Goal: Task Accomplishment & Management: Complete application form

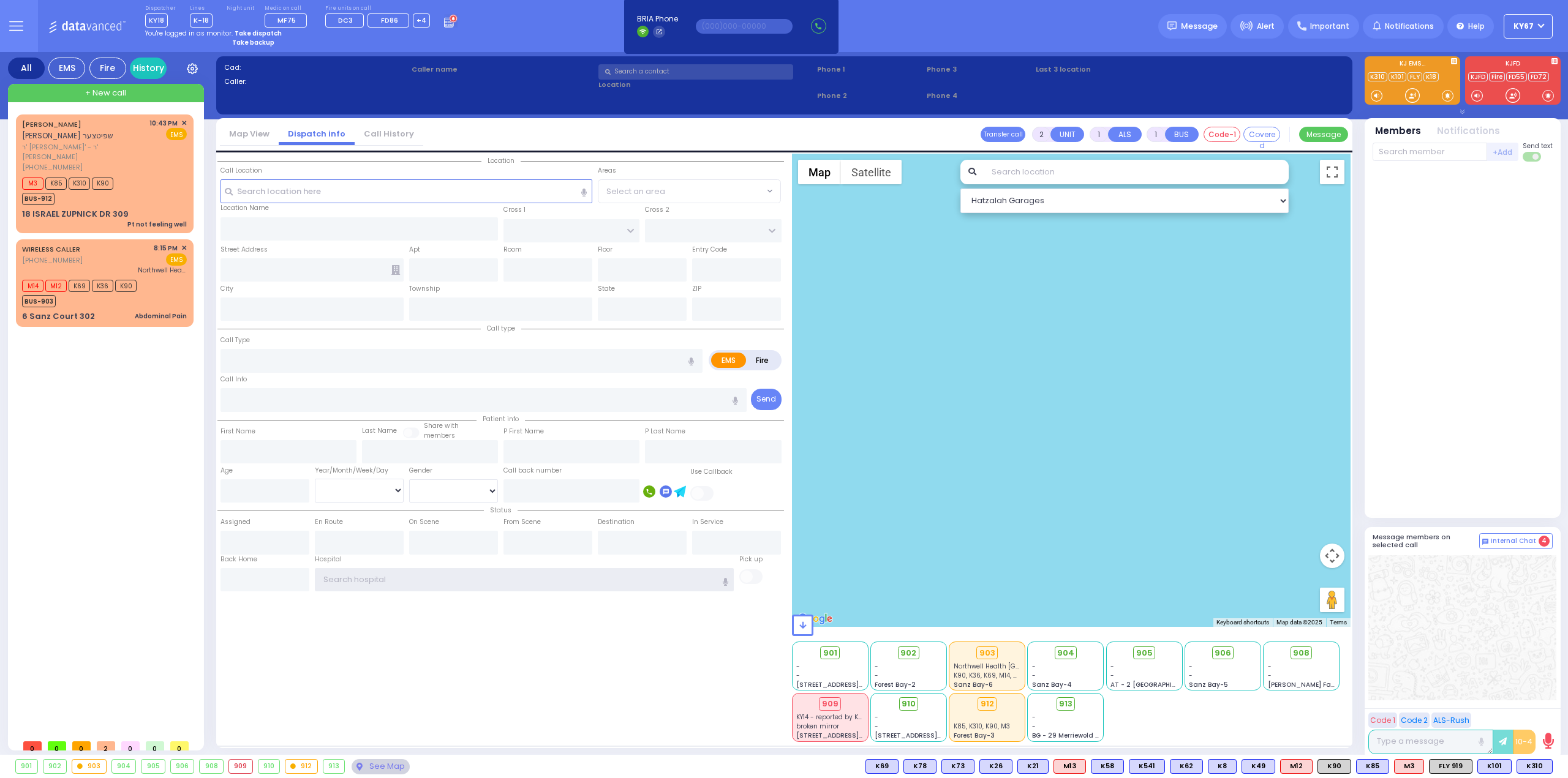
type input "Ky67"
click at [245, 31] on strong "Take dispatch" at bounding box center [258, 33] width 47 height 9
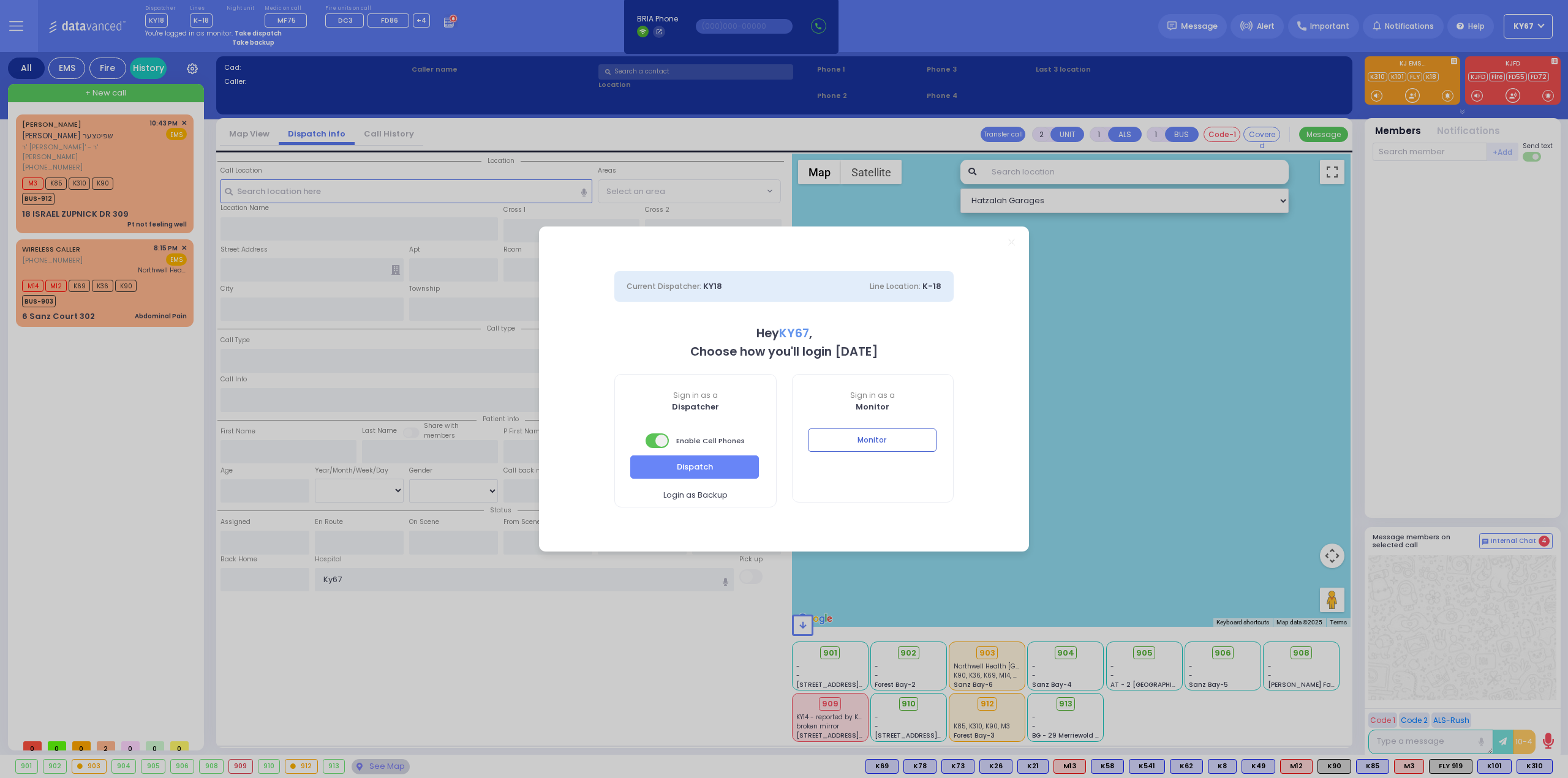
select select "9"
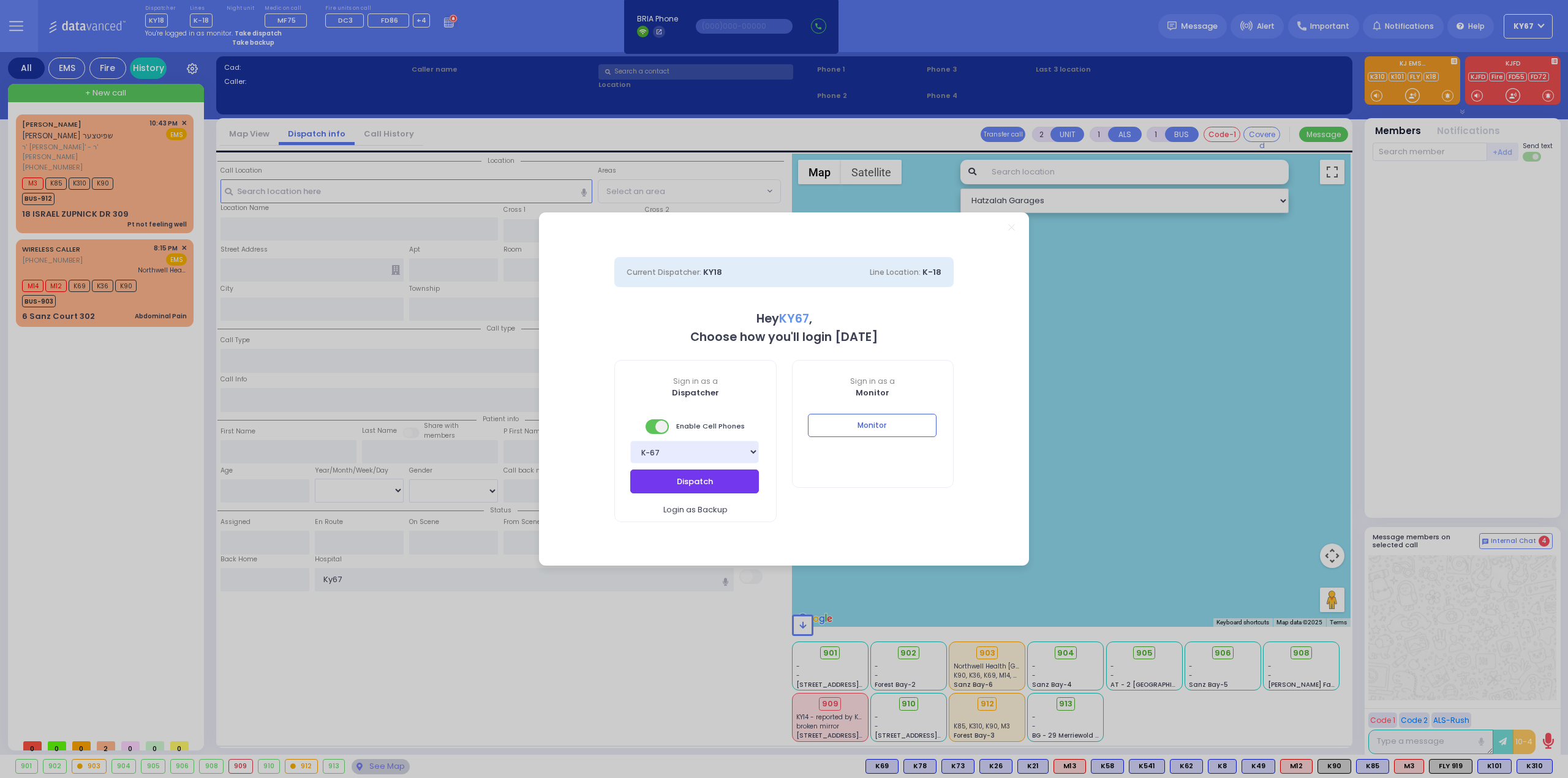
click at [712, 487] on button "Dispatch" at bounding box center [695, 481] width 129 height 23
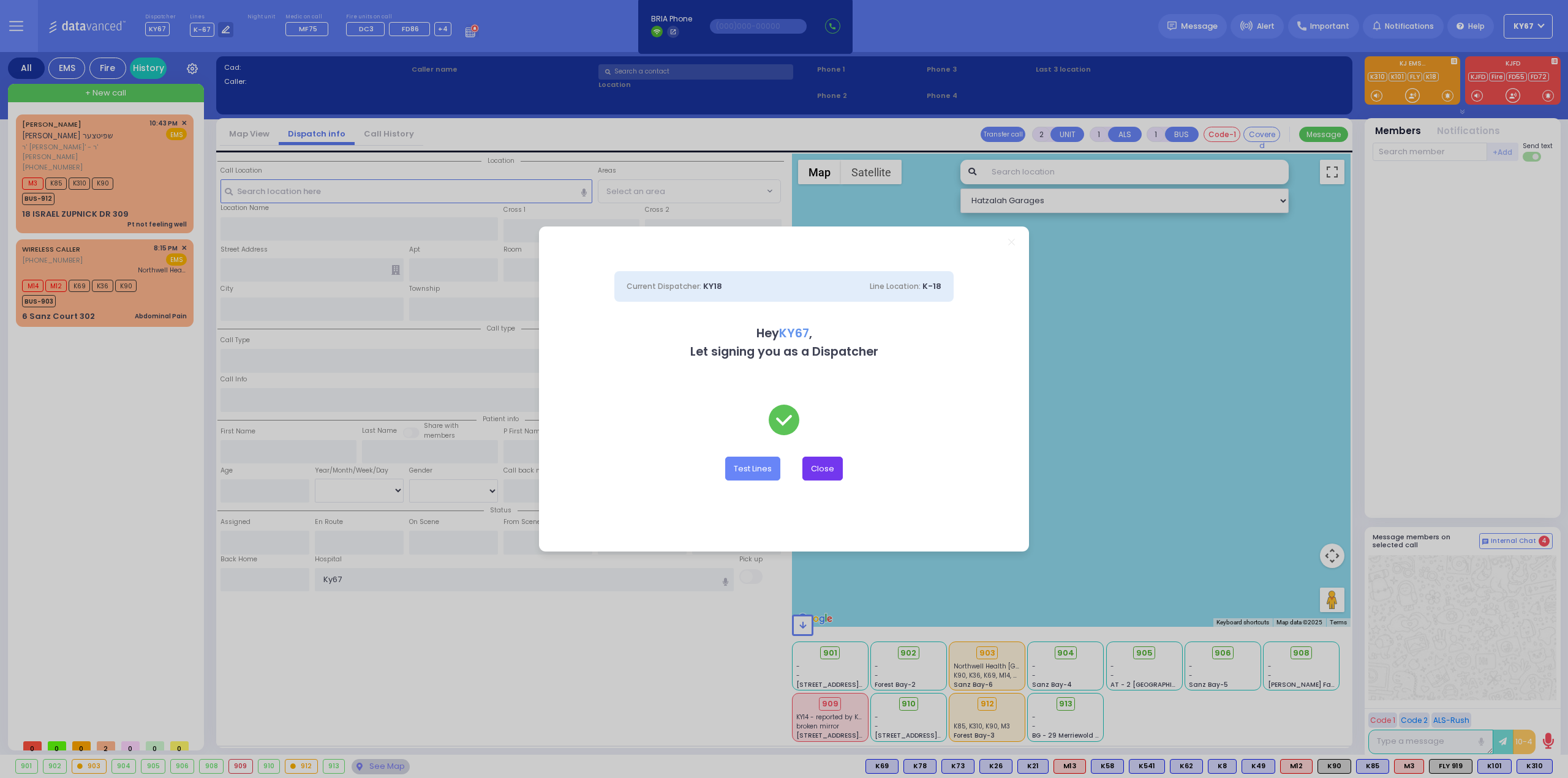
click at [827, 474] on button "Close" at bounding box center [823, 468] width 40 height 23
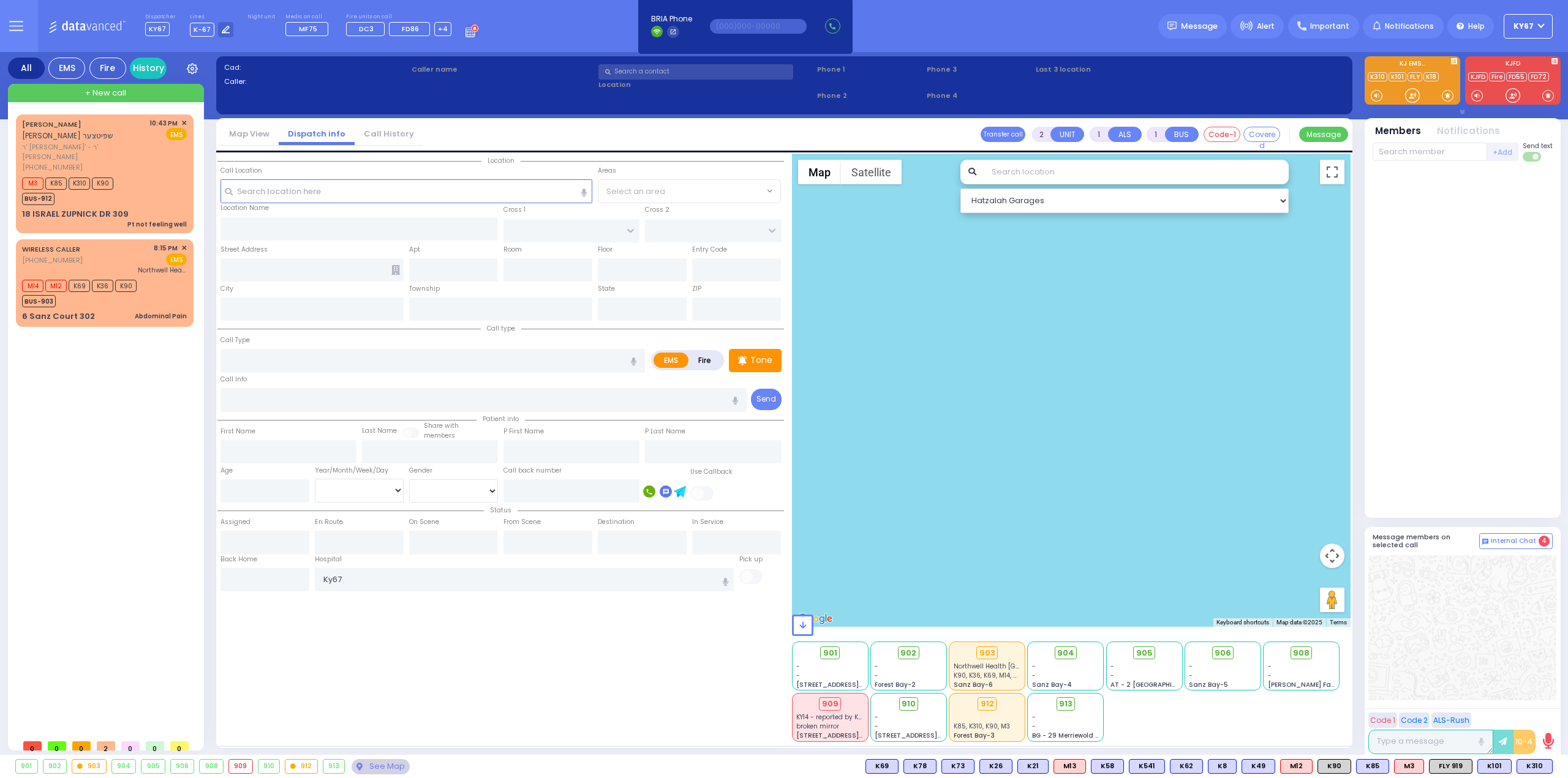
click at [599, 693] on div "Location State ZIP" at bounding box center [501, 447] width 567 height 588
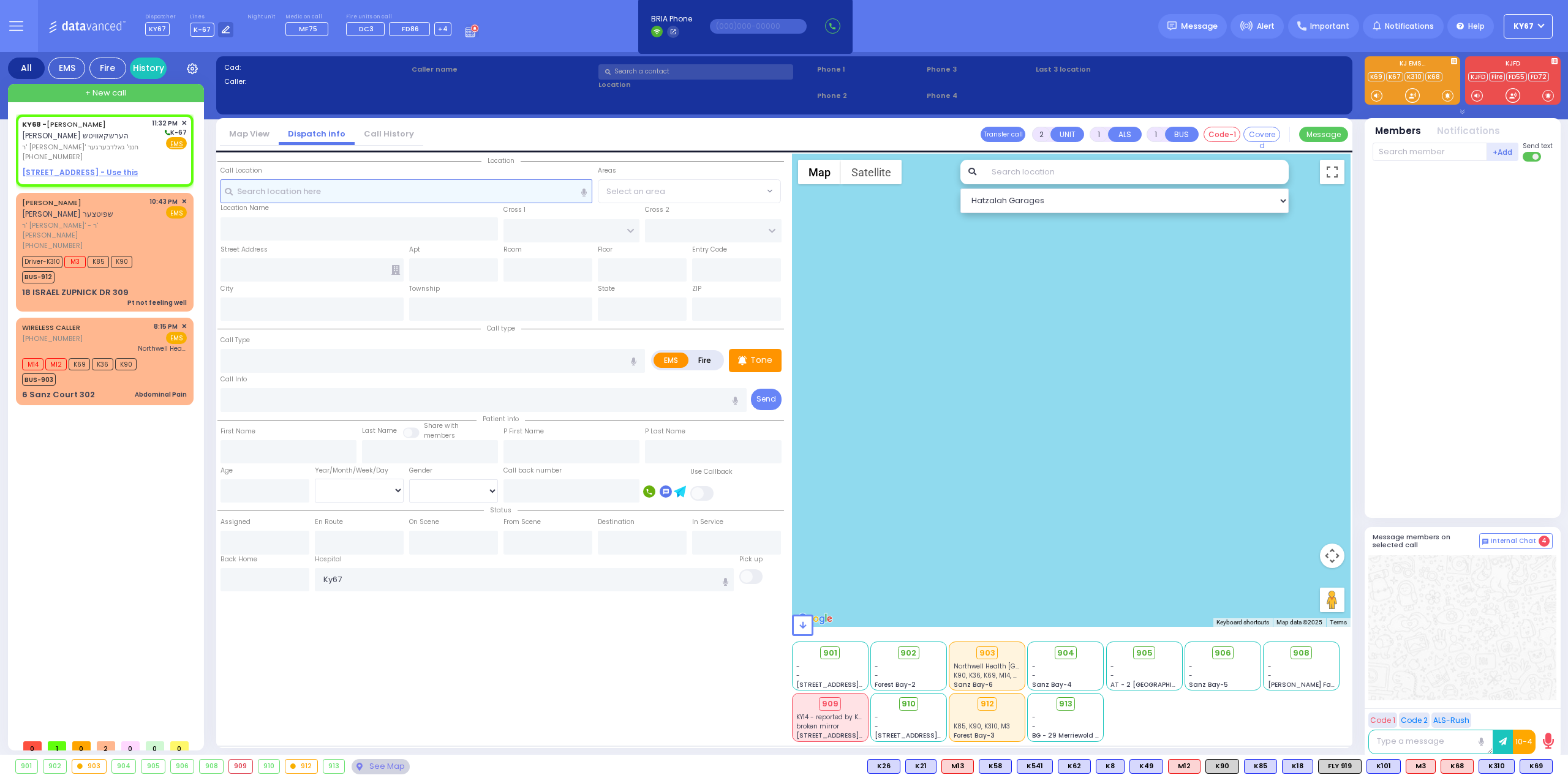
select select
radio input "true"
type input "[PERSON_NAME]"
select select
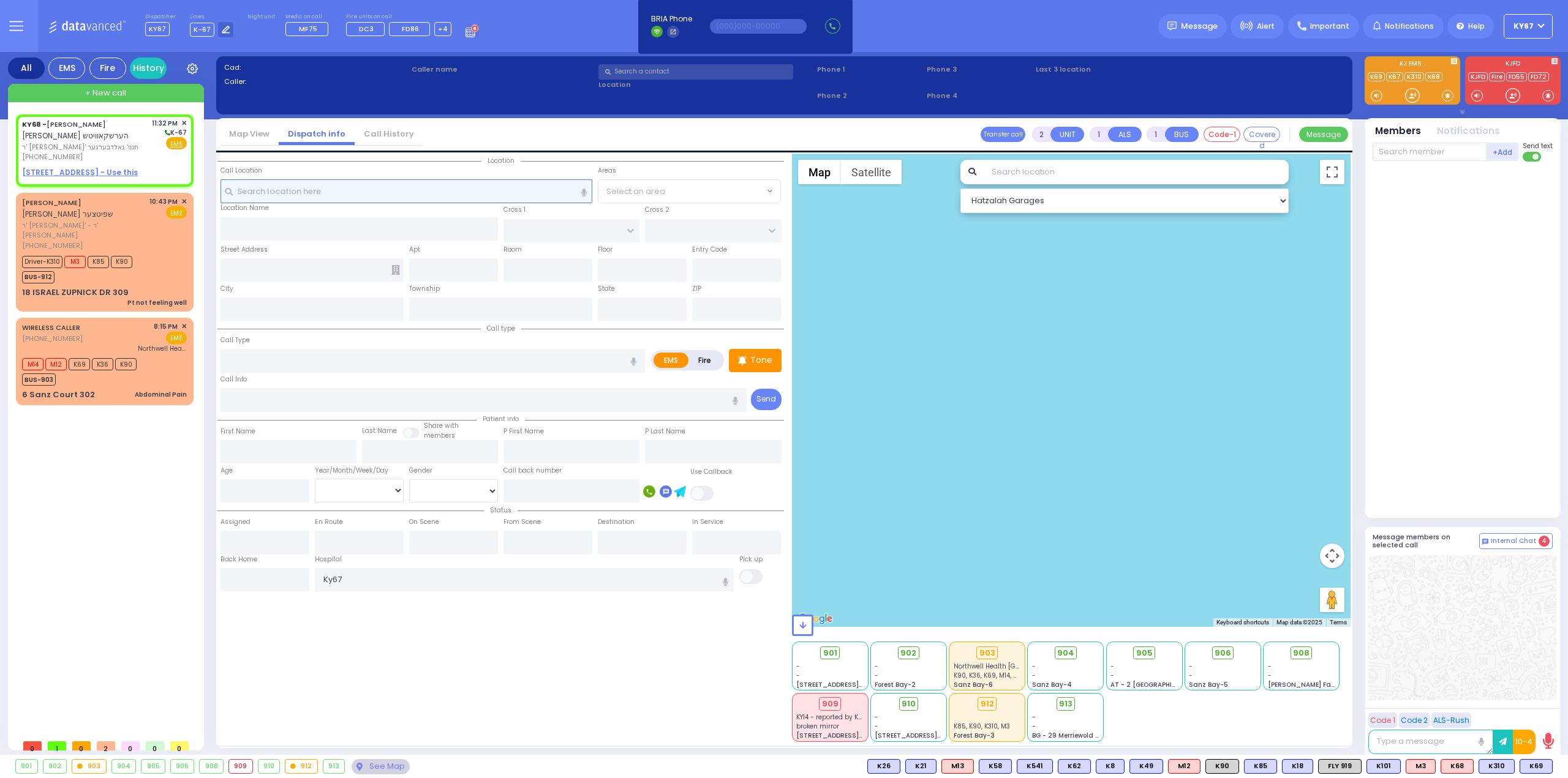
type input "23:32"
select select "Hatzalah Garages"
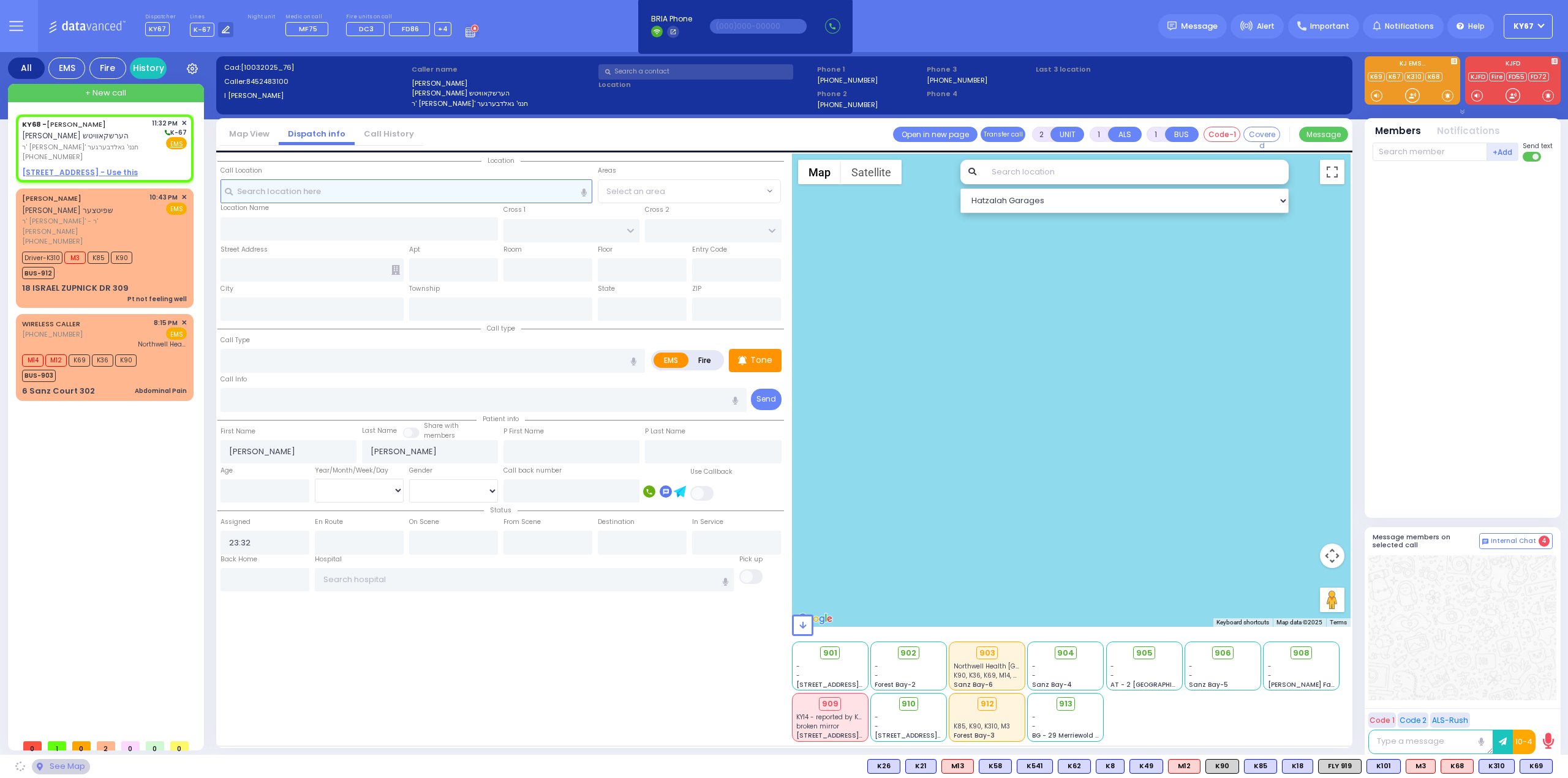
select select
radio input "true"
select select
select select "Hatzalah Garages"
select select
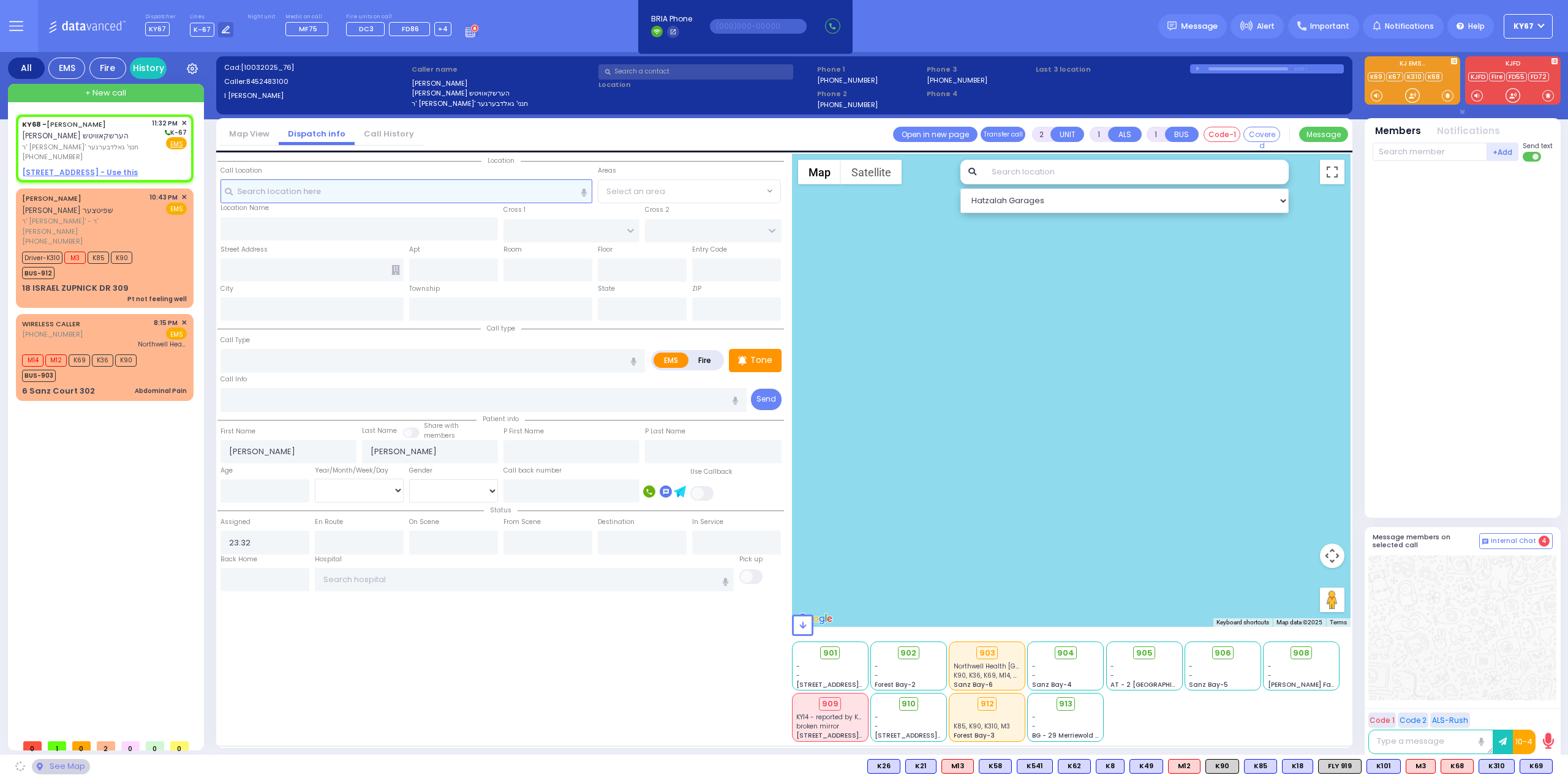
radio input "true"
select select
select select "Hatzalah Garages"
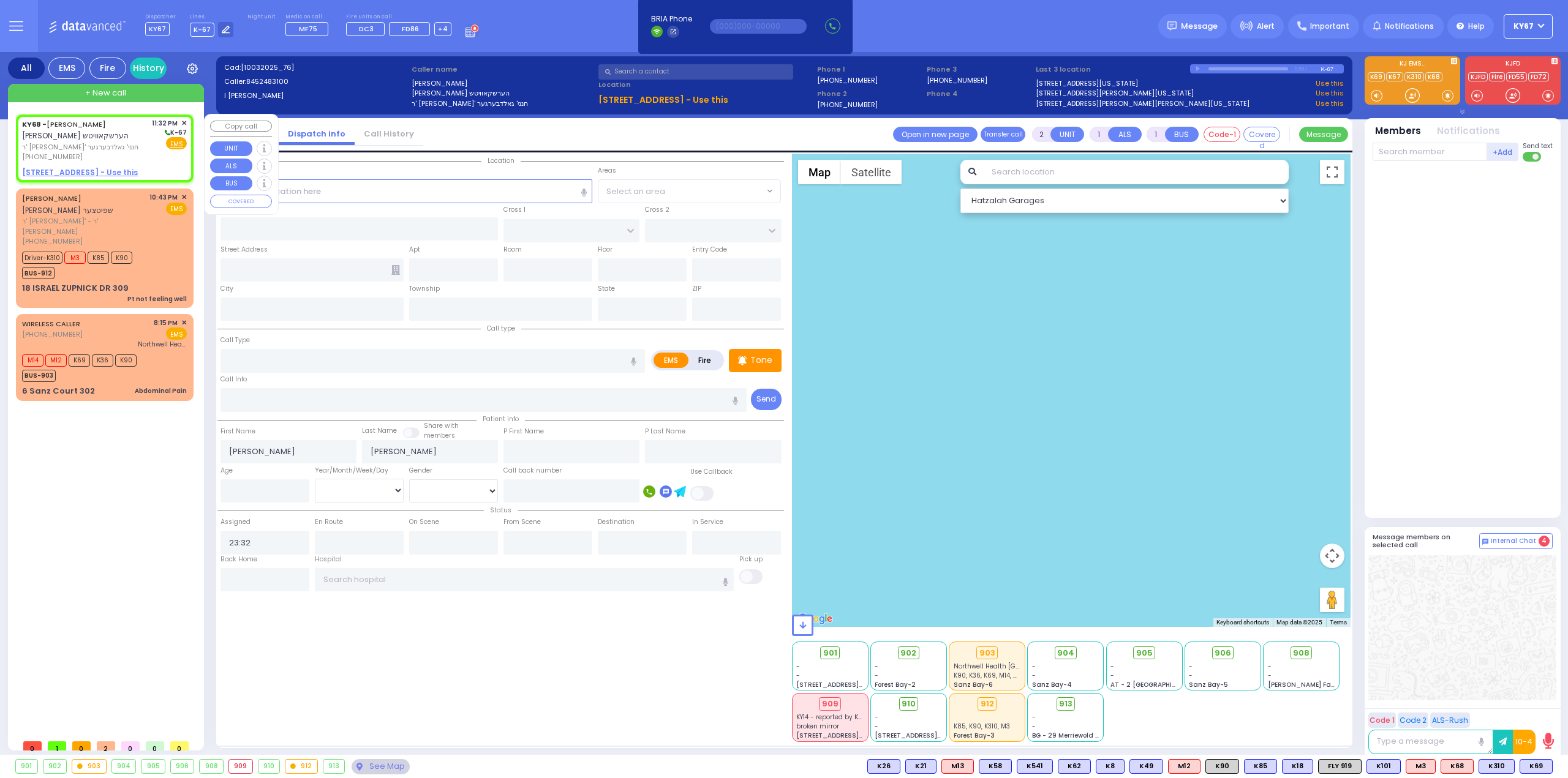
click at [127, 140] on span "[PERSON_NAME] הערשקאוויטש" at bounding box center [75, 136] width 106 height 10
select select
radio input "true"
select select
select select "Hatzalah Garages"
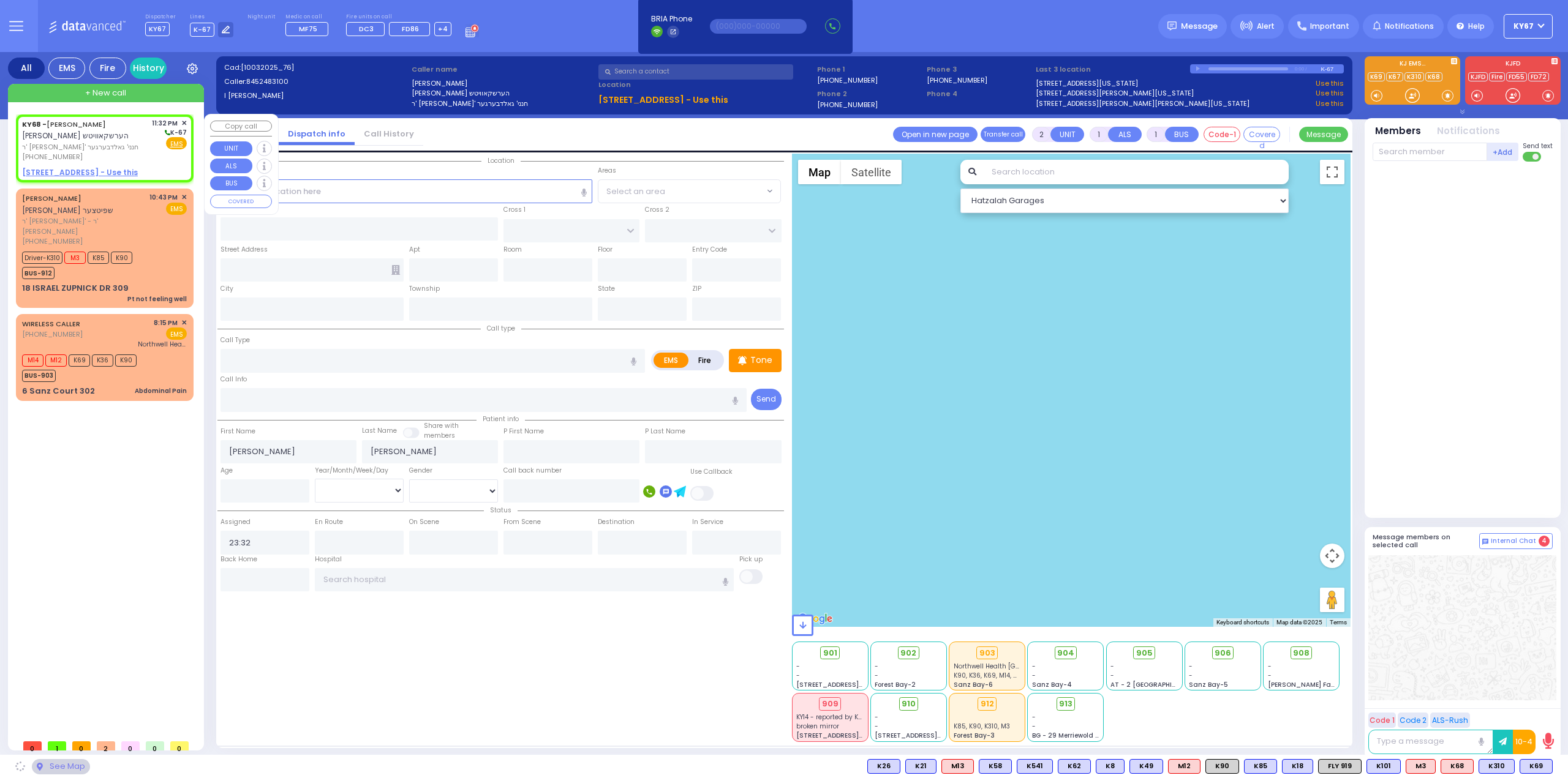
click at [39, 172] on u "79 RAYWOOD DR 101 - Use this" at bounding box center [79, 172] width 115 height 10
select select
radio input "true"
select select
select select "Hatzalah Garages"
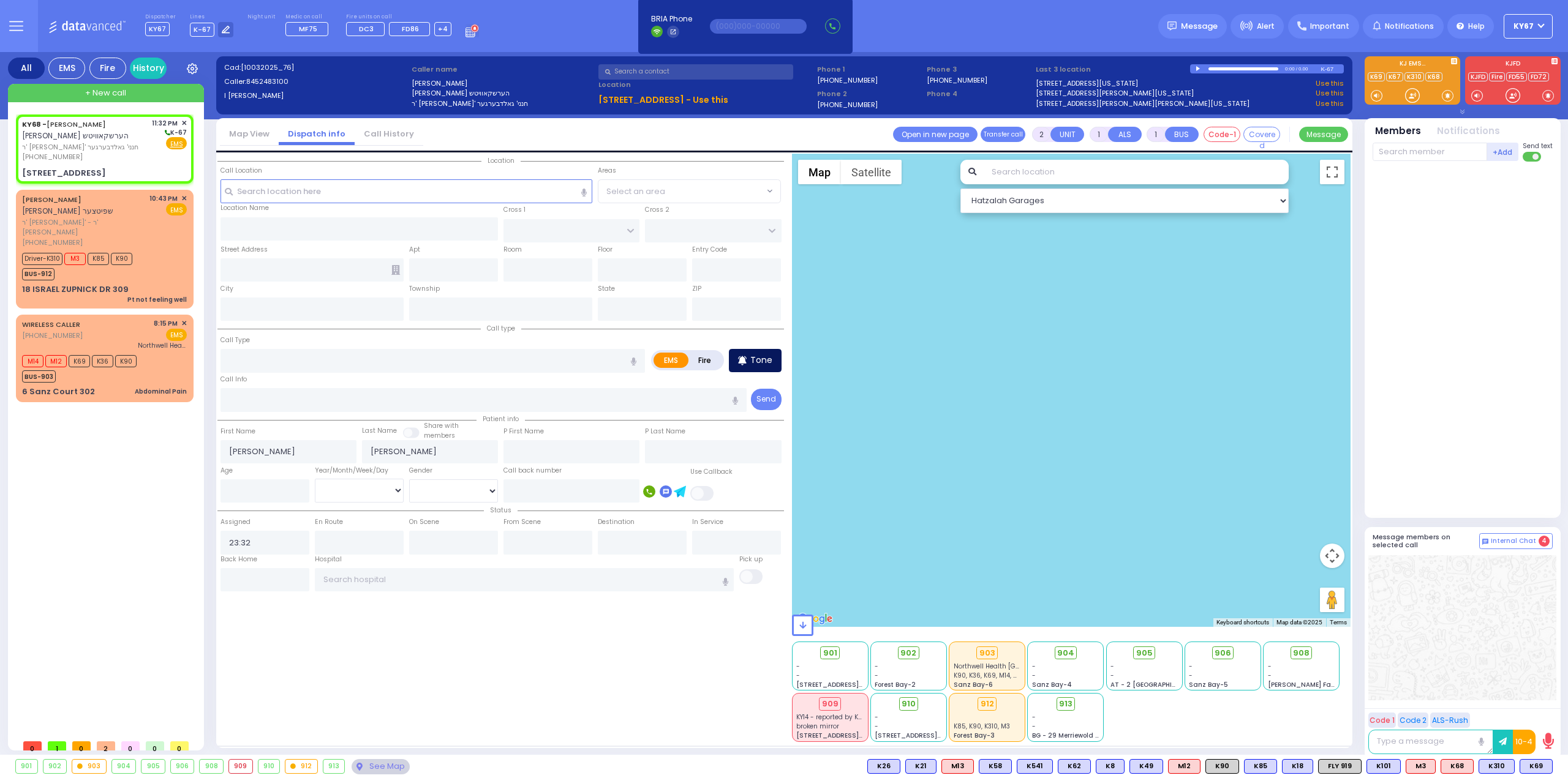
select select
radio input "true"
select select
select select "Hatzalah Garages"
type input "MOUNTAINVIEW DR"
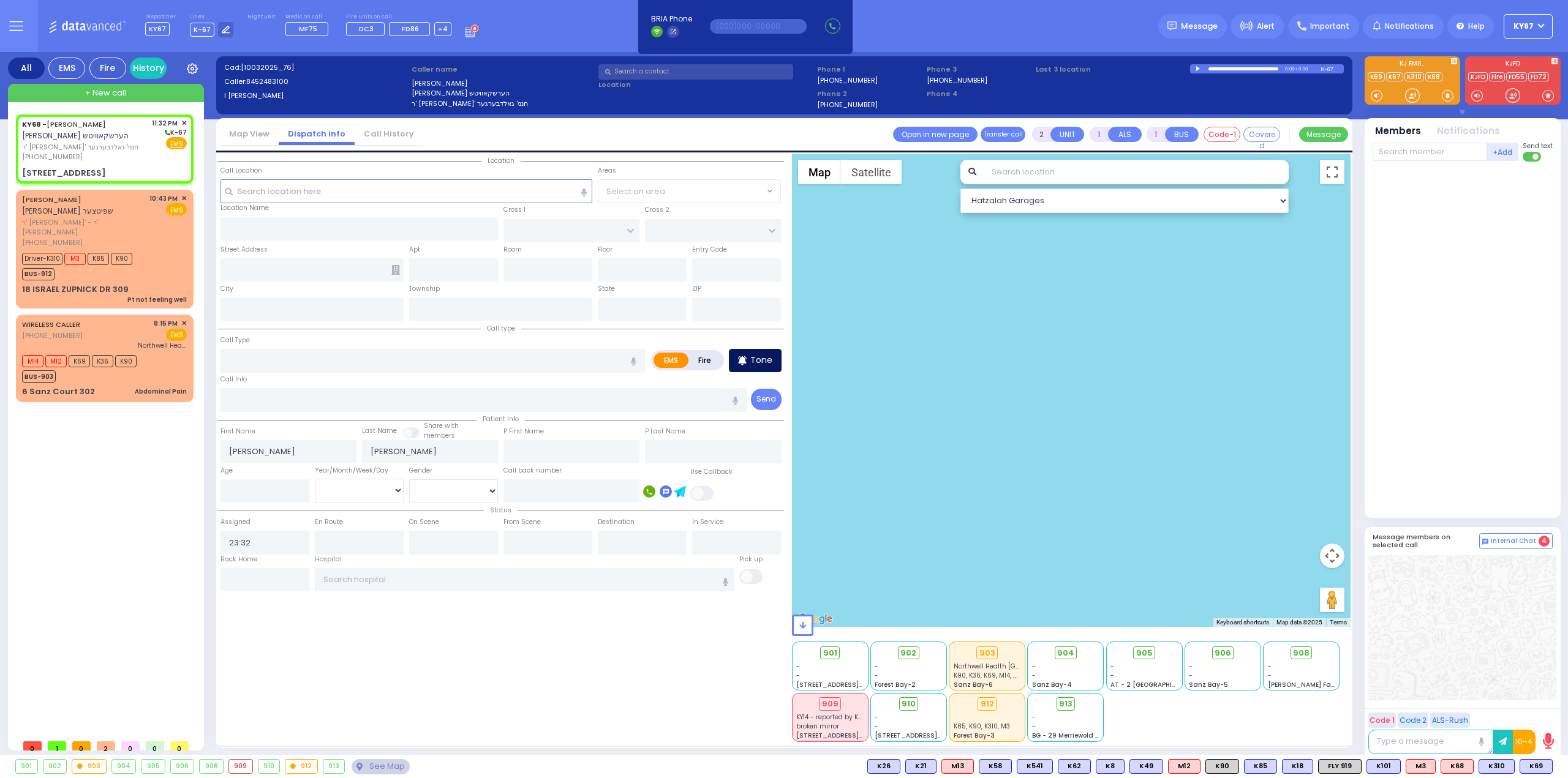
type input "[STREET_ADDRESS]"
type input "101"
type input "Monroe"
type input "[US_STATE]"
type input "10950"
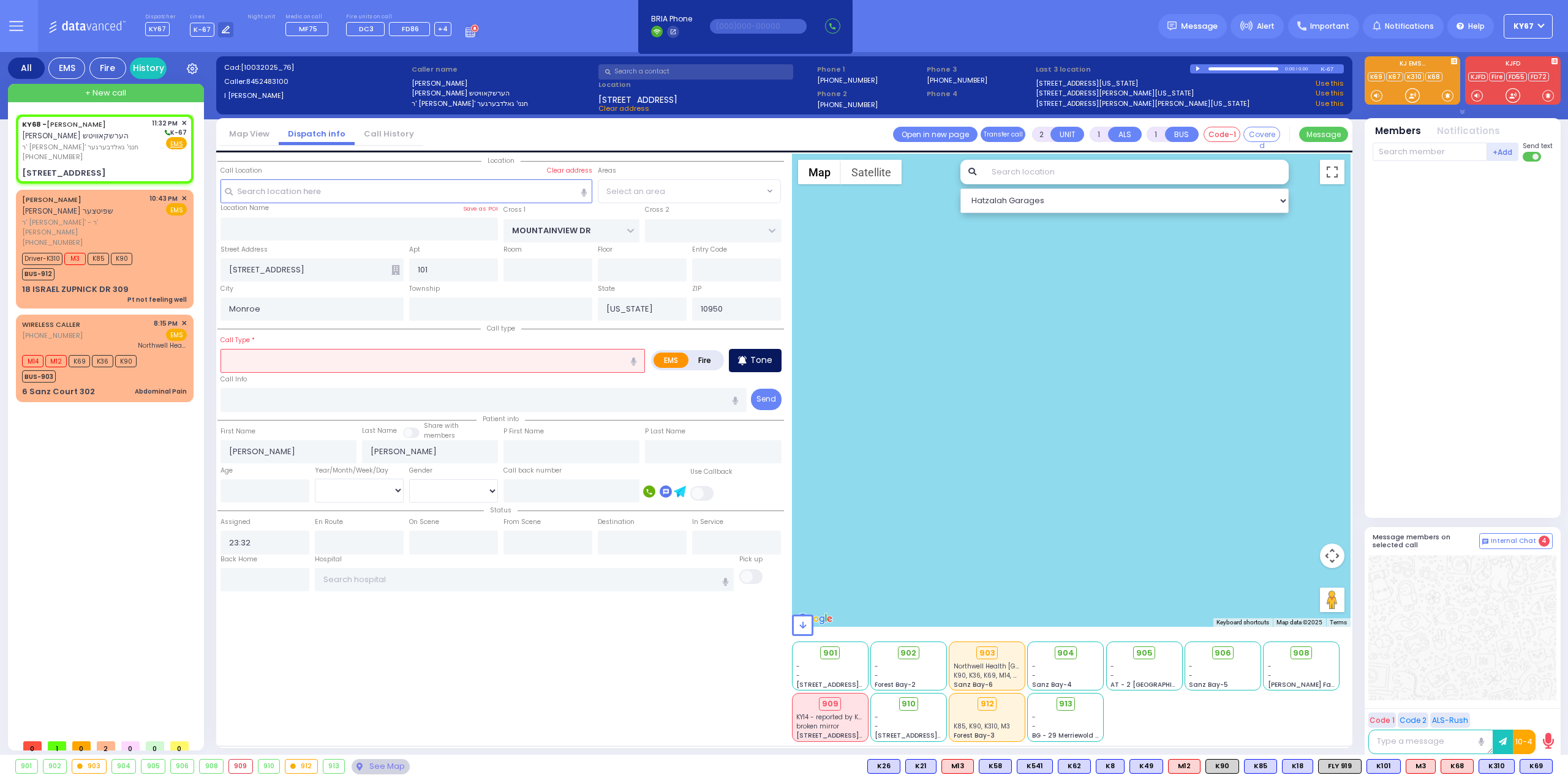
select select "MONROE"
click at [767, 355] on p "Tone" at bounding box center [761, 360] width 22 height 13
select select
radio input "true"
select select
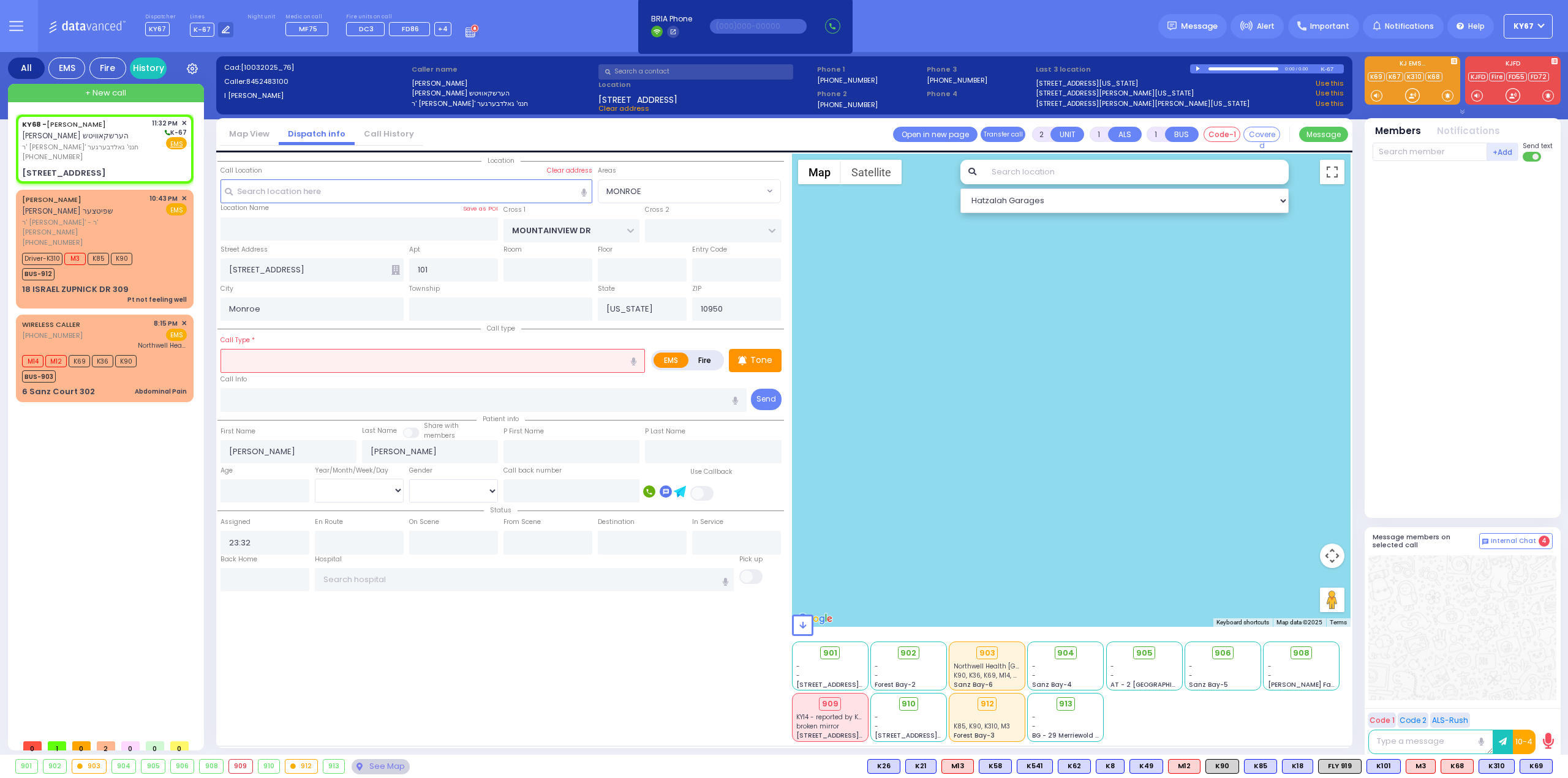
select select "Hatzalah Garages"
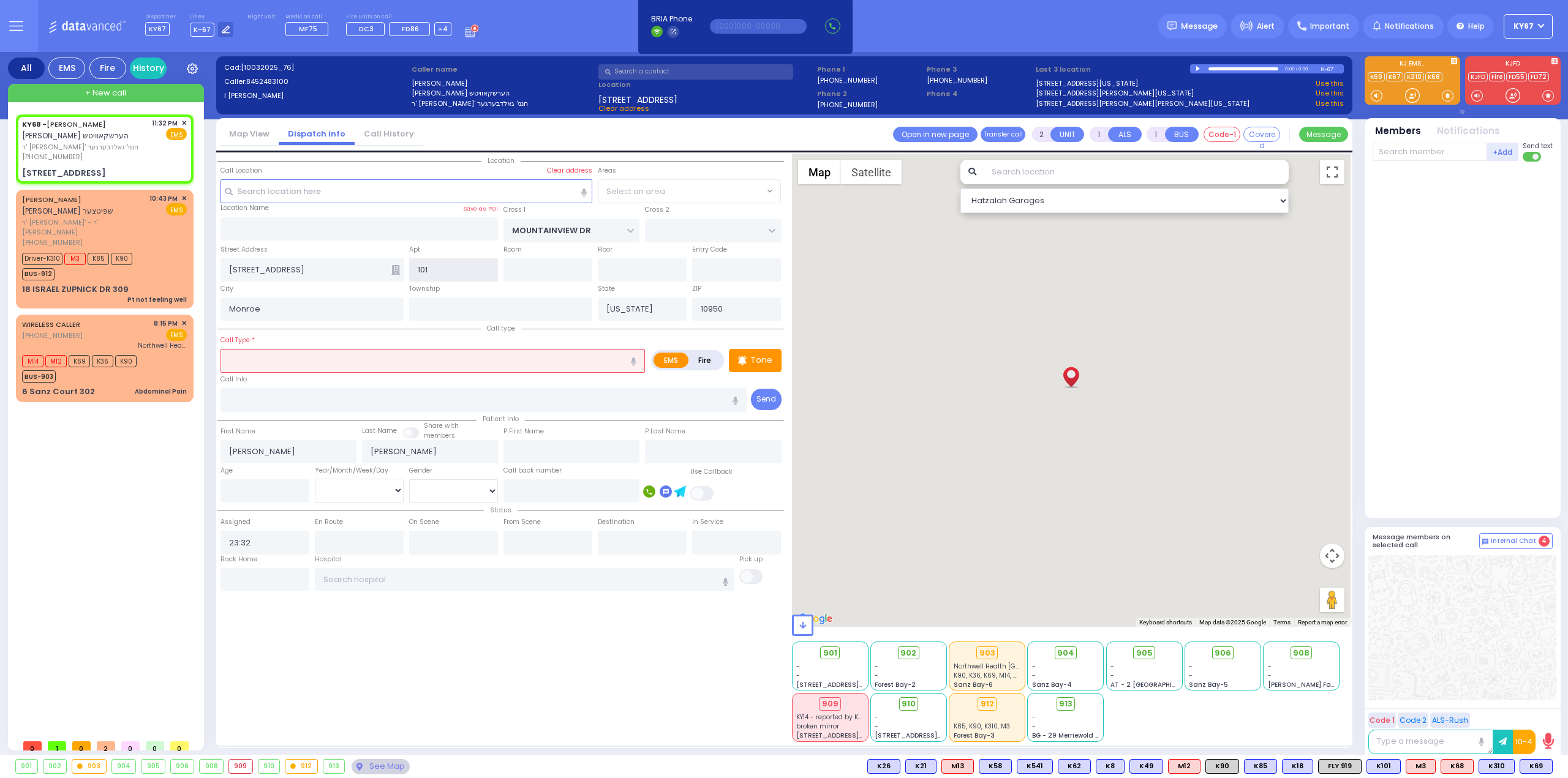
select select "MONROE"
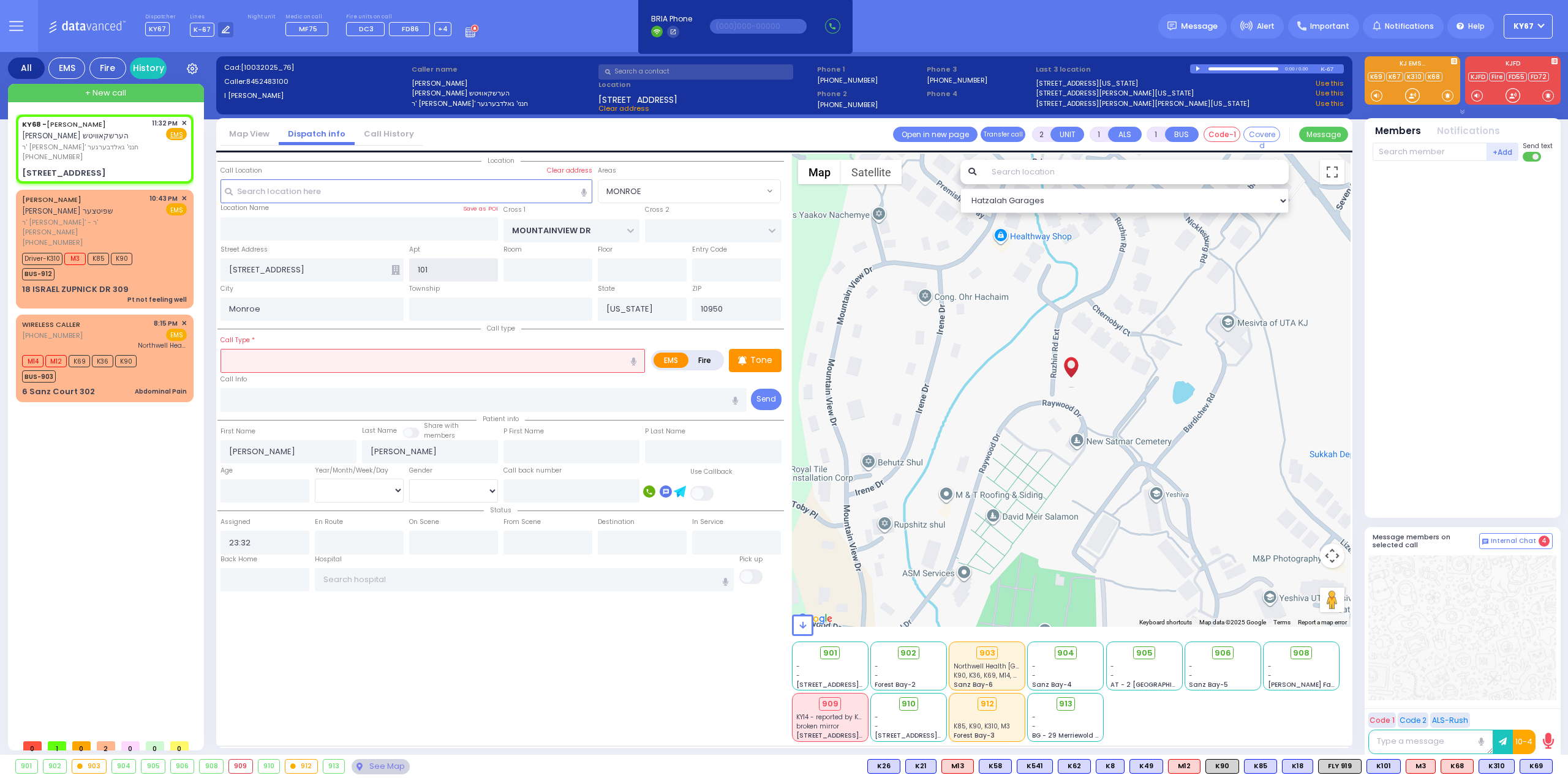
drag, startPoint x: 440, startPoint y: 262, endPoint x: 244, endPoint y: 269, distance: 196.1
click at [245, 269] on div "Street Address 79 RAYWOOD DR 101 101 Entry Code" at bounding box center [501, 262] width 567 height 39
type input "."
type input "314"
click at [421, 353] on input "text" at bounding box center [433, 361] width 424 height 23
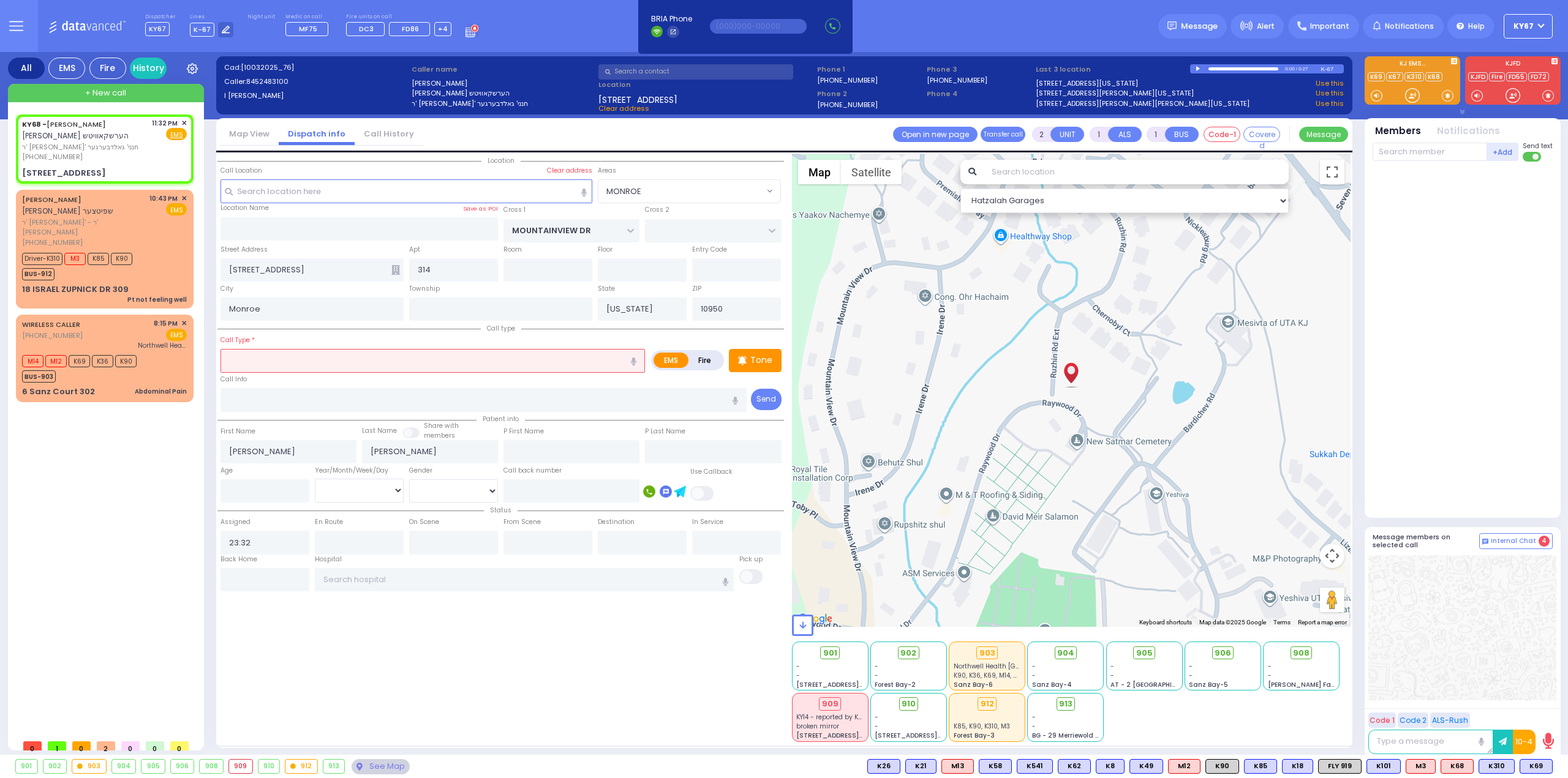
select select
radio input "true"
select select
select select "Hatzalah Garages"
select select "MONROE"
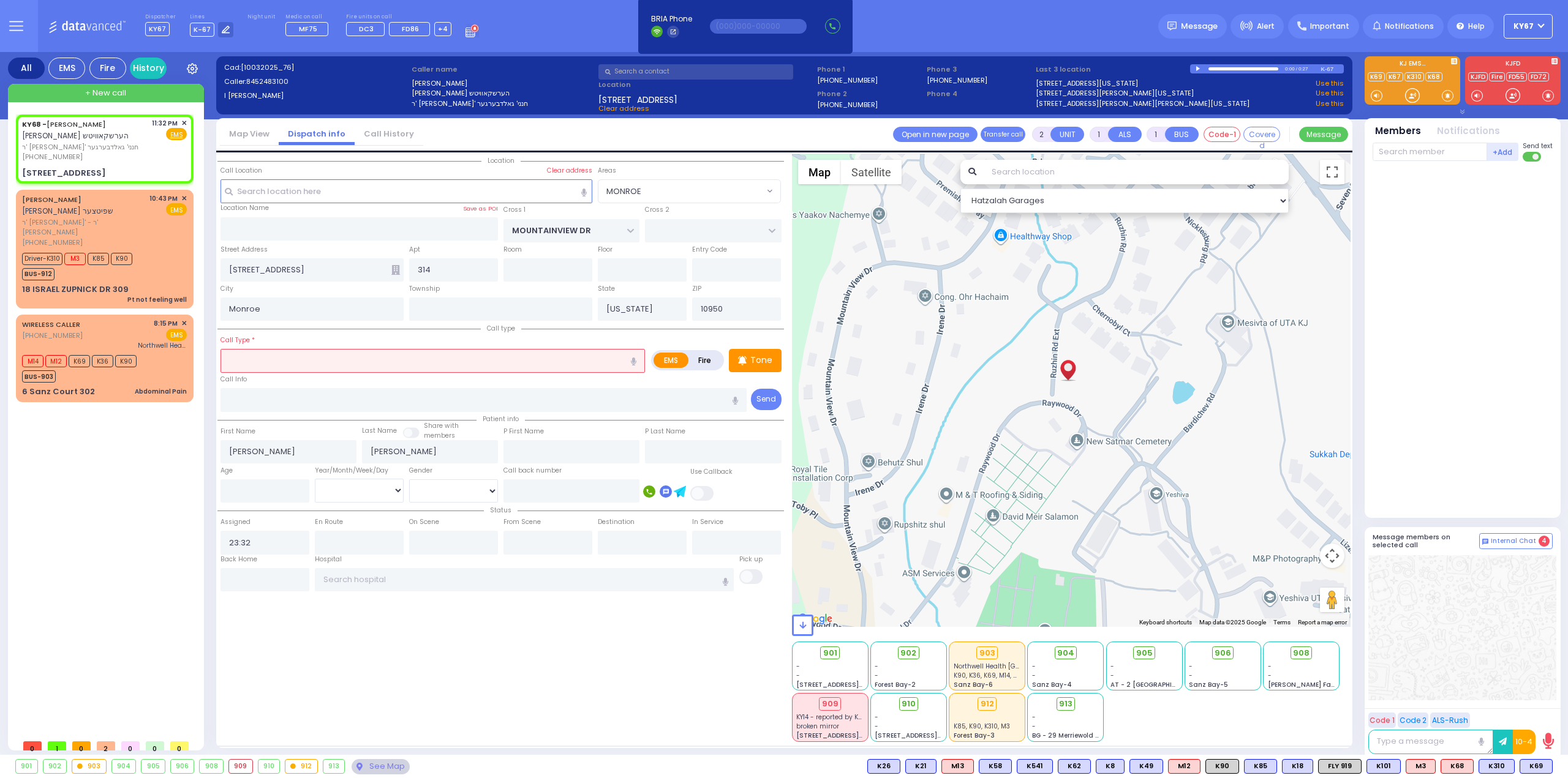
click at [634, 358] on icon "button" at bounding box center [634, 361] width 5 height 8
click at [520, 360] on input "text" at bounding box center [433, 361] width 424 height 23
select select
radio input "true"
select select
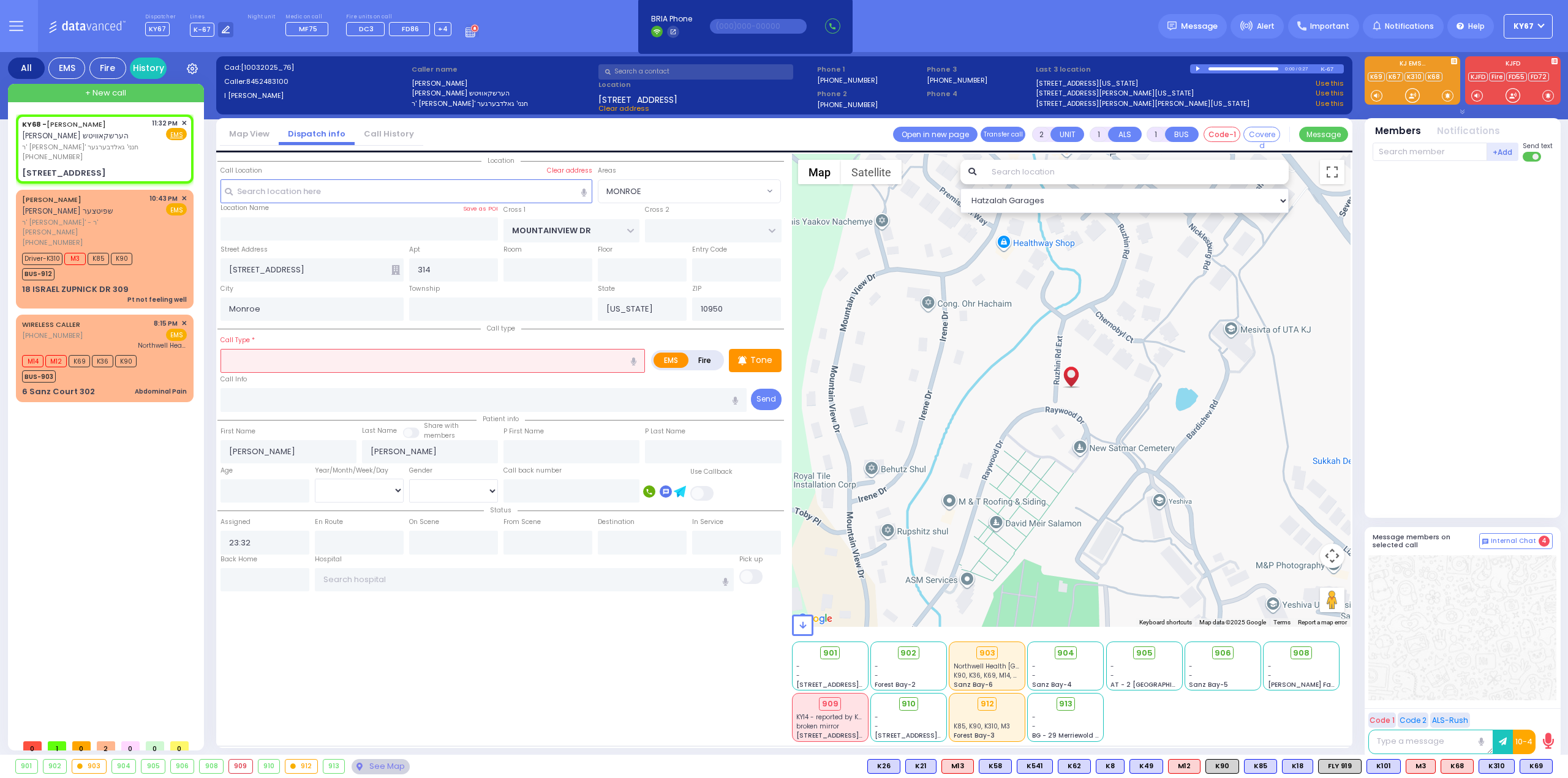
select select "Hatzalah Garages"
type input "p"
select select "MONROE"
type input "Pt not feeling well"
type input "1"
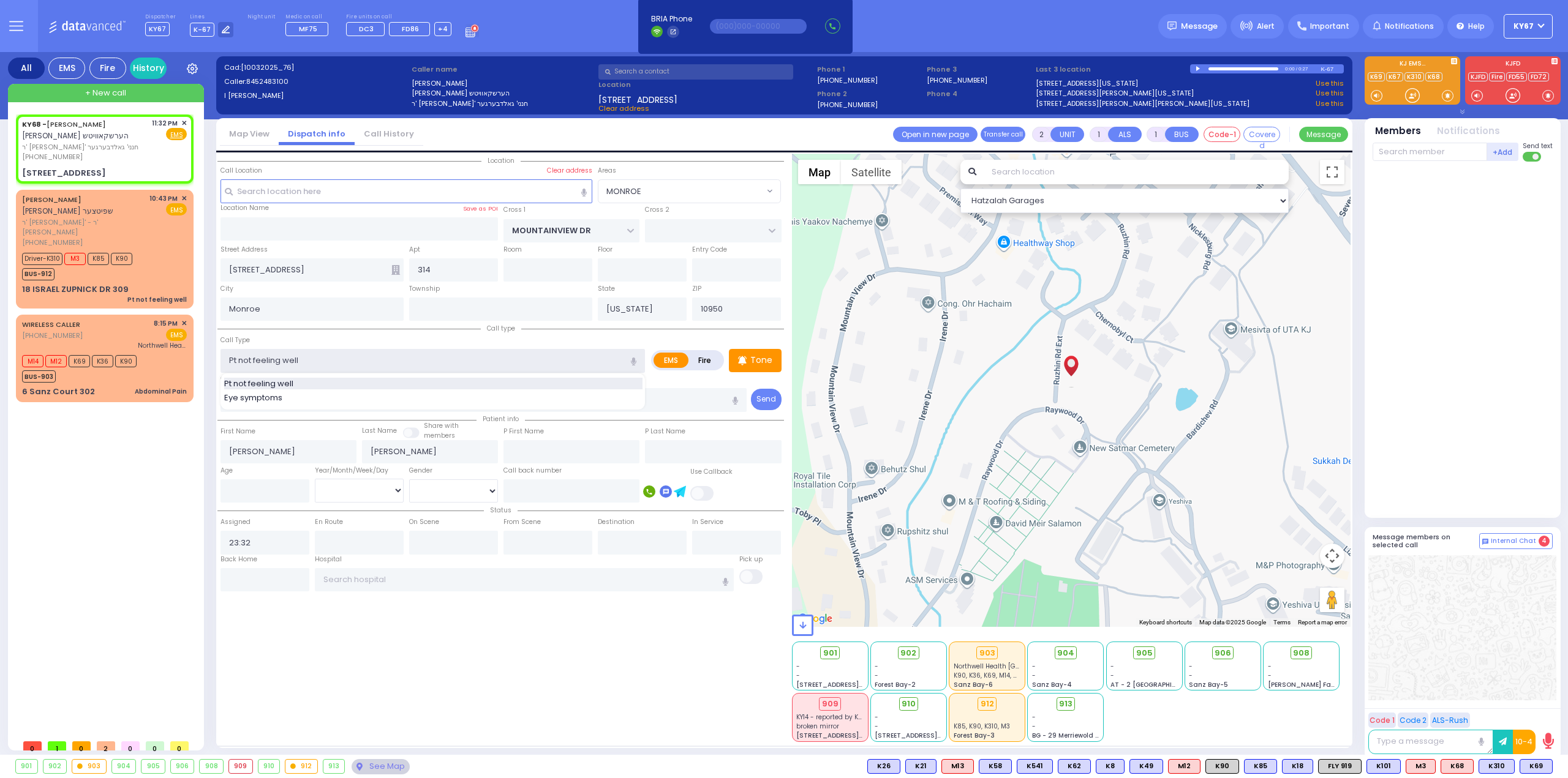
type input "0"
click at [754, 361] on p "Tone" at bounding box center [761, 360] width 22 height 13
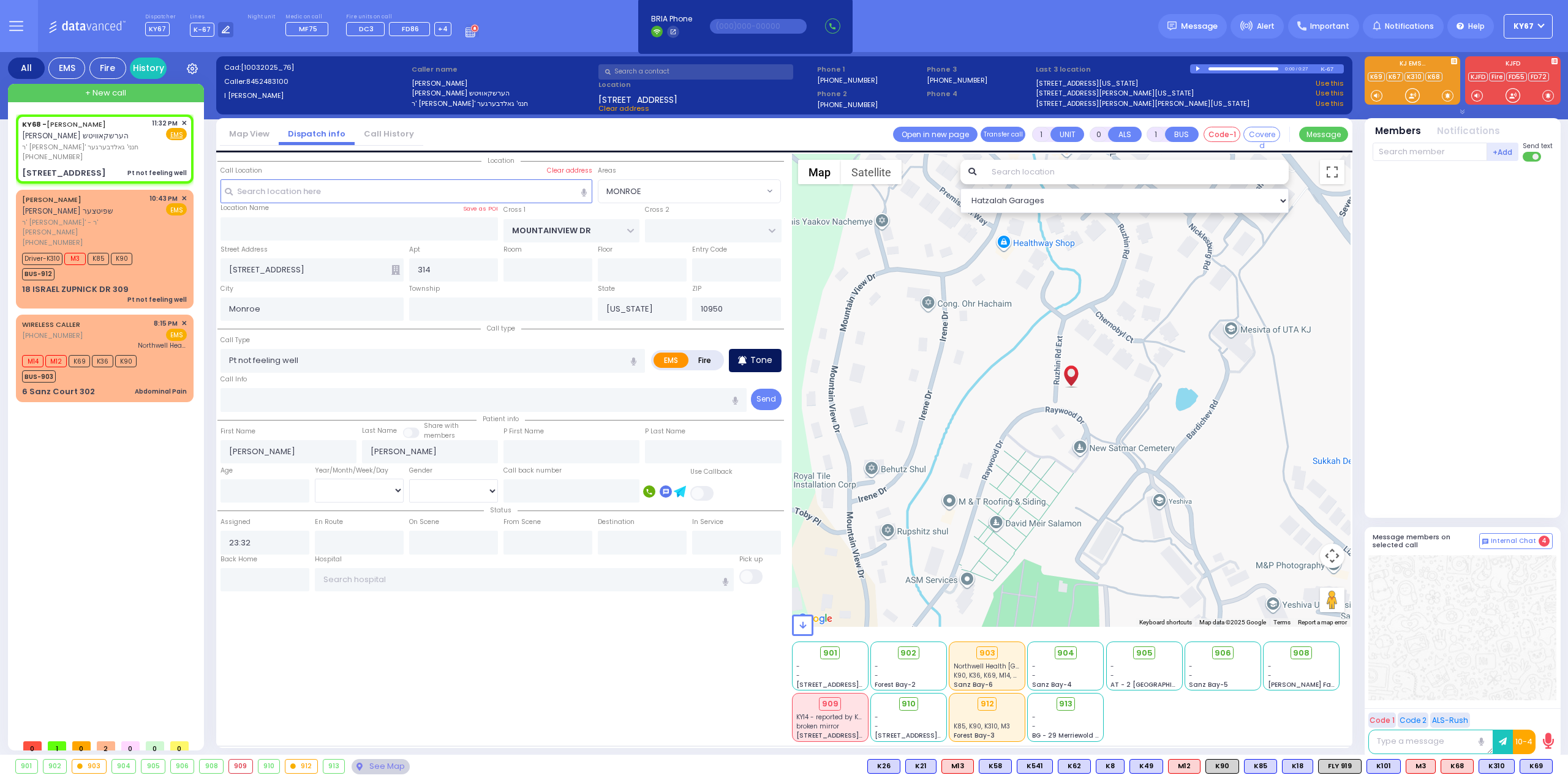
select select
radio input "true"
select select
select select "Hatzalah Garages"
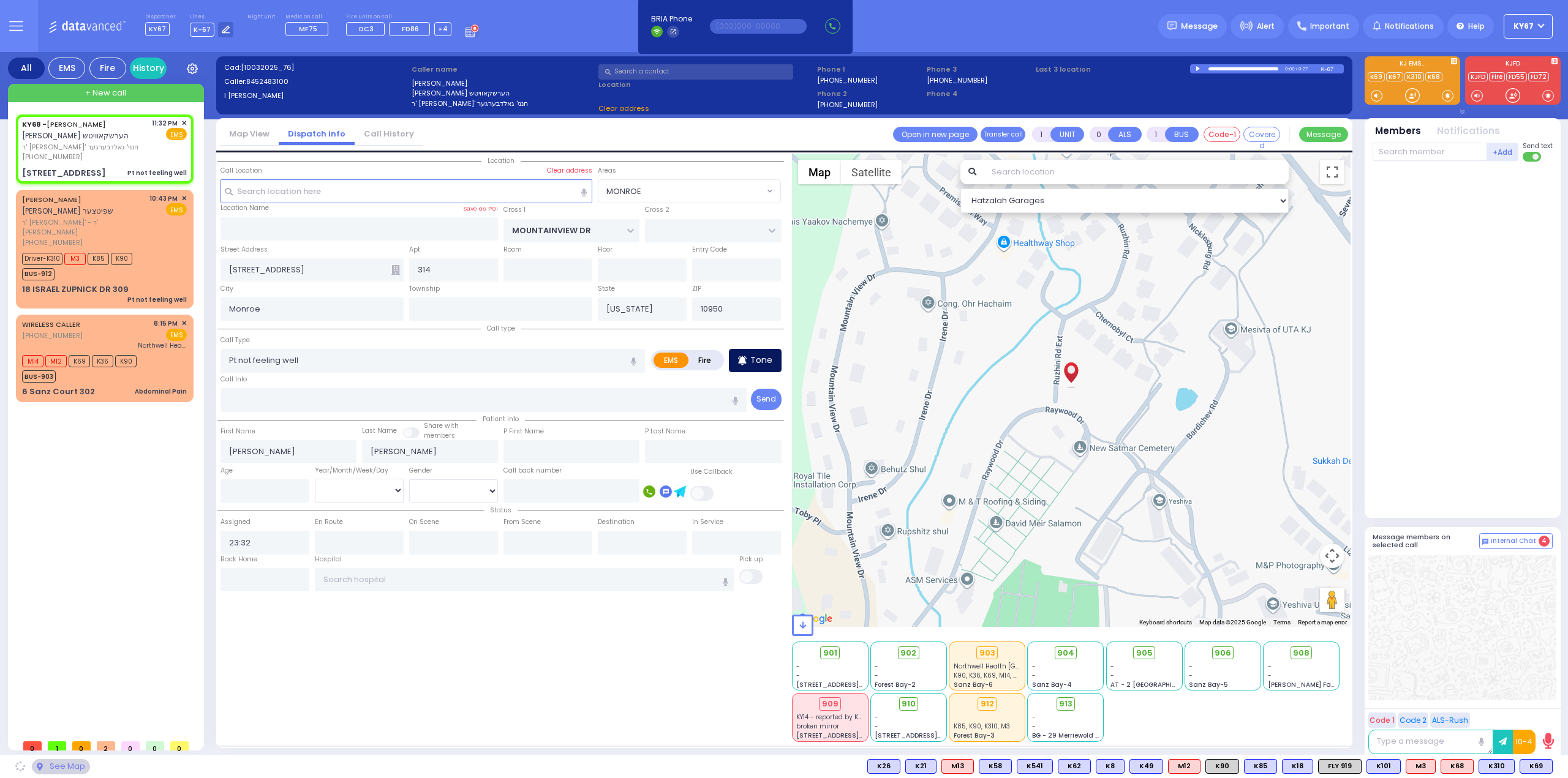
select select
radio input "true"
select select
select select "Hatzalah Garages"
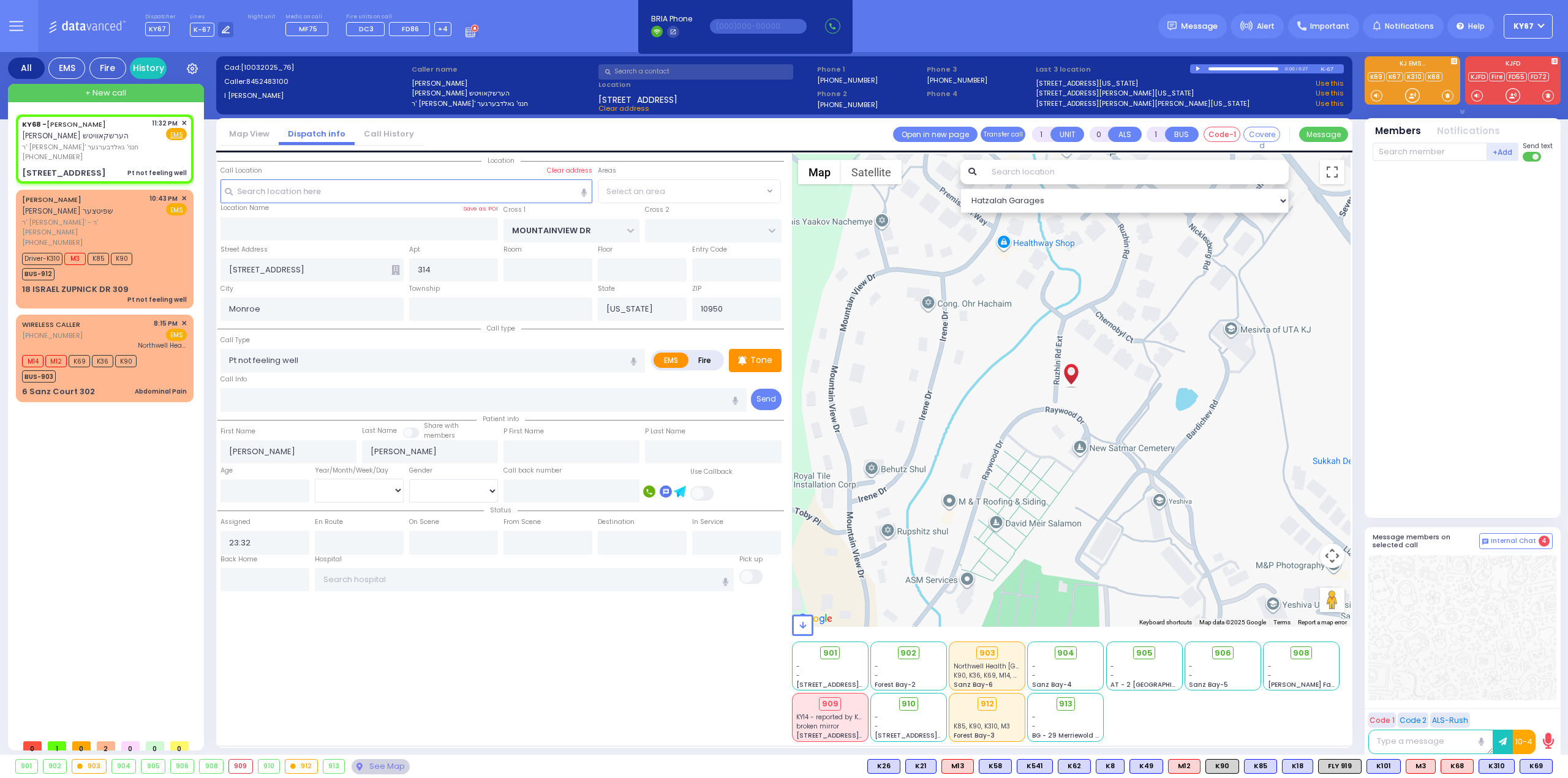
select select "MONROE"
click at [451, 583] on input "text" at bounding box center [525, 579] width 420 height 23
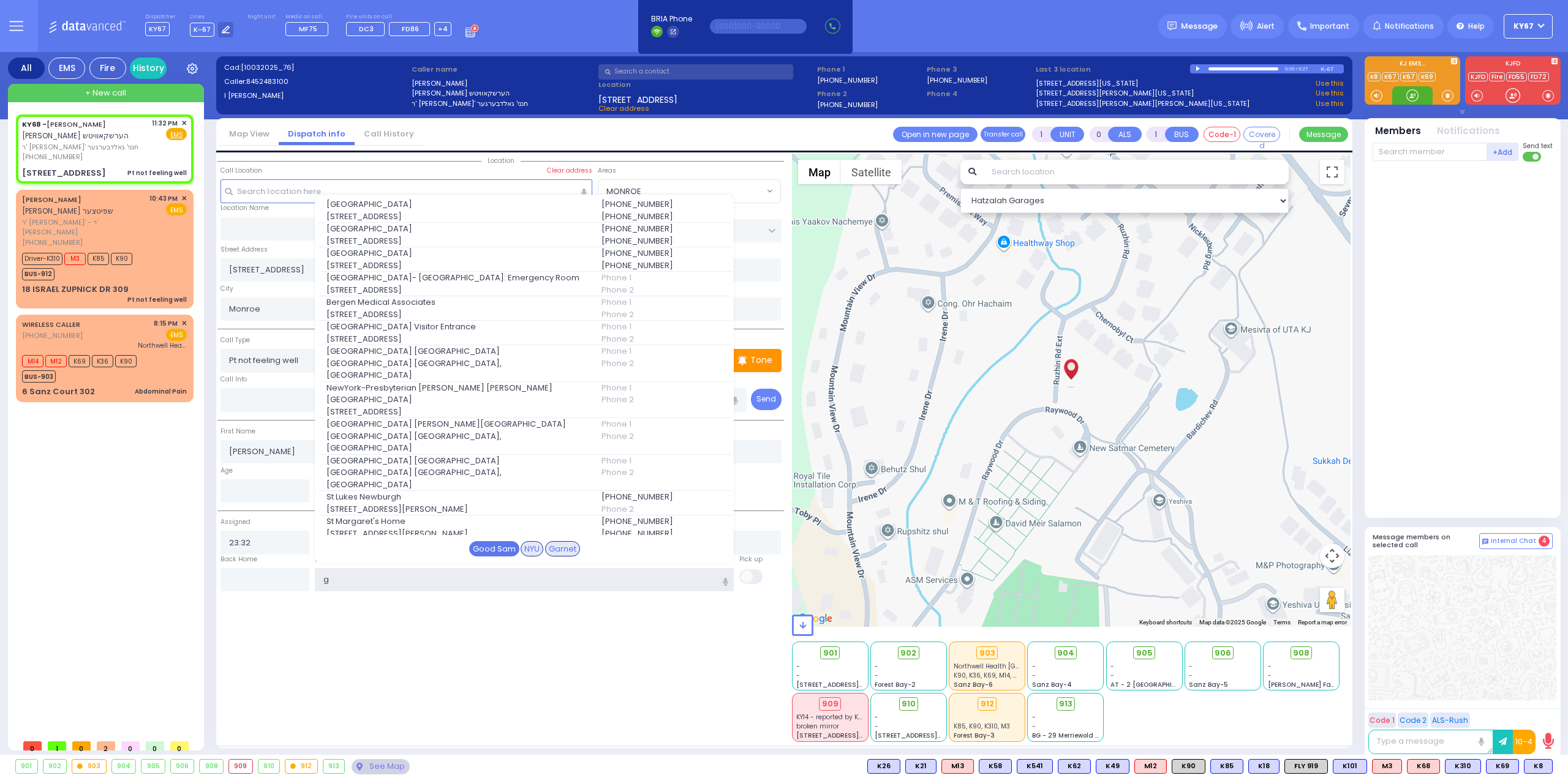
type input "g"
click at [495, 547] on div "Good Sam" at bounding box center [494, 549] width 50 height 16
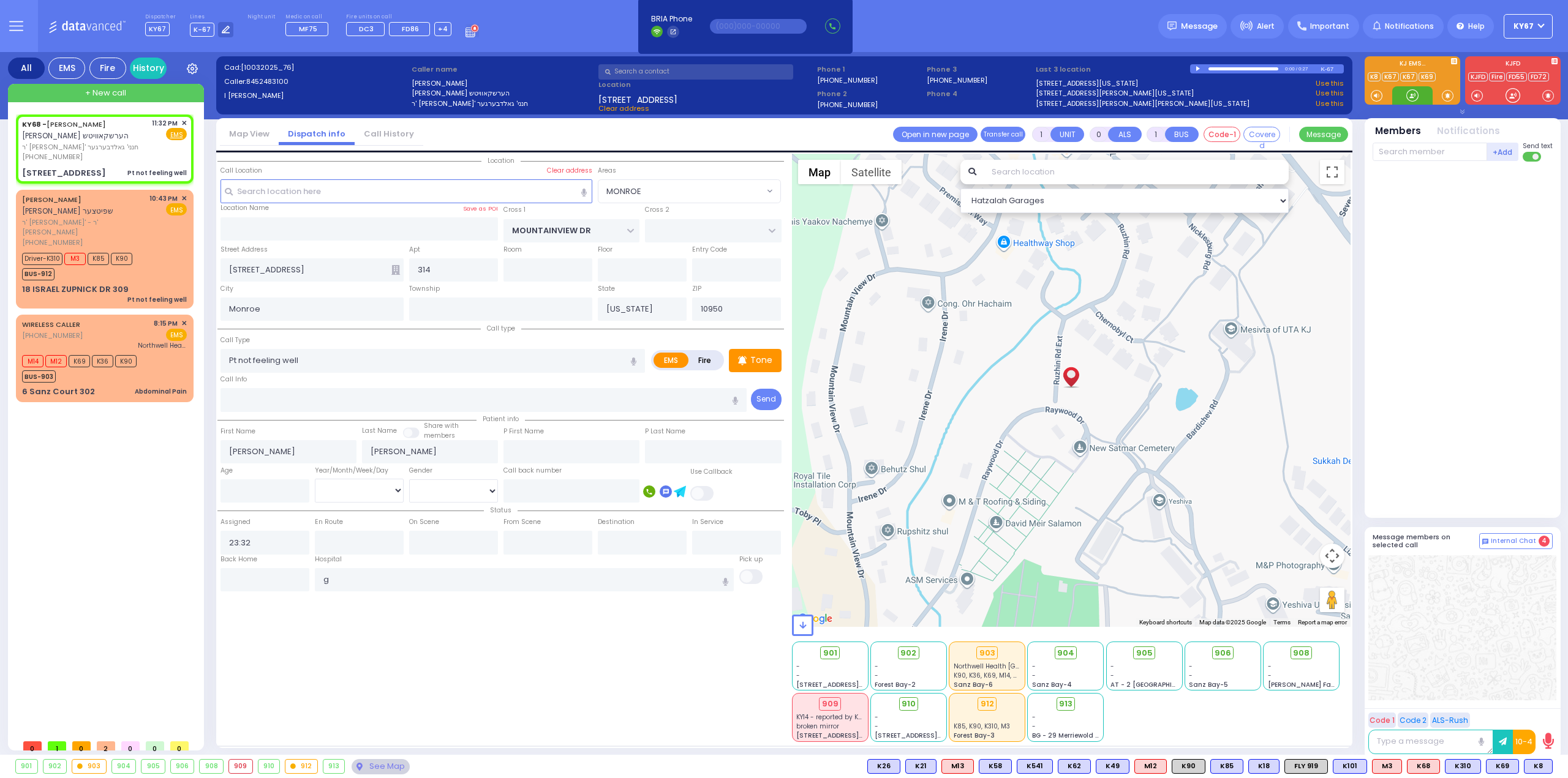
select select
radio input "true"
select select
type input "[GEOGRAPHIC_DATA]"
select select "Hatzalah Garages"
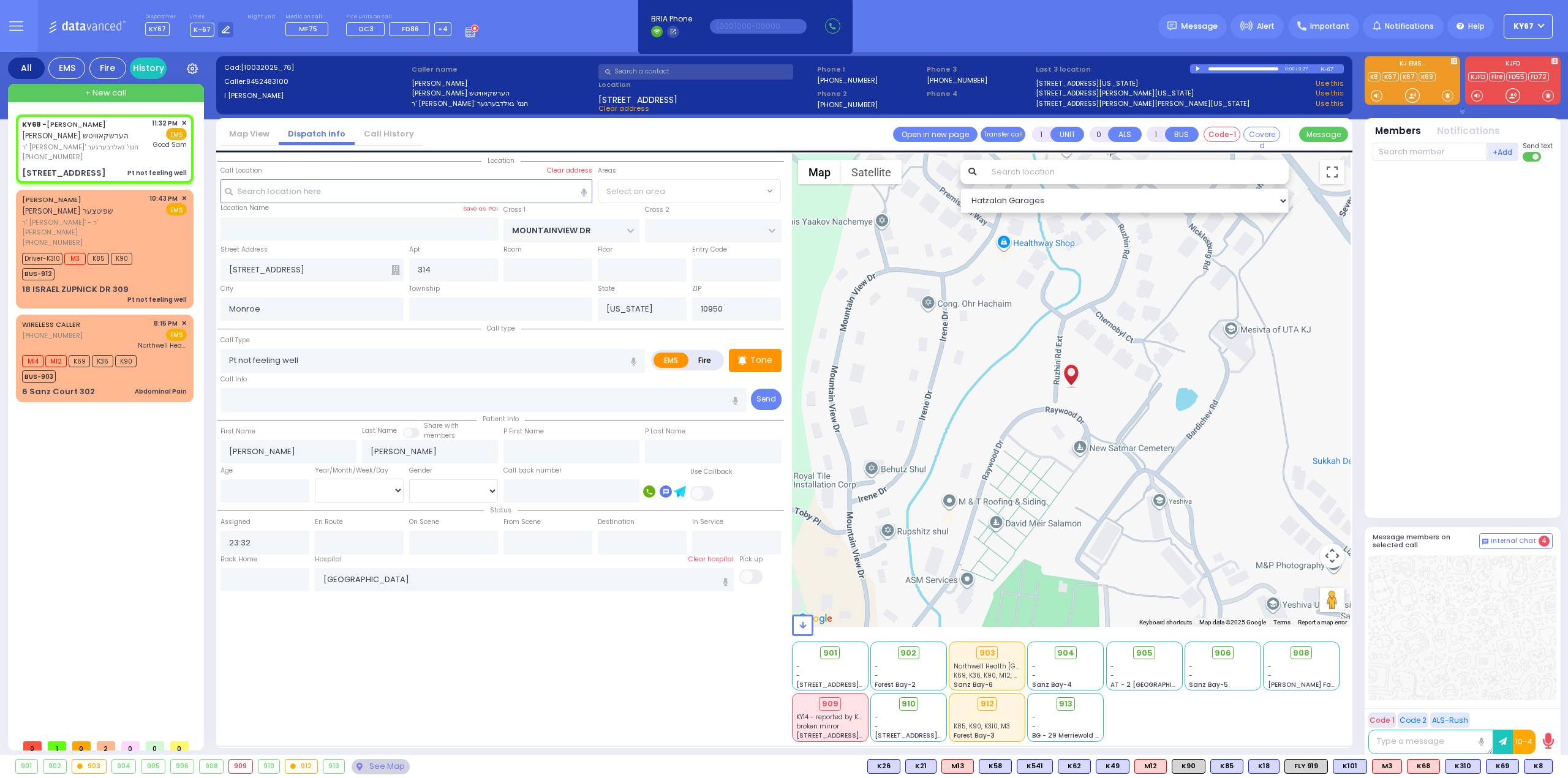
click at [477, 647] on div "Location 314 314" at bounding box center [501, 447] width 567 height 588
select select "MONROE"
click at [1424, 154] on input "text" at bounding box center [1430, 151] width 115 height 19
click at [1528, 768] on span "K62" at bounding box center [1537, 767] width 31 height 13
click at [1498, 766] on span "K8" at bounding box center [1501, 767] width 28 height 13
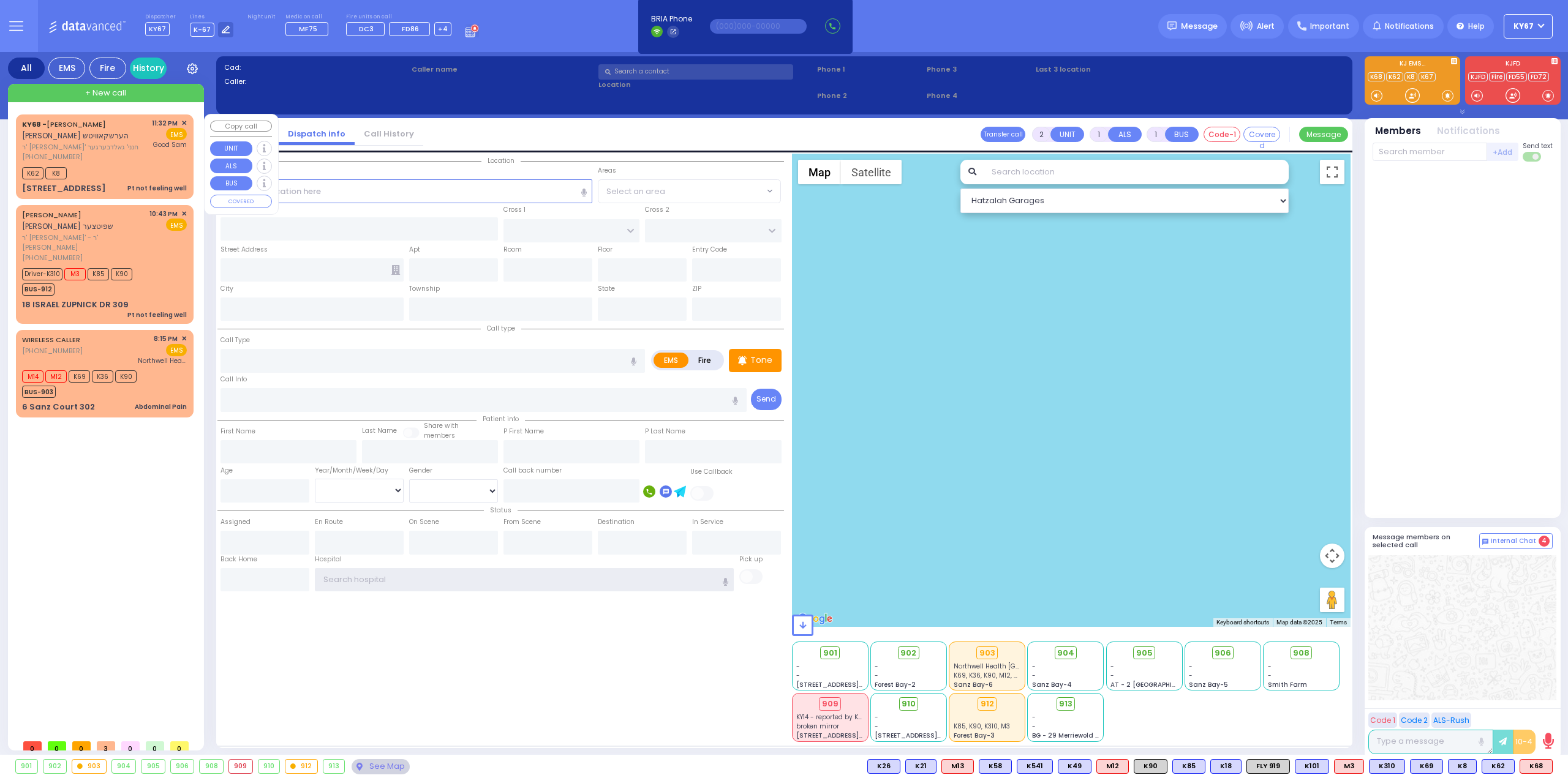
type input "Ky67"
click at [126, 166] on div "K62 K8" at bounding box center [104, 172] width 165 height 15
type input "1"
type input "0"
select select
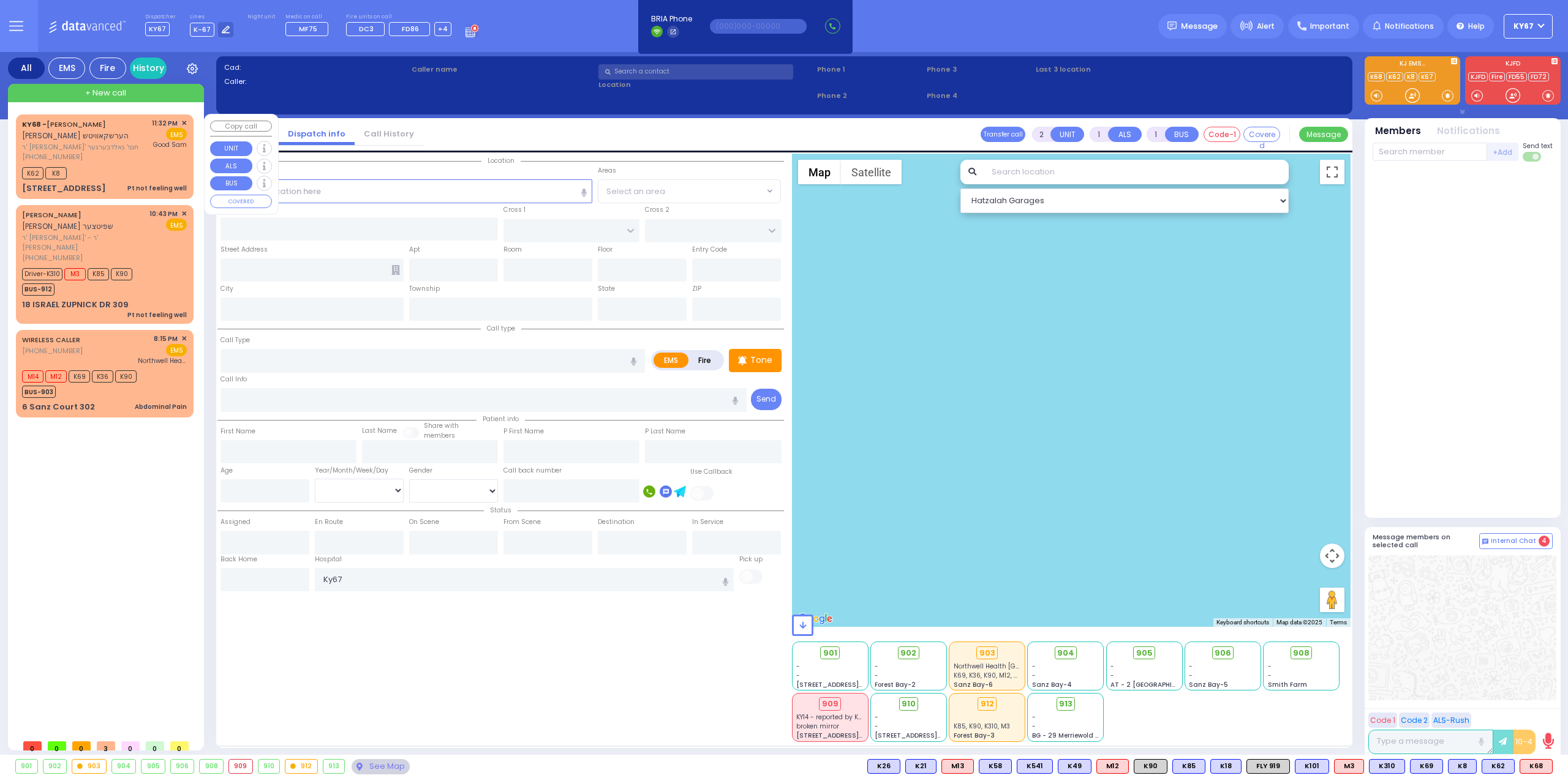
type input "Pt not feeling well"
radio input "true"
type input "[PERSON_NAME]"
select select
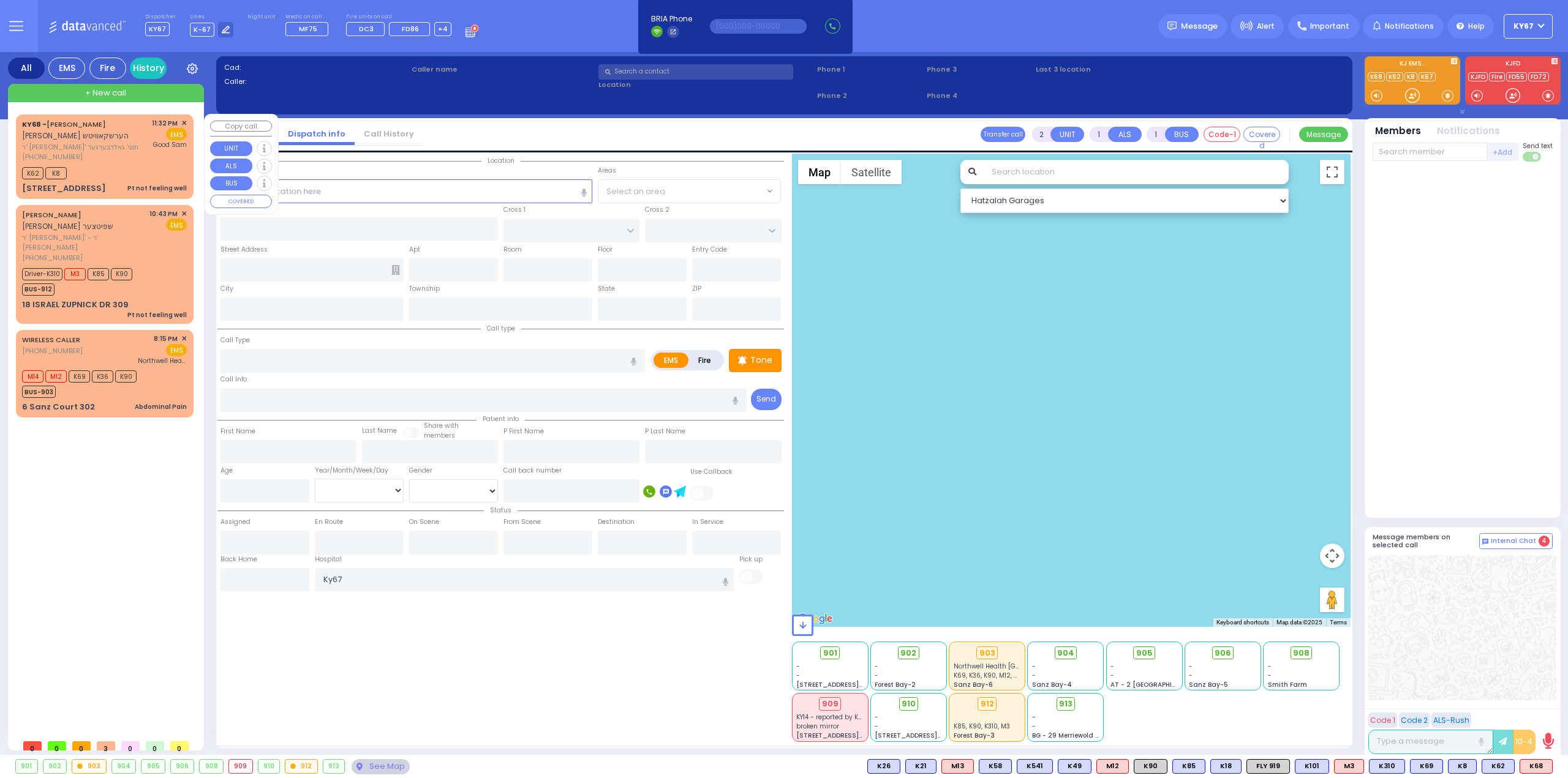
type input "23:32"
type input "23:33"
type input "[GEOGRAPHIC_DATA]"
select select "Hatzalah Garages"
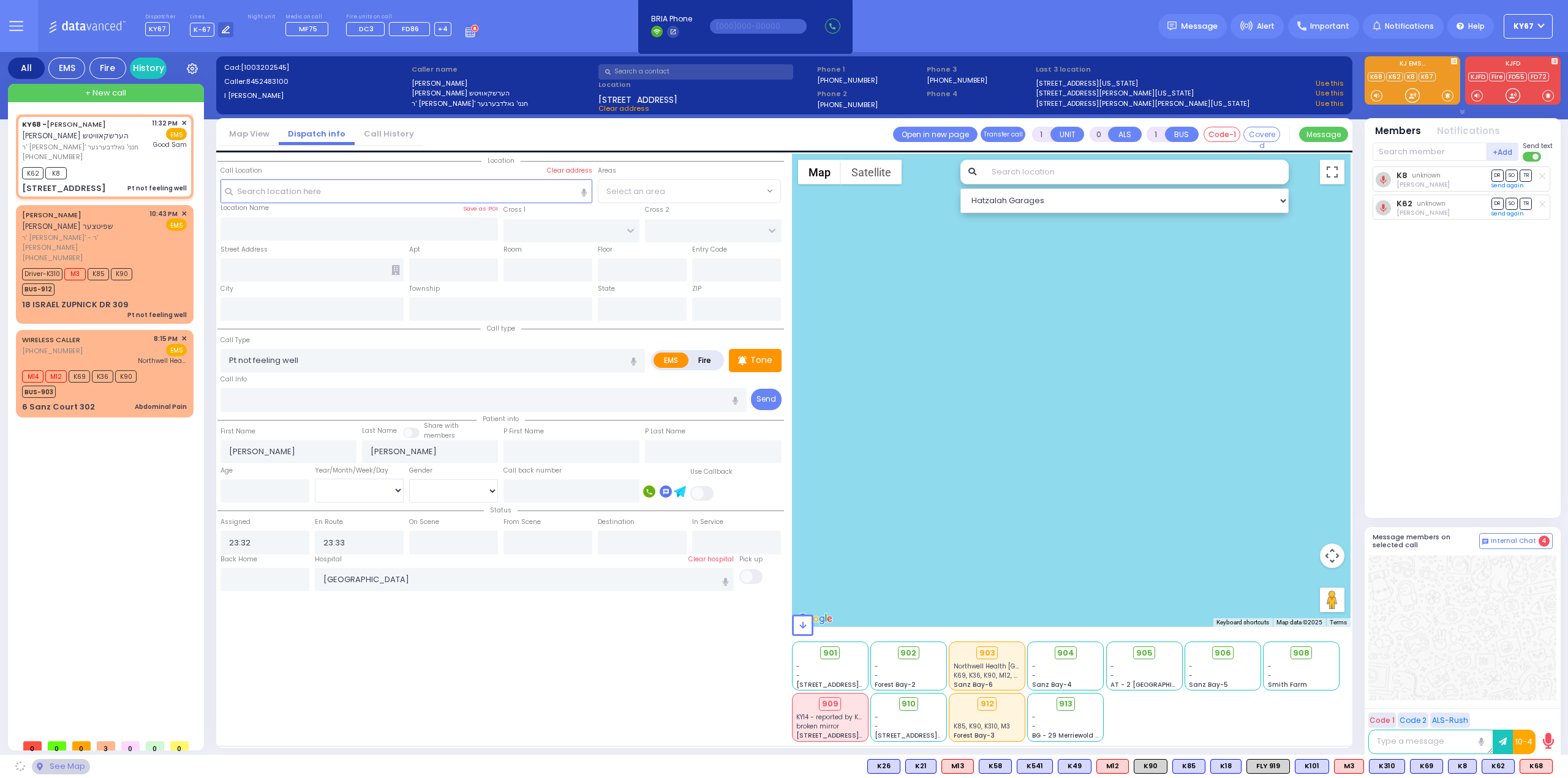
type input "MOUNTAINVIEW DR"
type input "[STREET_ADDRESS]"
type input "314"
type input "Monroe"
type input "[US_STATE]"
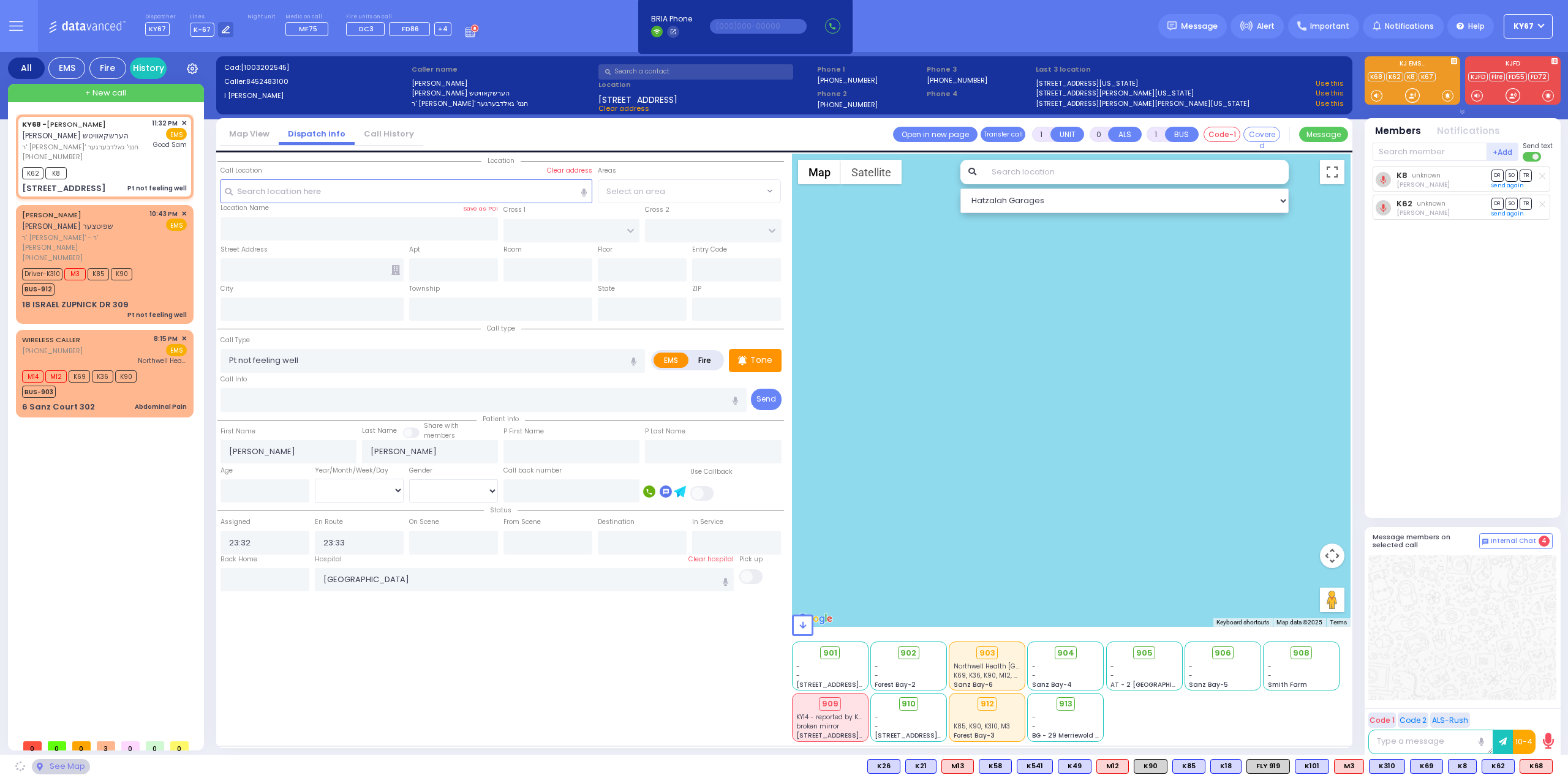
type input "10950"
select select "MONROE"
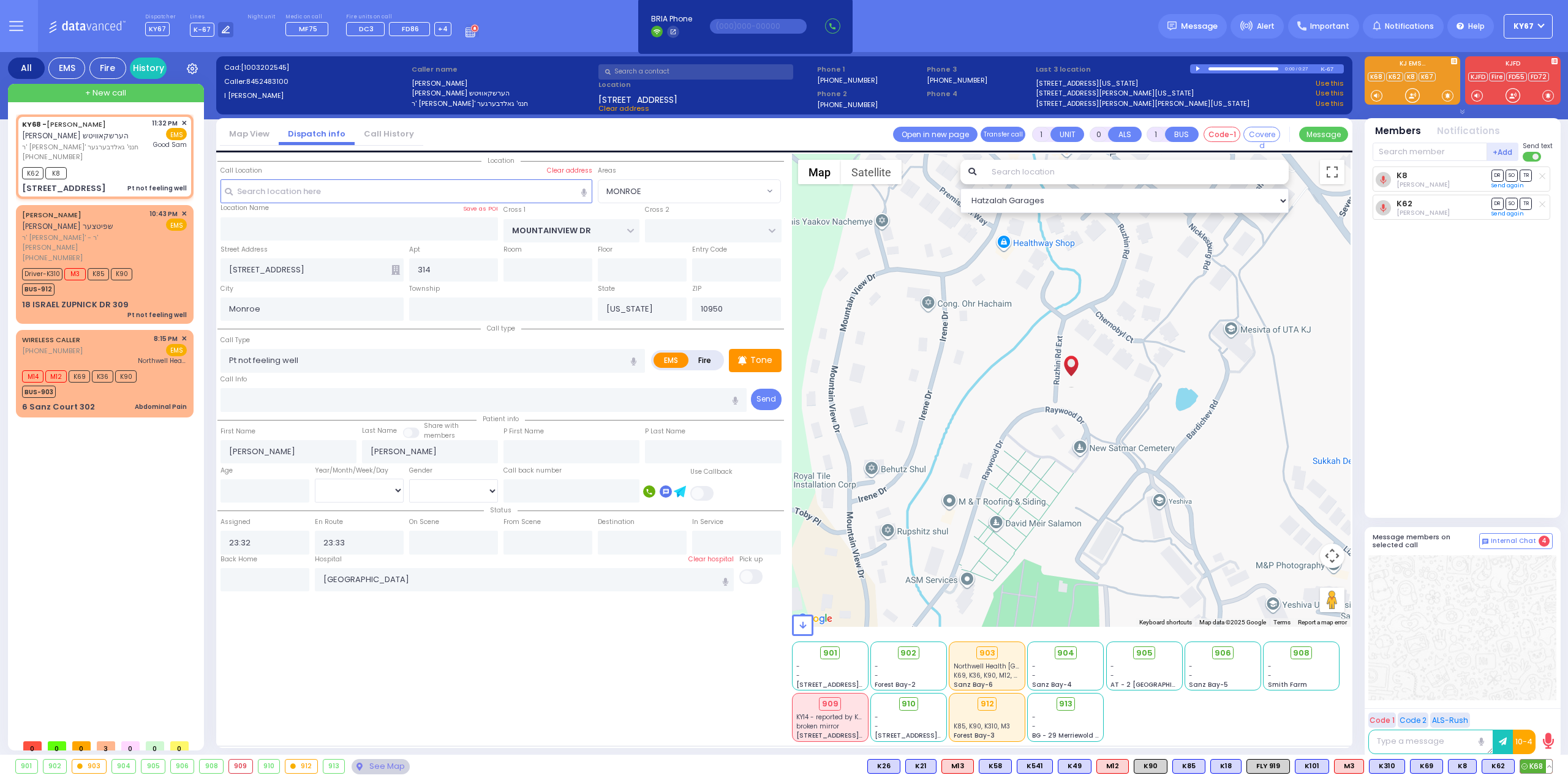
click at [1538, 768] on span "K68" at bounding box center [1537, 767] width 31 height 13
click at [1353, 768] on span "M3" at bounding box center [1349, 767] width 28 height 13
select select
radio input "true"
select select
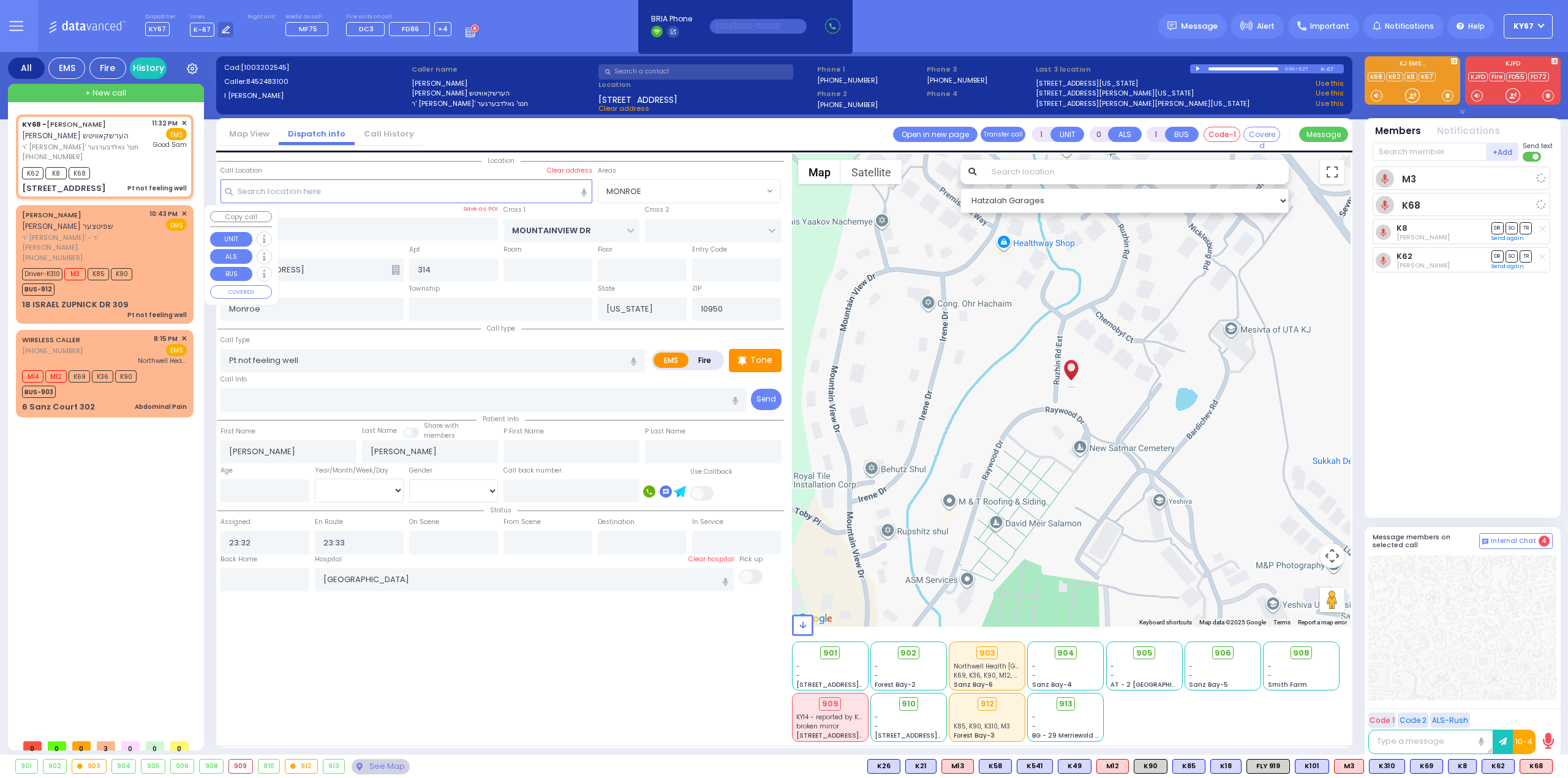
select select "Hatzalah Garages"
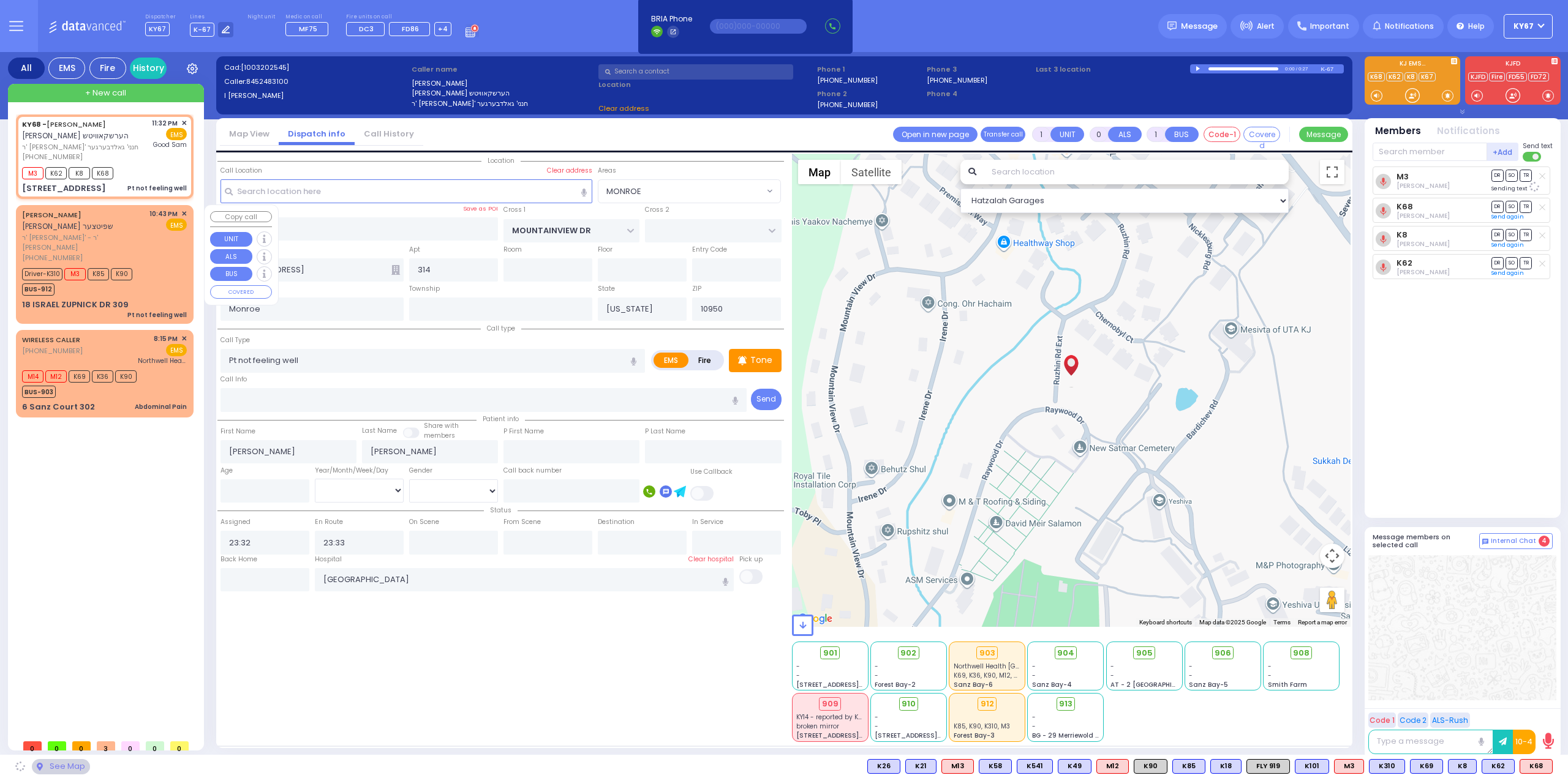
select select
radio input "true"
select select
select select "Hatzalah Garages"
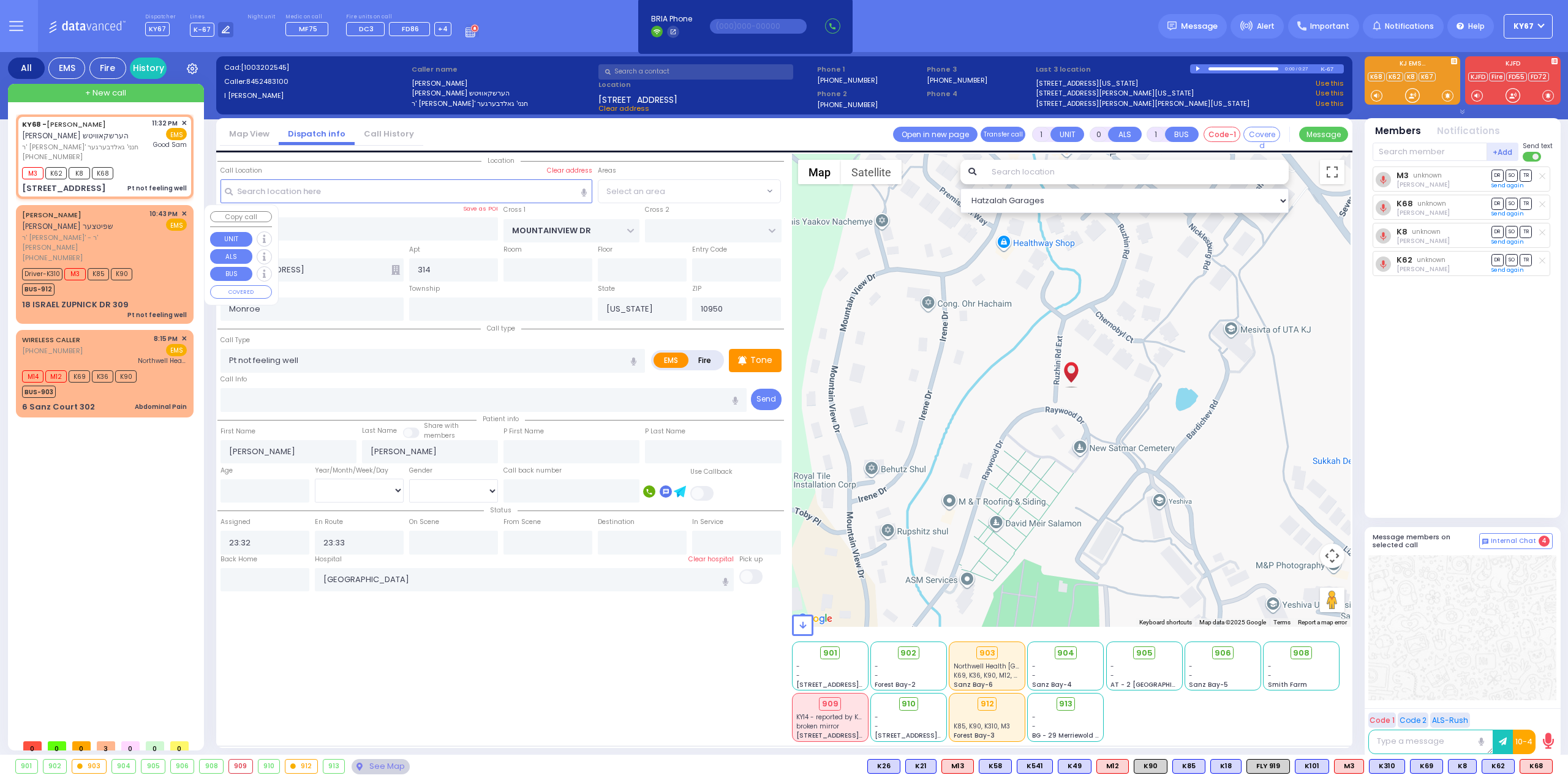
select select "MONROE"
click at [164, 265] on div "Driver-K310 M3 K85 K90 BUS-912" at bounding box center [104, 280] width 165 height 31
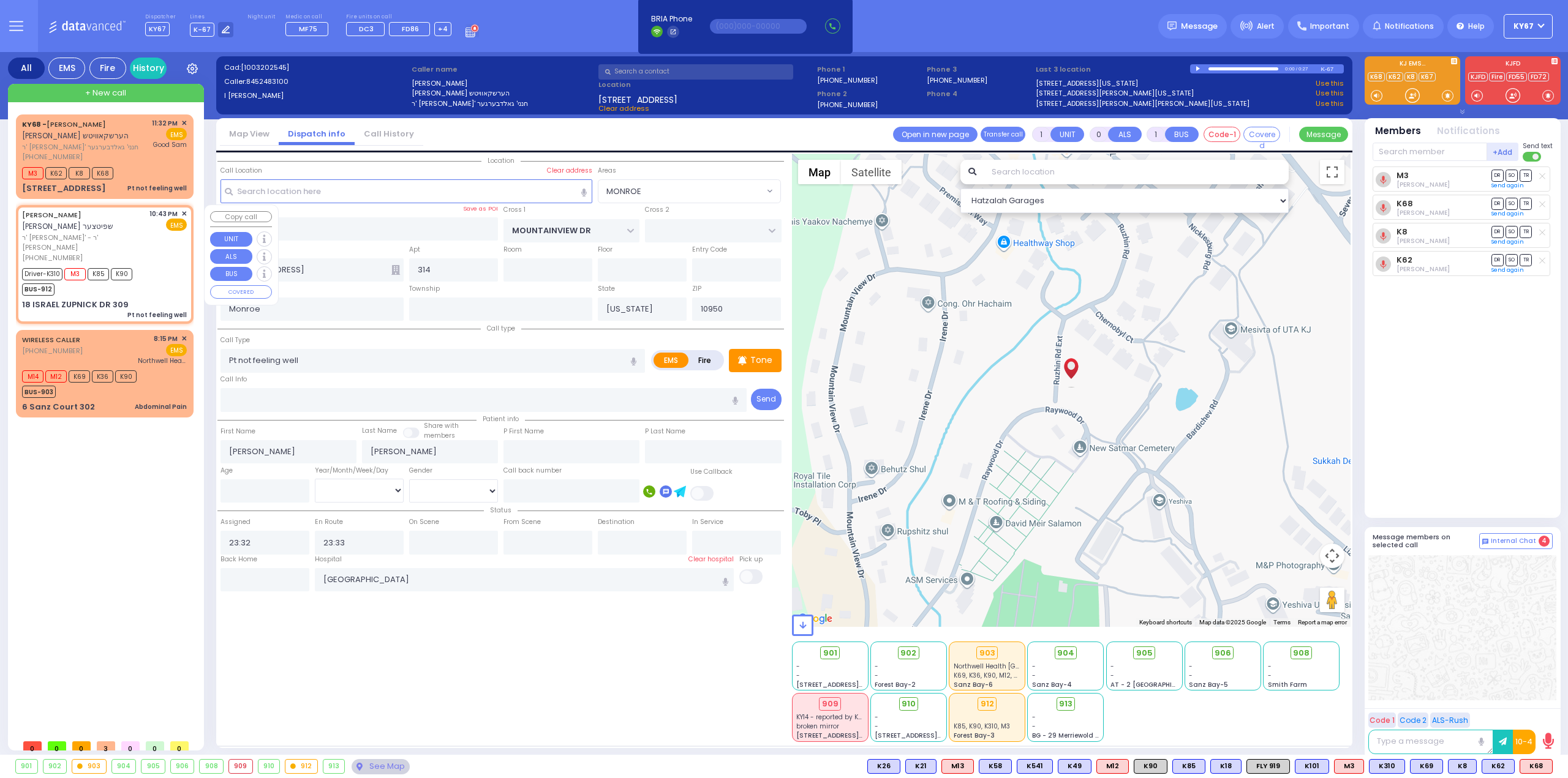
type input "6"
select select
radio input "true"
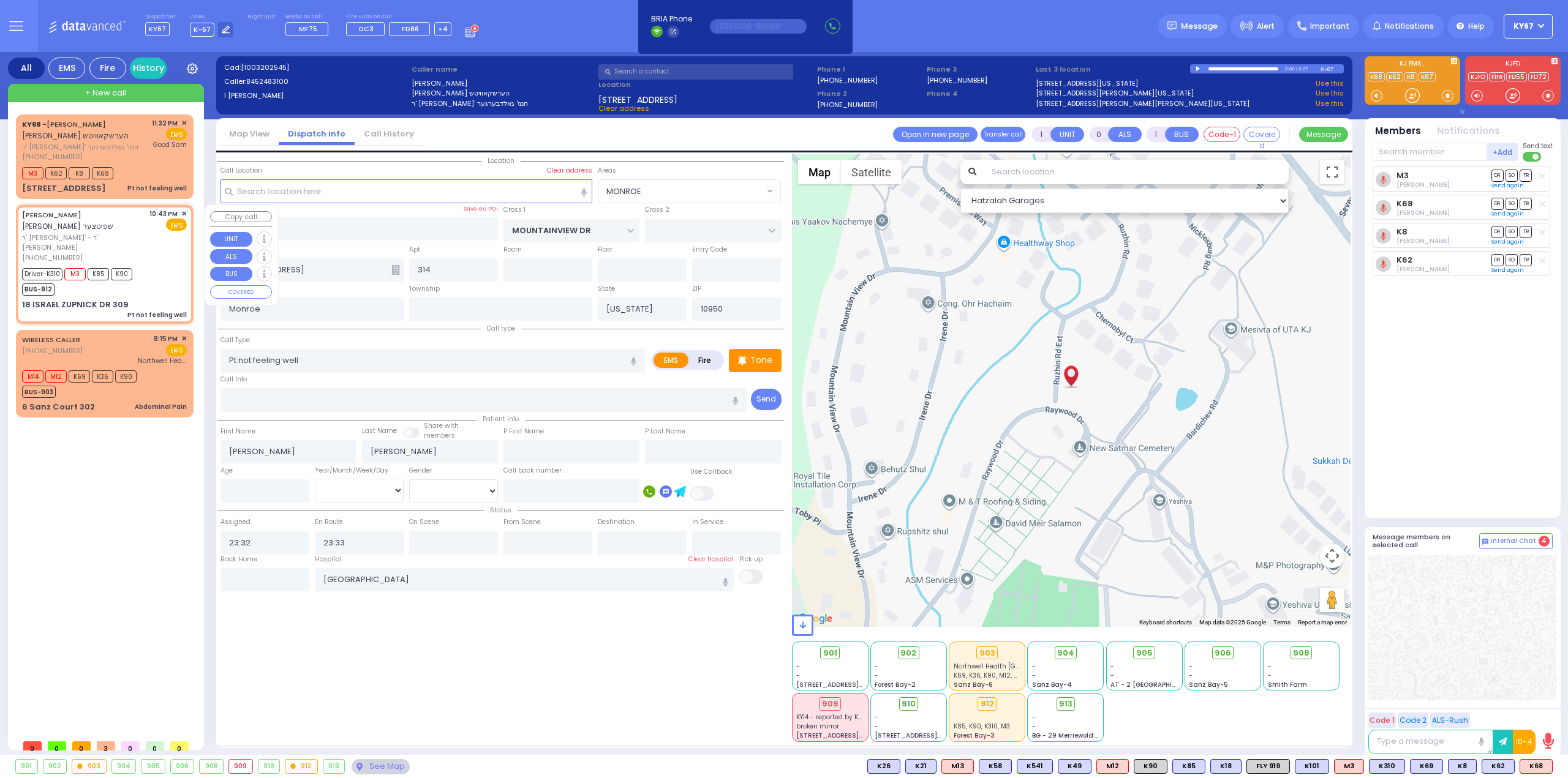
type input "[PERSON_NAME]"
type input "31"
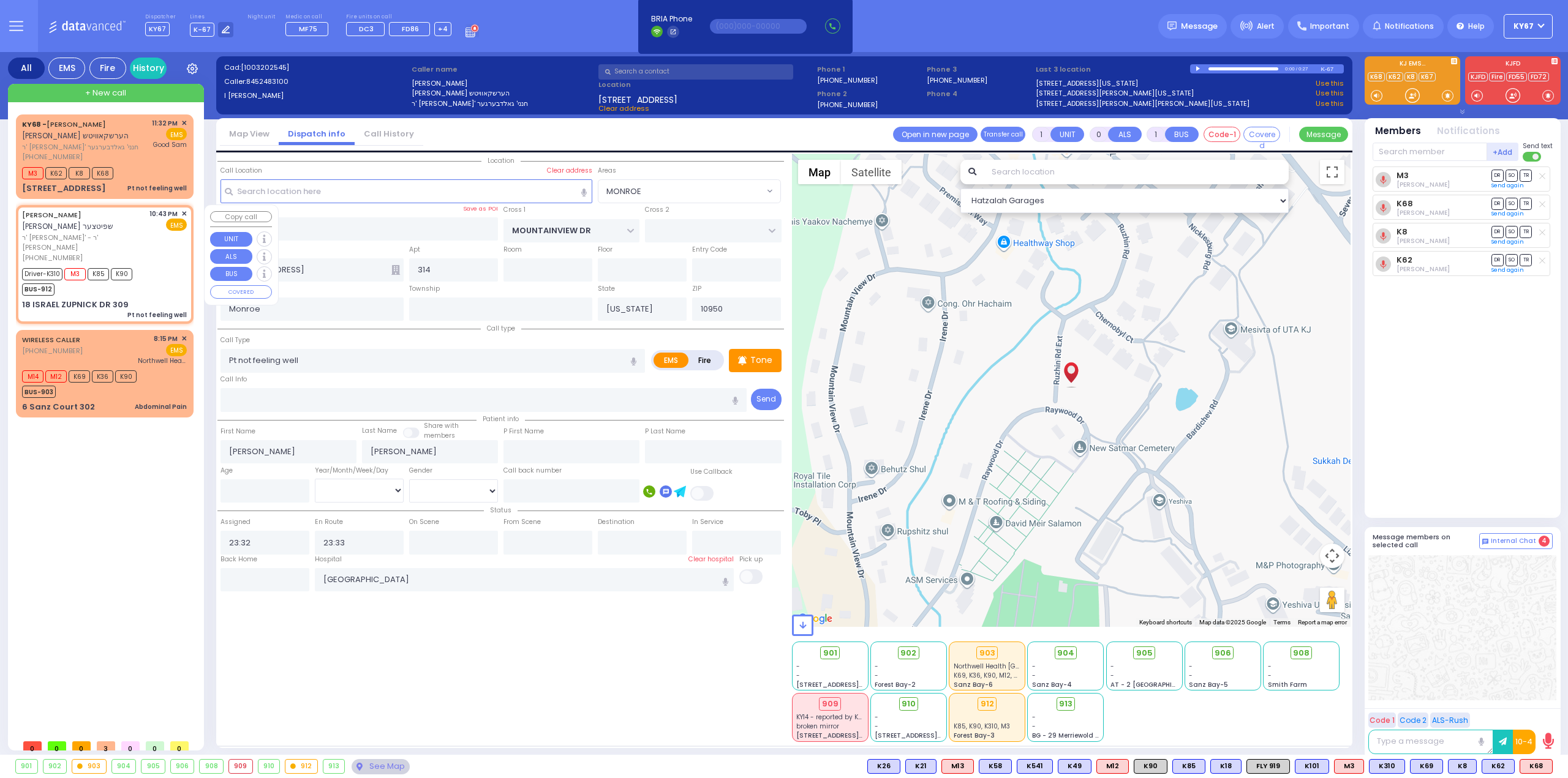
select select "Year"
select select "[DEMOGRAPHIC_DATA]"
type input "22:43"
type input "22:47"
type input "22:48"
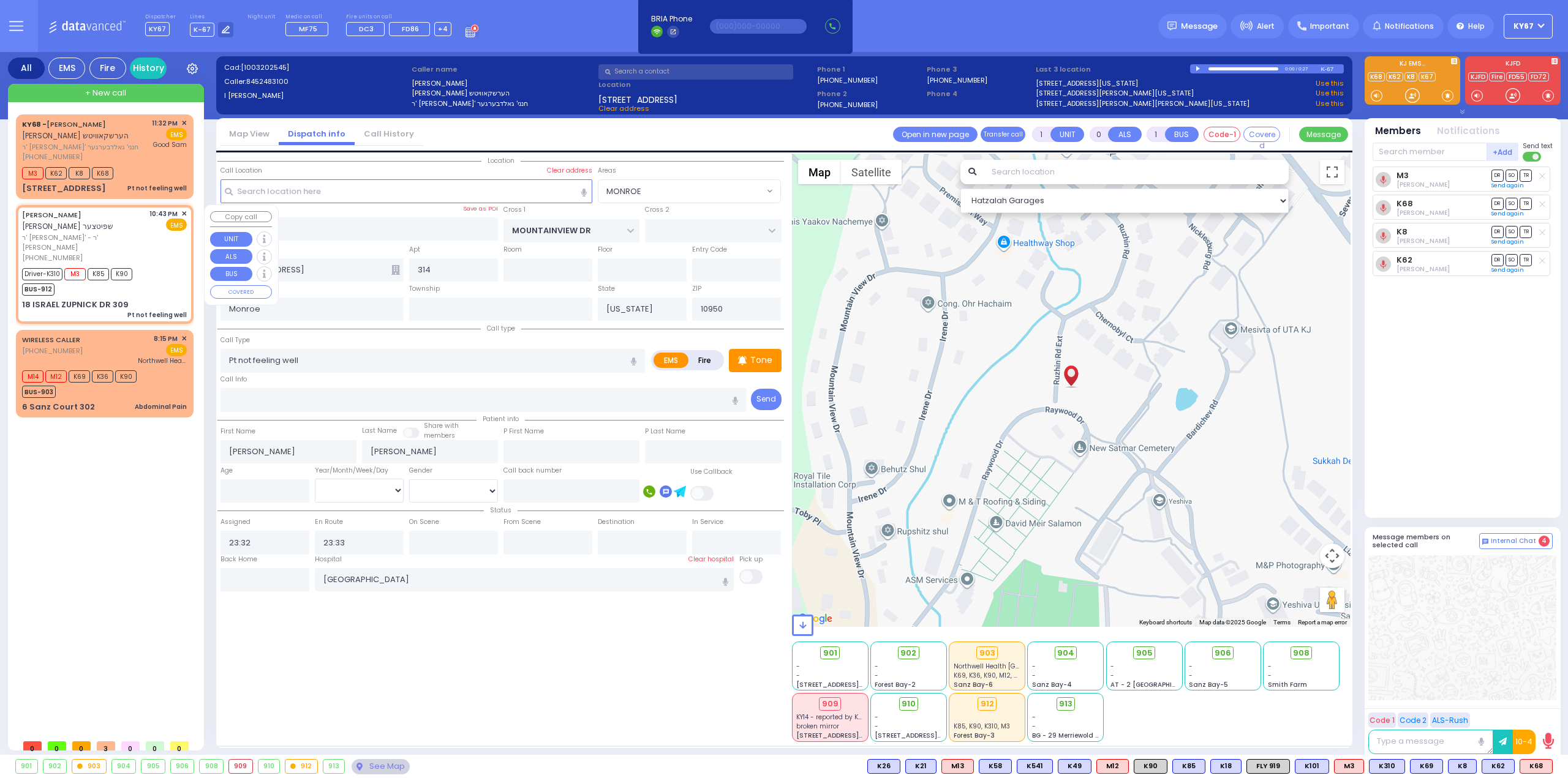
type input "23:20"
select select "Hatzalah Garages"
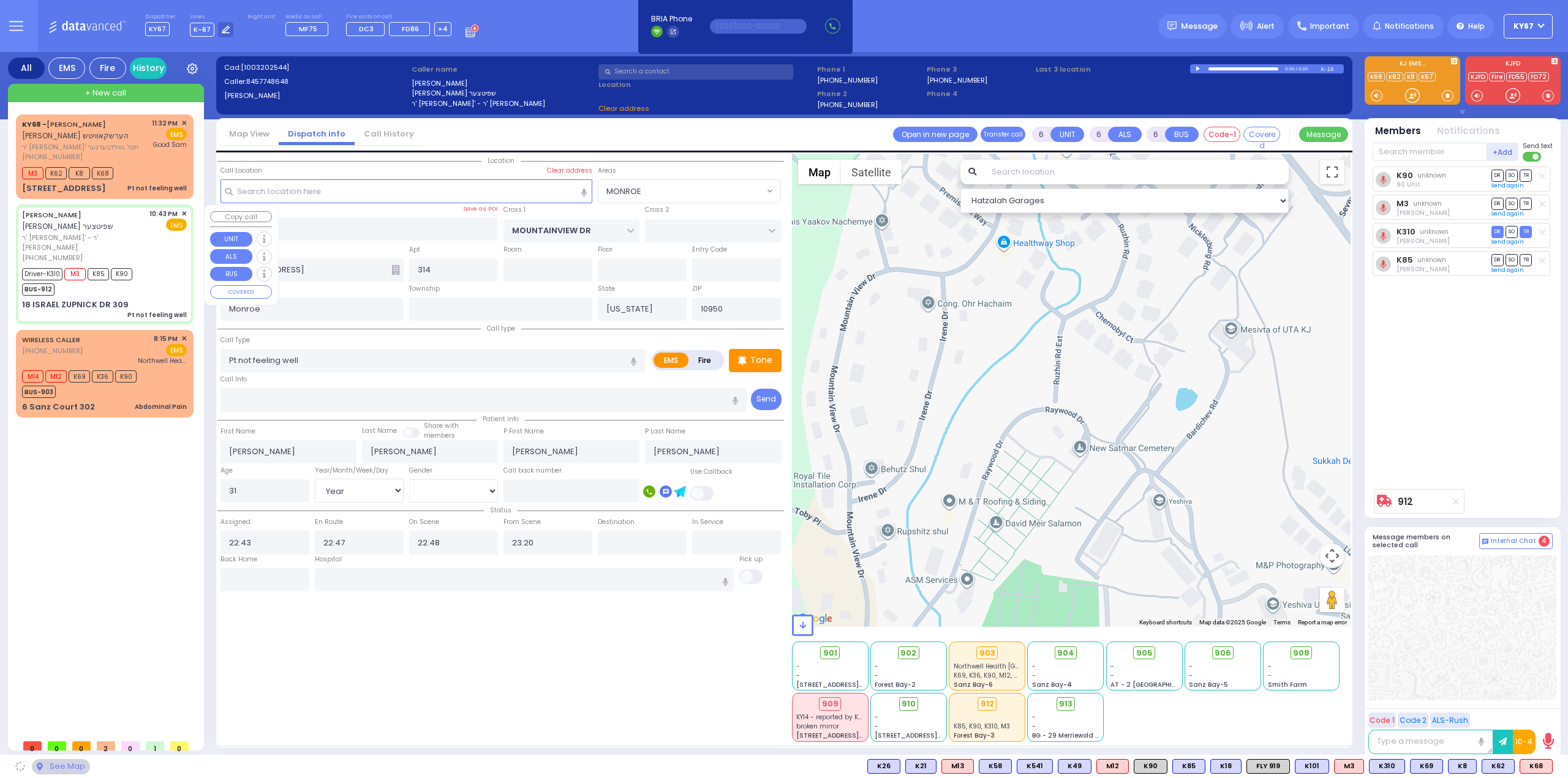
type input "GETZIL BERGER BLVD"
type input "ACRES RD"
type input "18 ISRAEL ZUPNICK DR"
type input "309"
select select "SECTION 4"
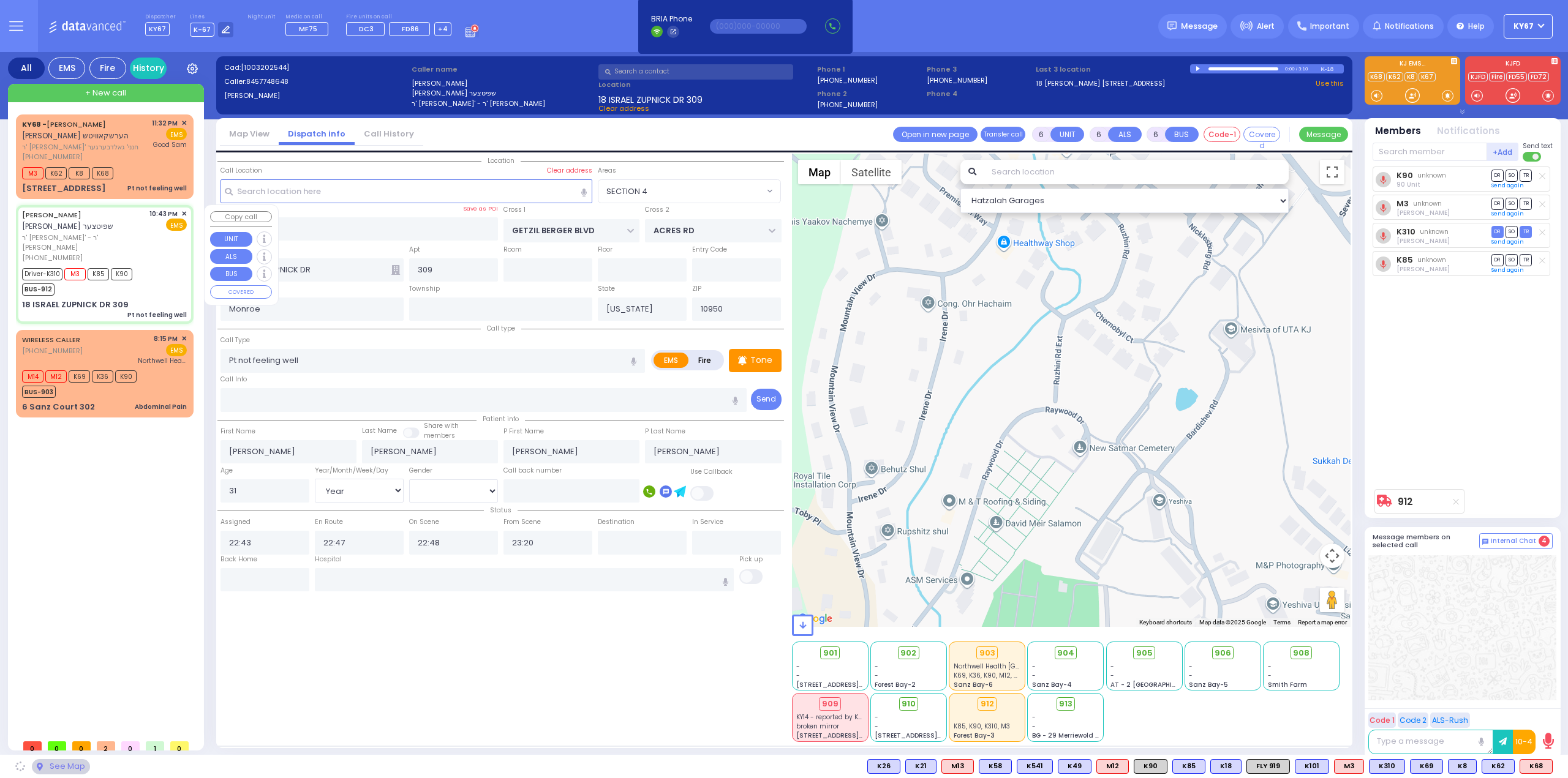
select select
radio input "true"
select select "Year"
select select "[DEMOGRAPHIC_DATA]"
select select "SECTION 4"
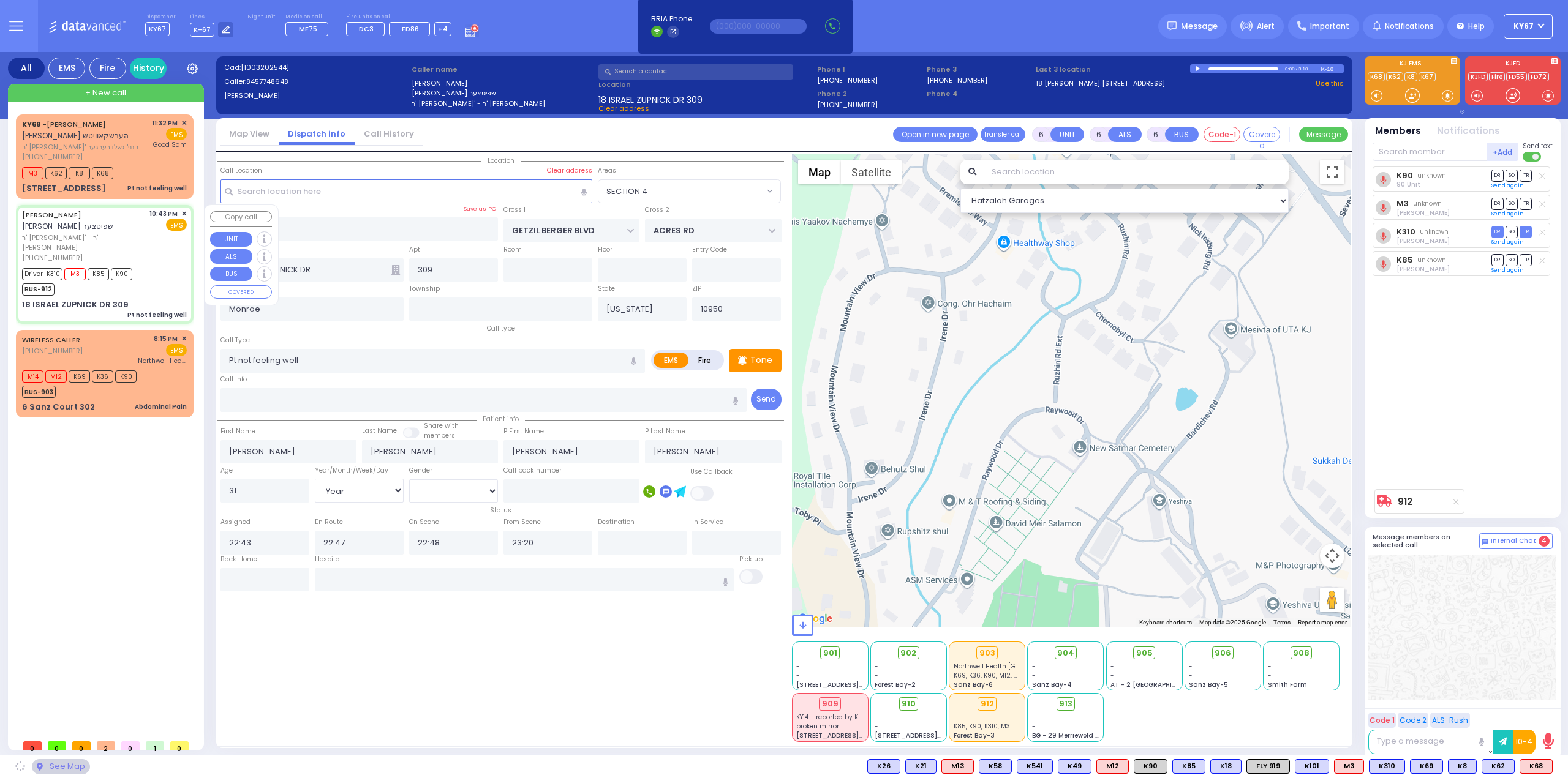
select select "Hatzalah Garages"
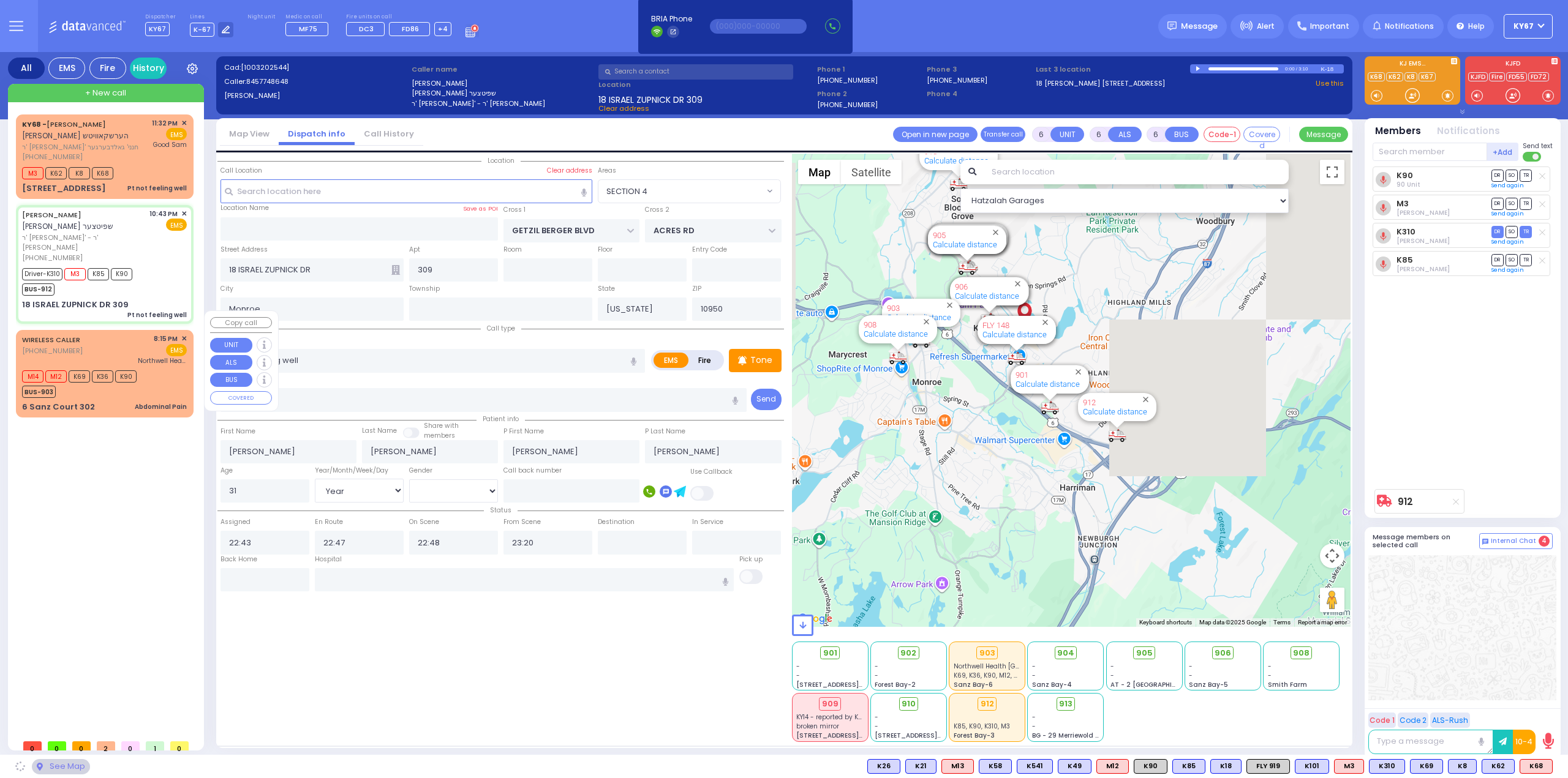
click at [148, 367] on div "M14 M12 K69 K36 K90 BUS-903" at bounding box center [104, 382] width 165 height 31
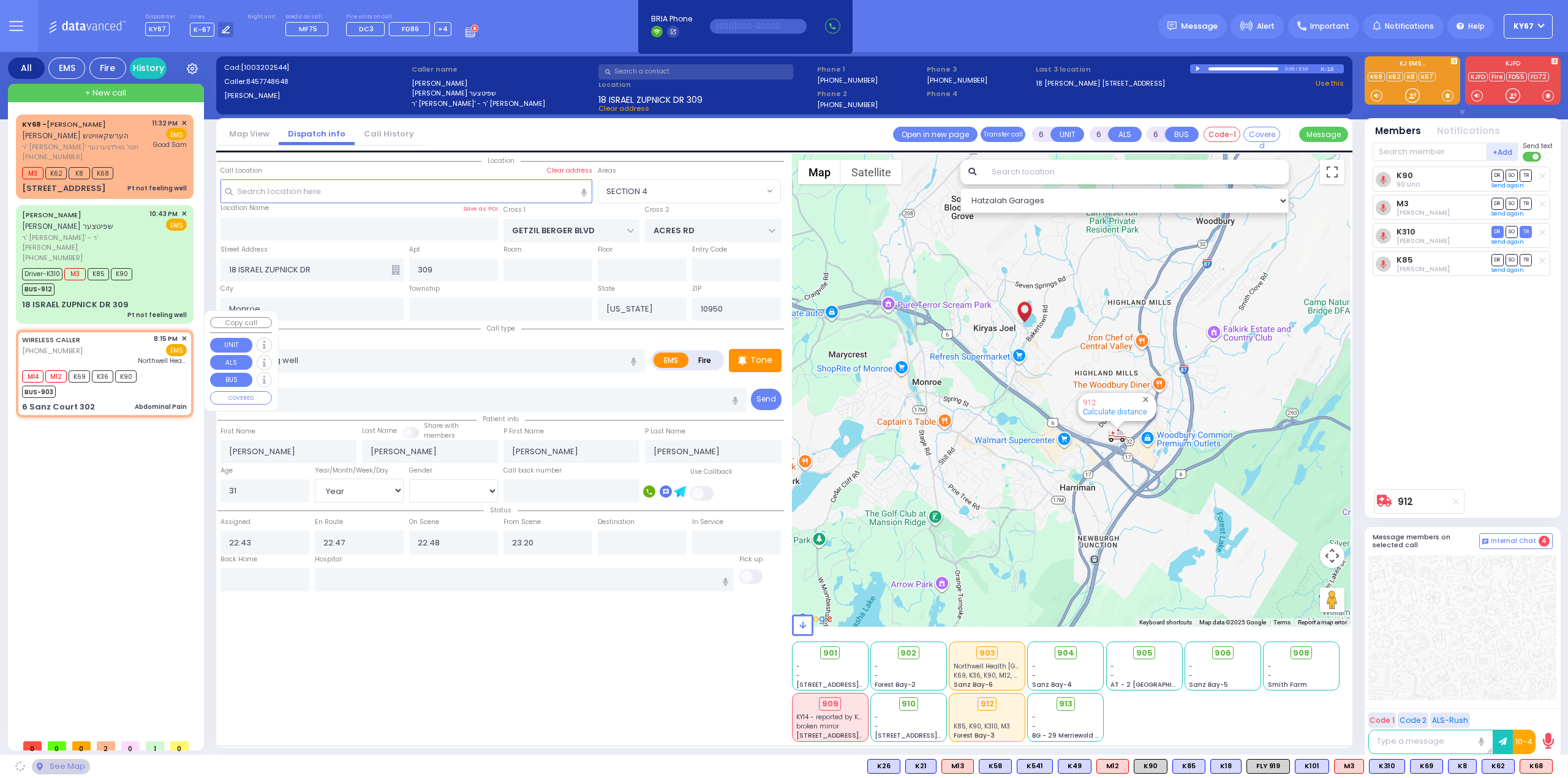
select select
type input "Abdominal Pain"
radio input "true"
type input "Rivka"
type input "Weinberger"
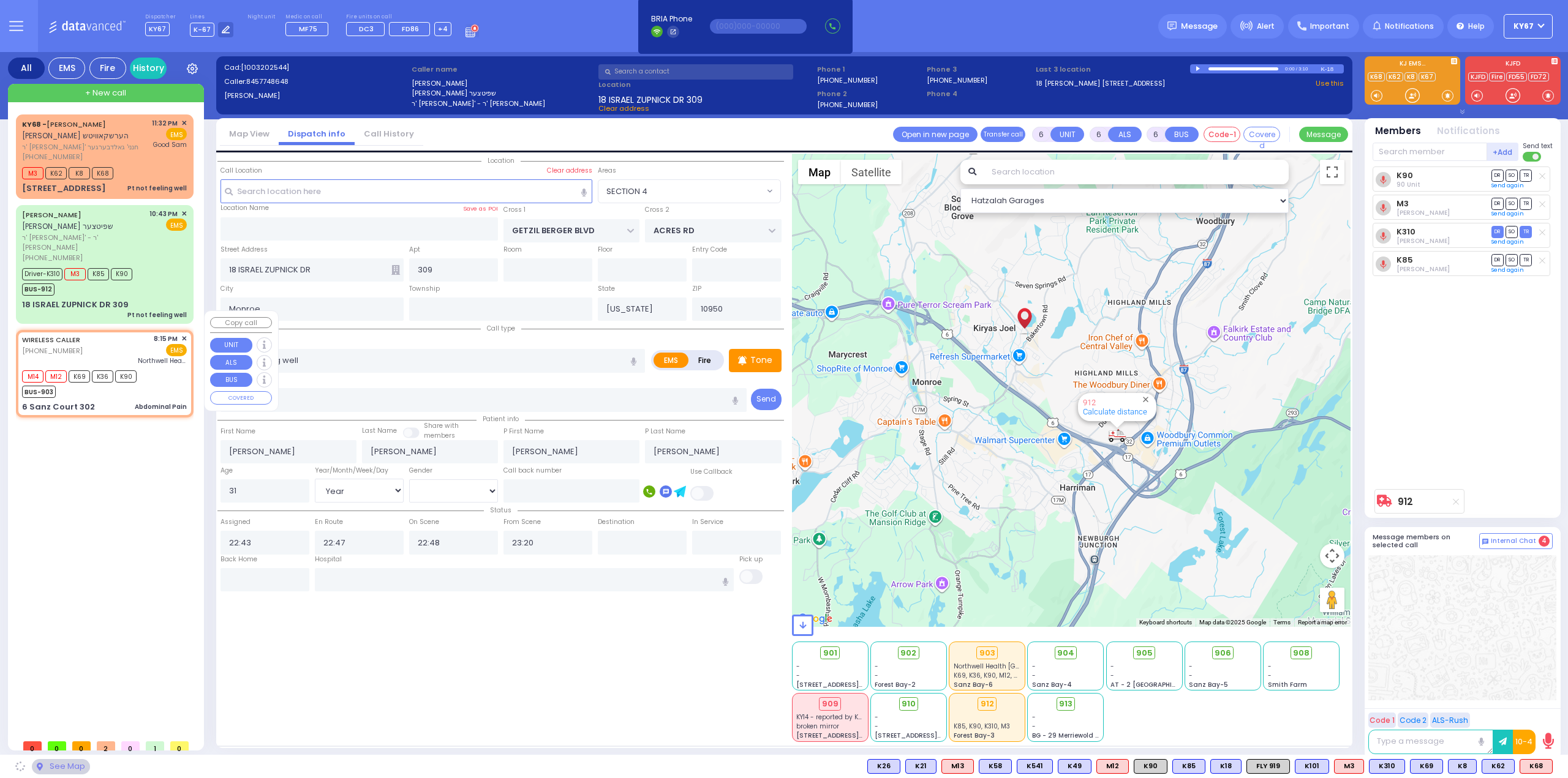
type input "19"
select select "Year"
select select "[DEMOGRAPHIC_DATA]"
type input "20:15"
type input "20:20"
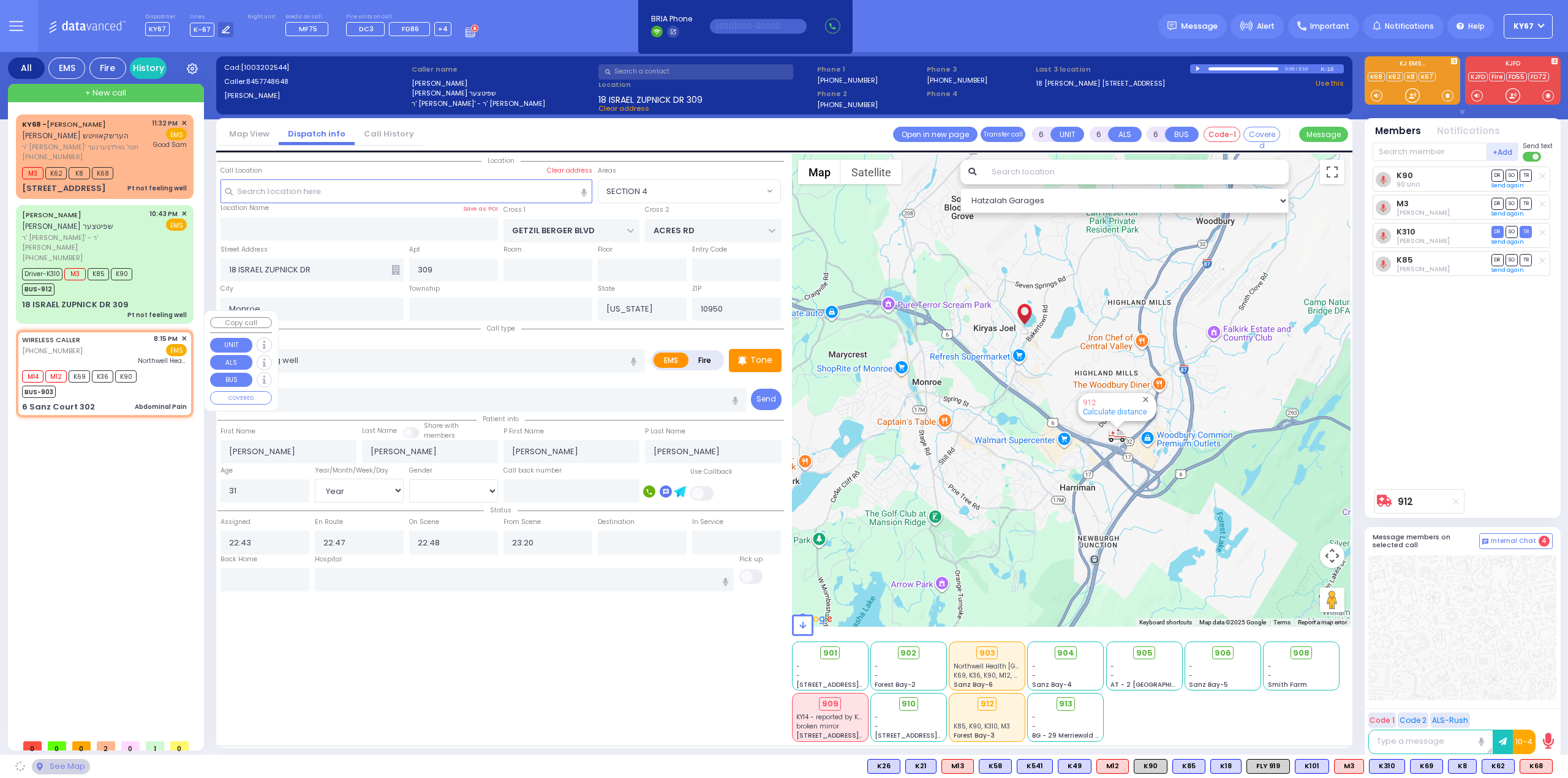
type input "Northwell Health [GEOGRAPHIC_DATA]"
select select "Hatzalah Garages"
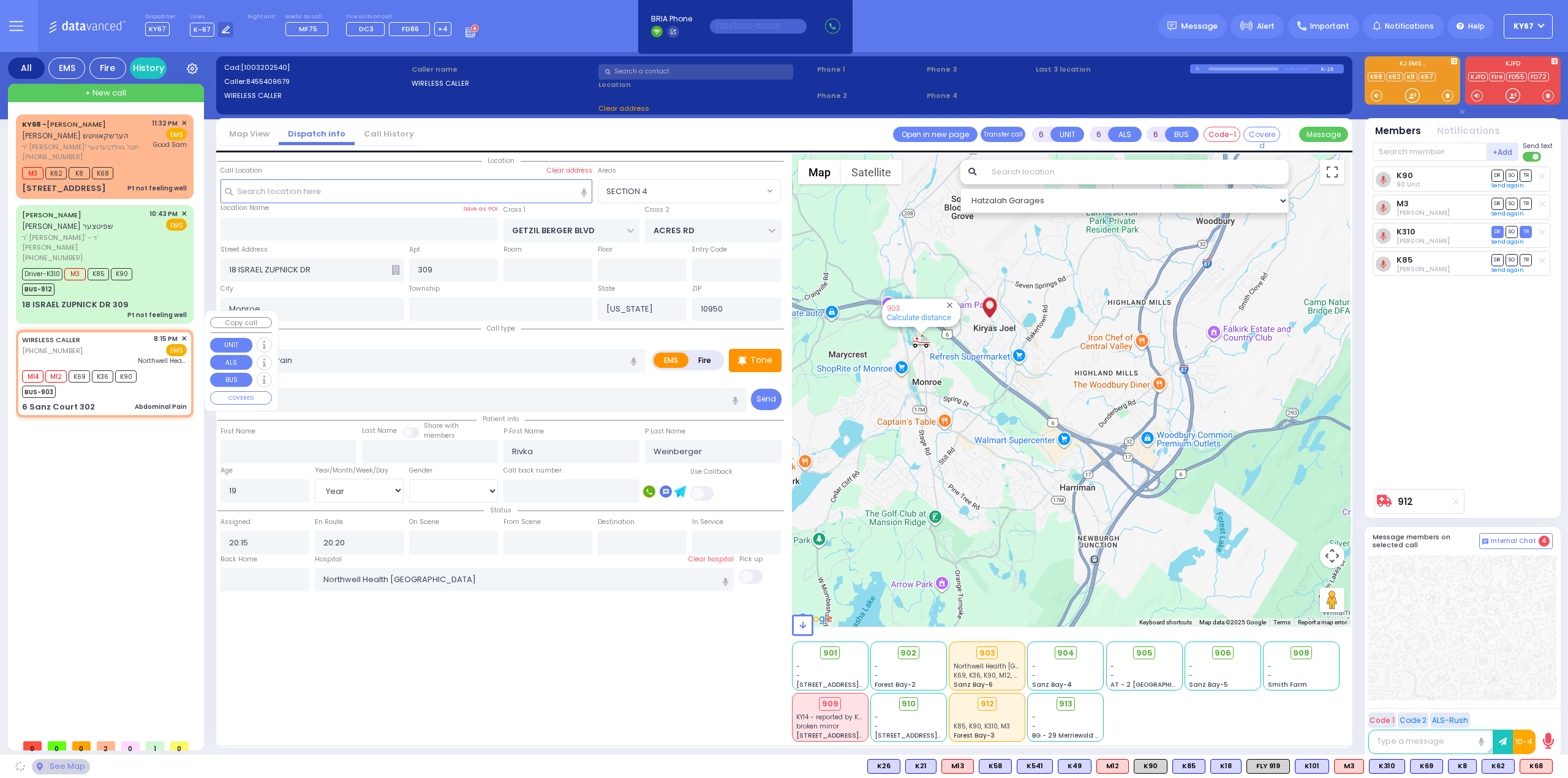
type input "FOREST RD"
type input "6 Sanz Court"
type input "302"
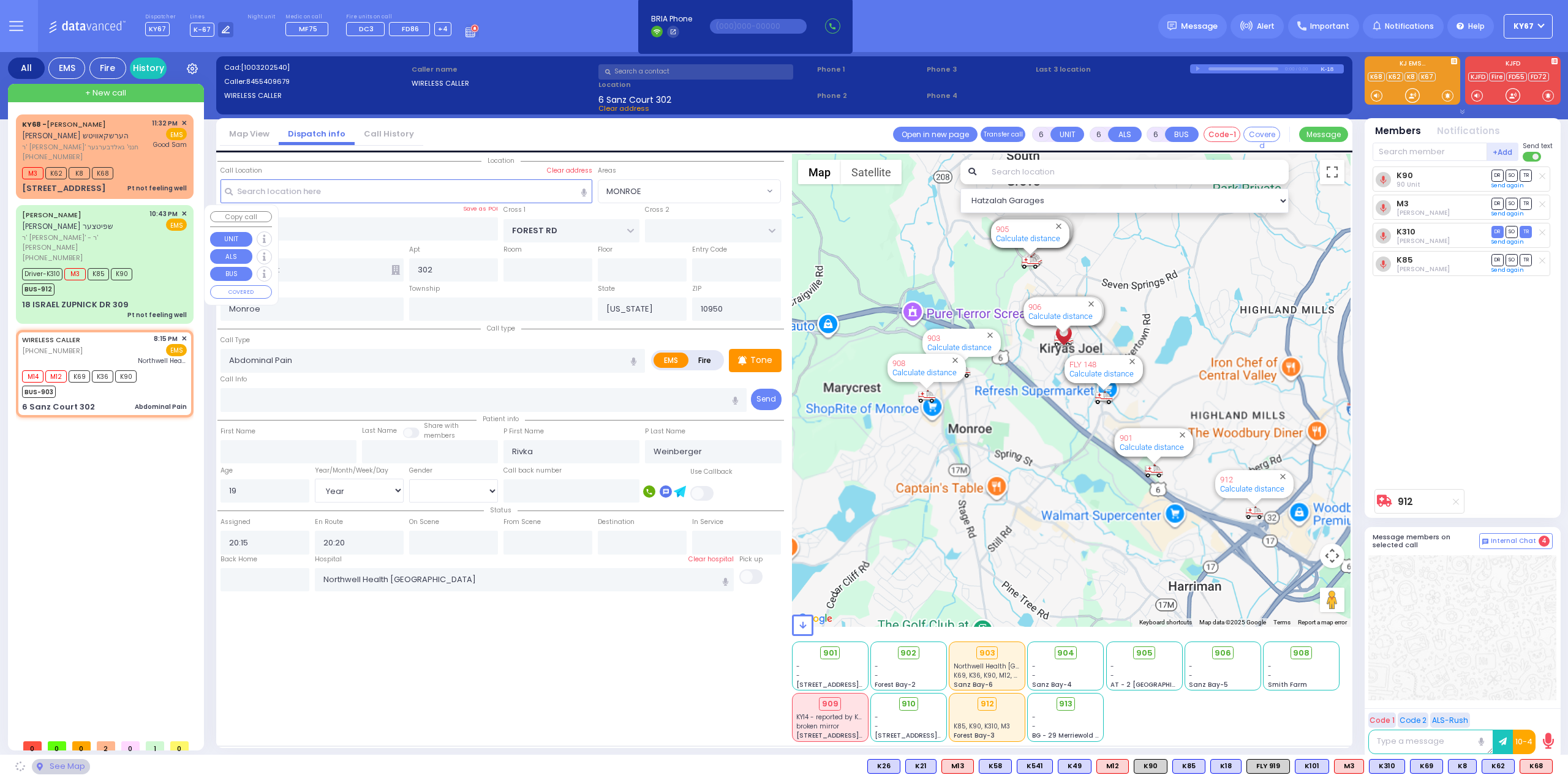
select select "MONROE"
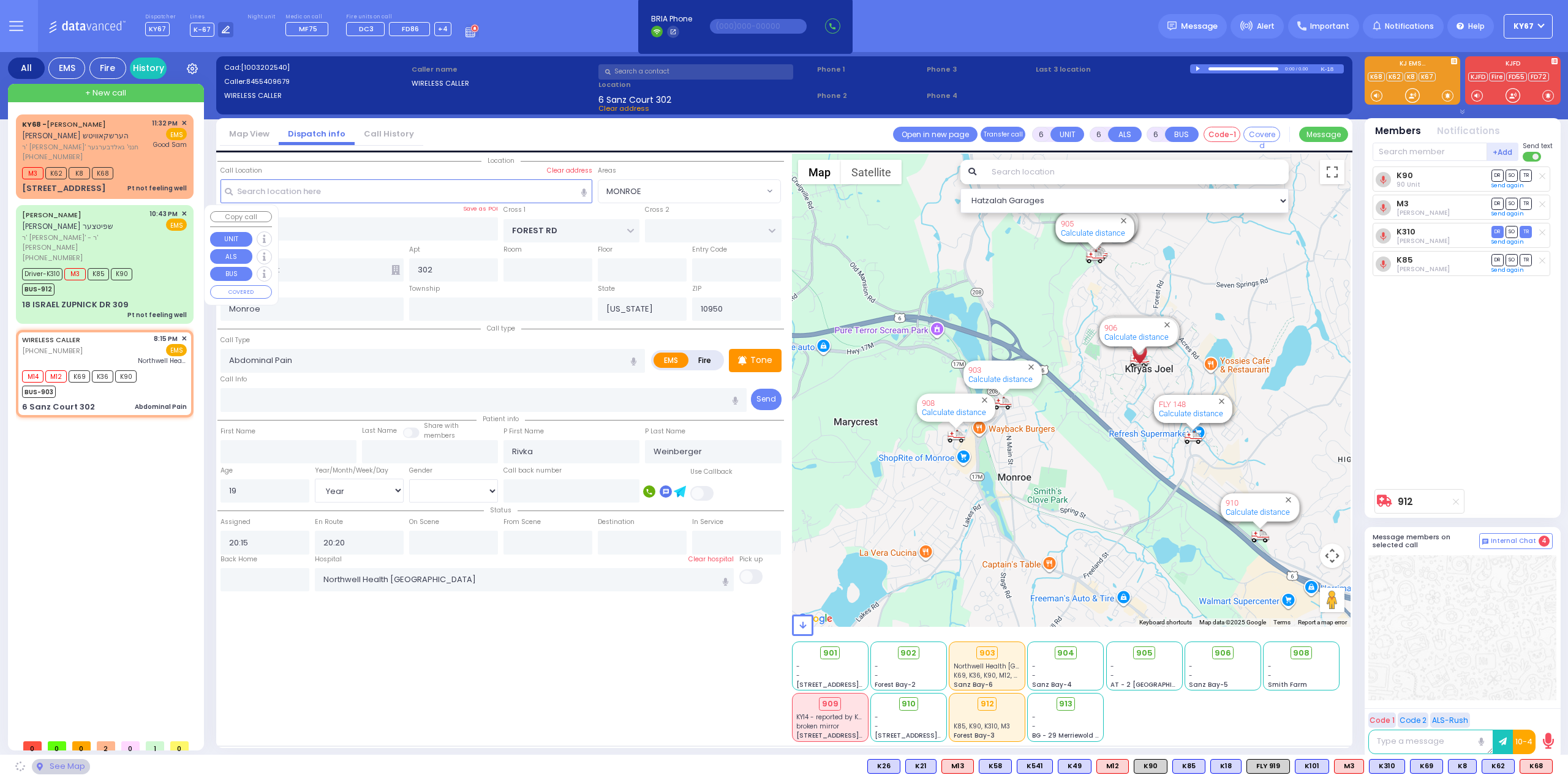
click at [154, 240] on div "10:43 PM ✕ EMS" at bounding box center [168, 236] width 38 height 55
select select
type input "Pt not feeling well"
radio input "true"
type input "[PERSON_NAME]"
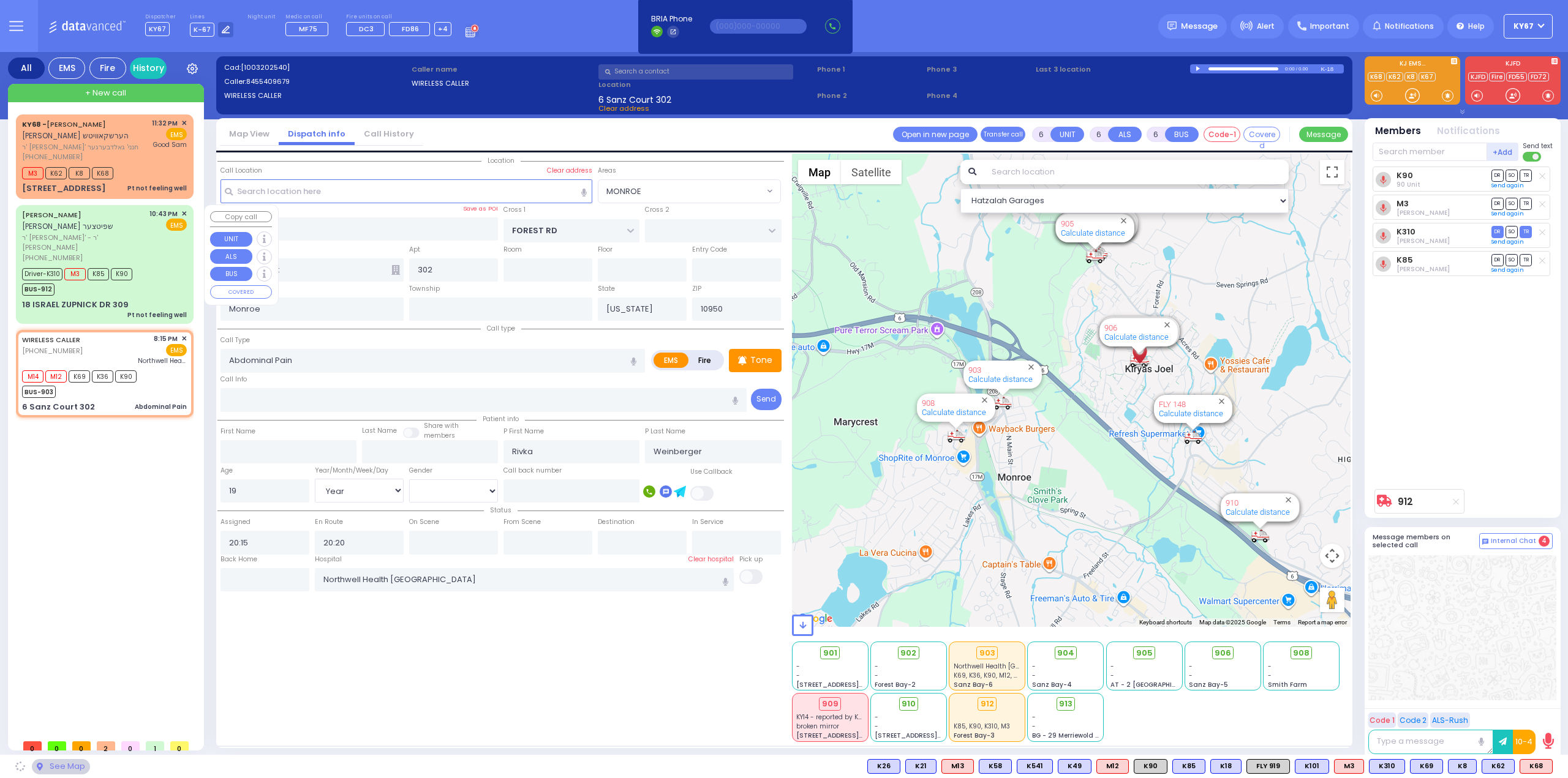
type input "[PERSON_NAME]"
type input "31"
select select "Year"
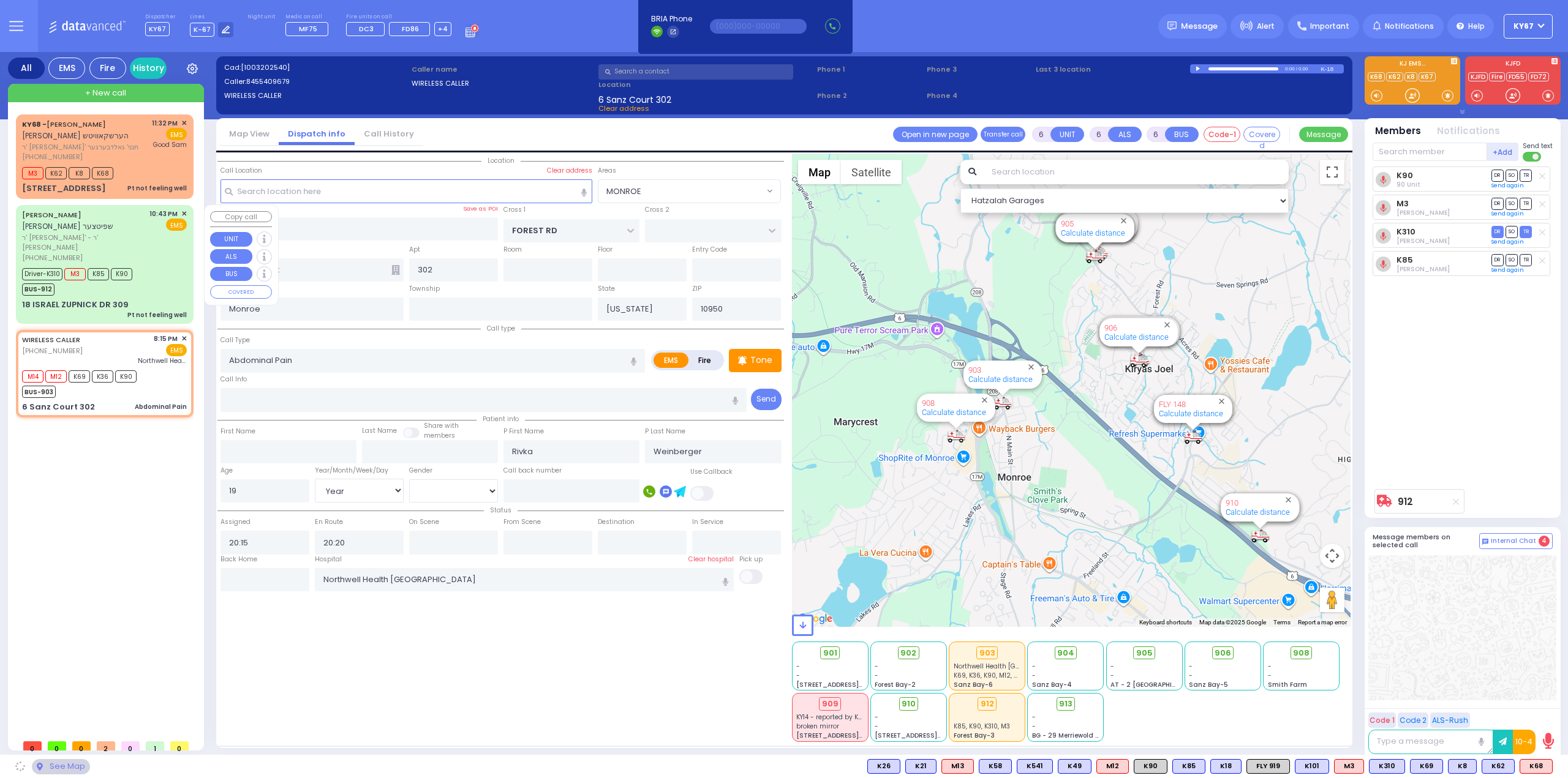
select select "[DEMOGRAPHIC_DATA]"
type input "22:43"
type input "22:47"
type input "22:48"
type input "23:20"
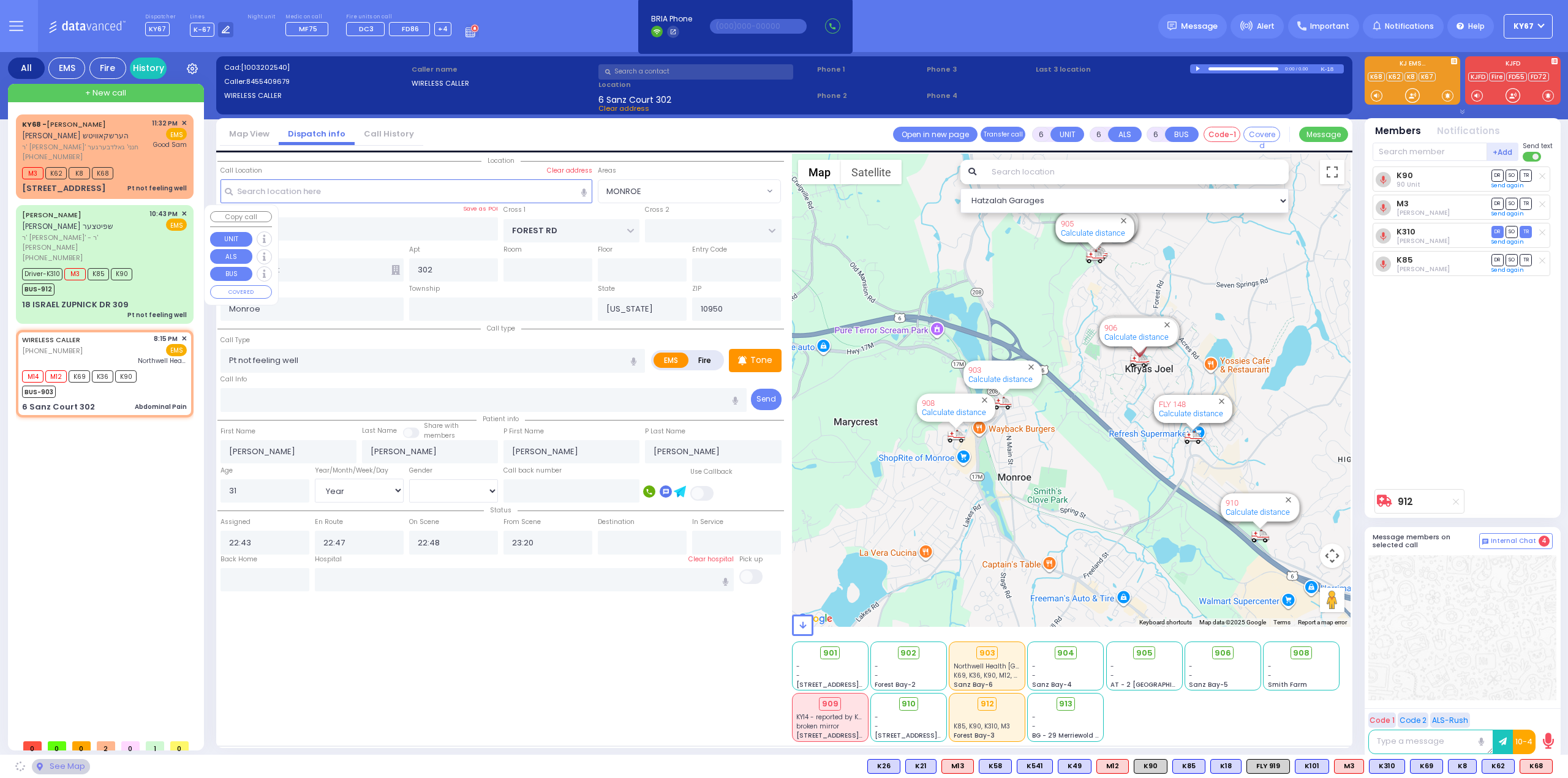
select select "Hatzalah Garages"
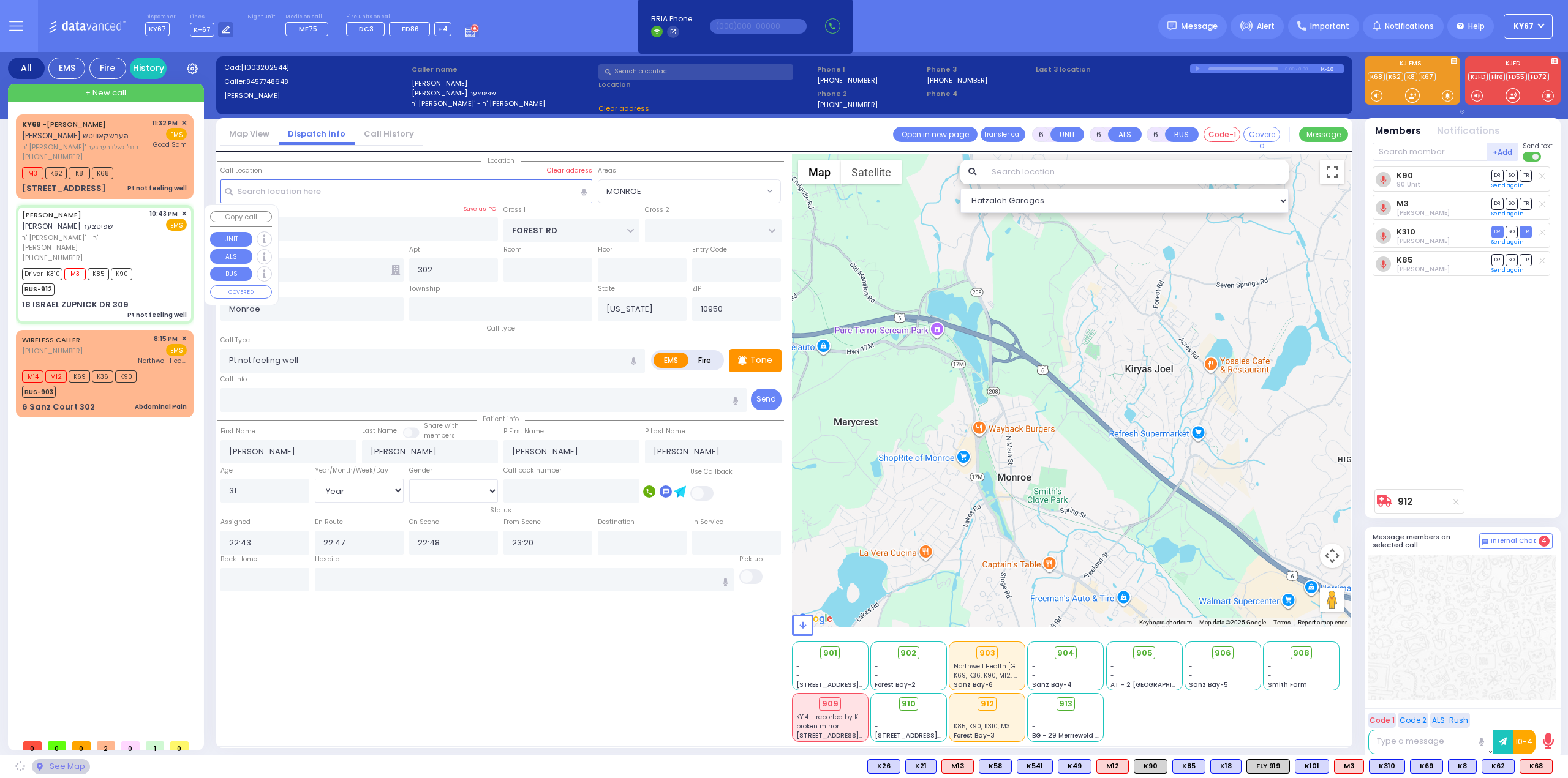
type input "GETZIL BERGER BLVD"
type input "ACRES RD"
type input "18 ISRAEL ZUPNICK DR"
type input "309"
select select "SECTION 4"
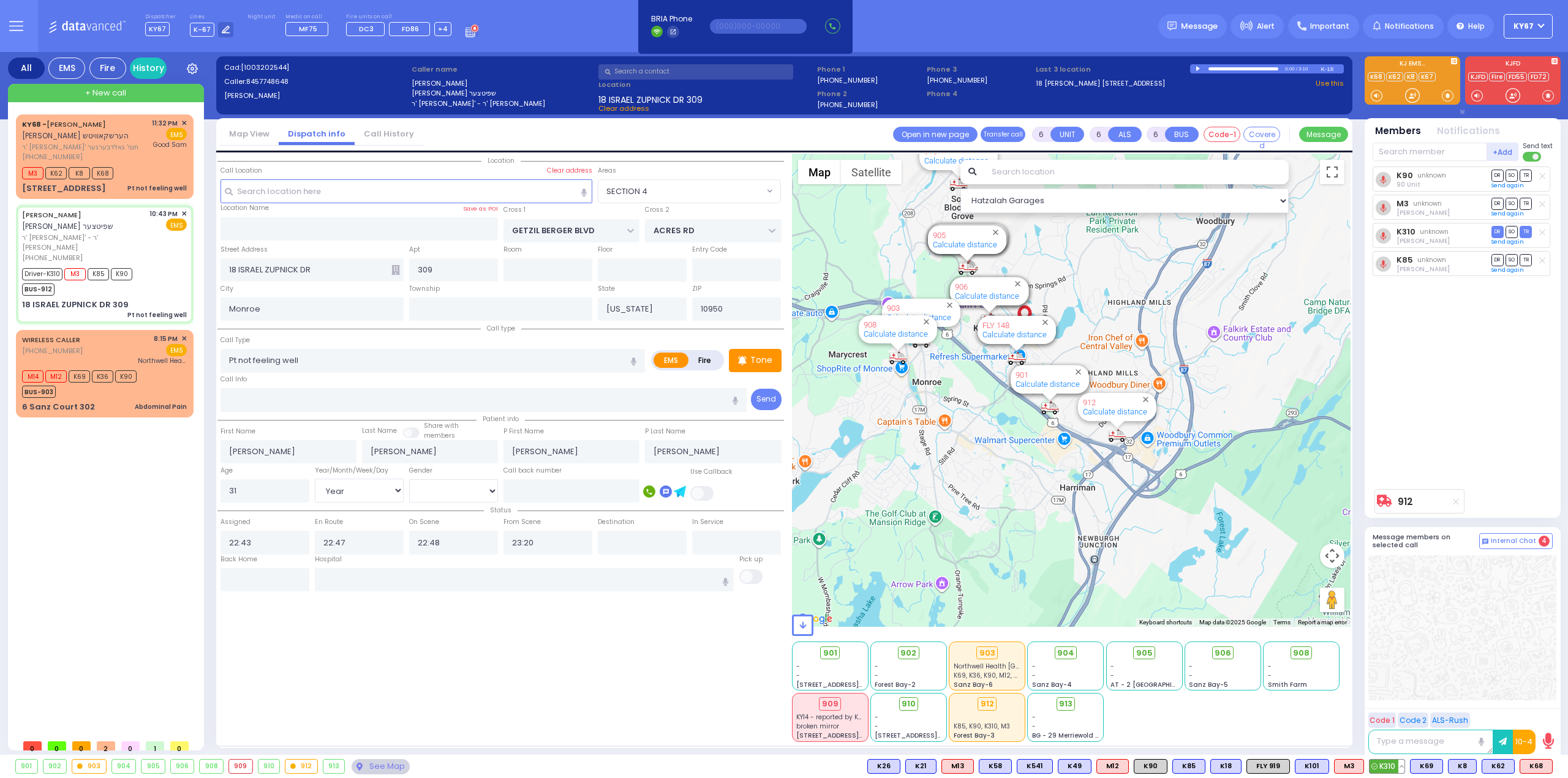
click at [1405, 766] on button at bounding box center [1402, 767] width 6 height 13
click at [1399, 717] on icon at bounding box center [1393, 712] width 13 height 13
click at [380, 585] on input "text" at bounding box center [525, 579] width 420 height 23
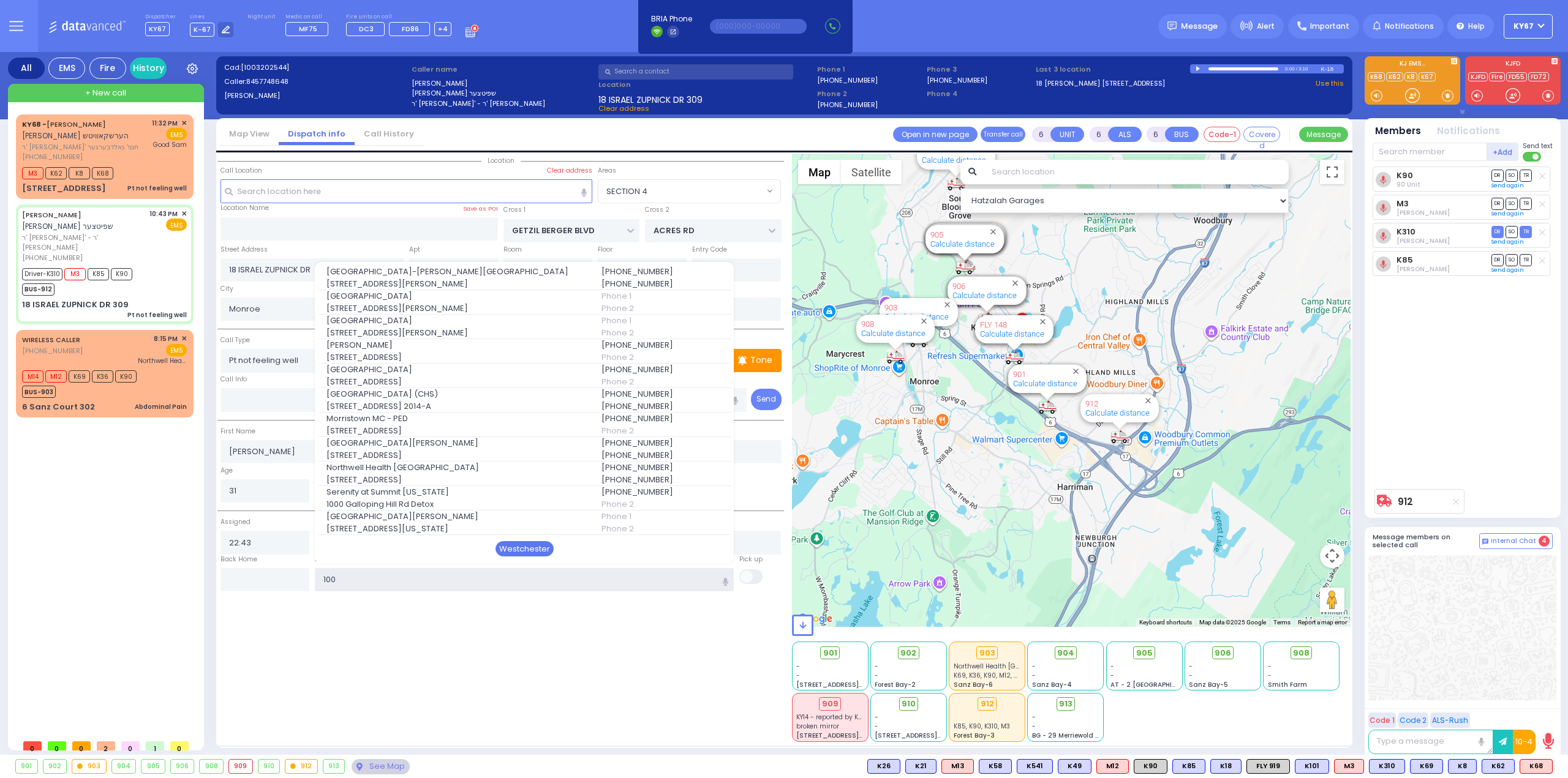
type input "100"
click at [527, 547] on div "Westchester" at bounding box center [525, 549] width 58 height 16
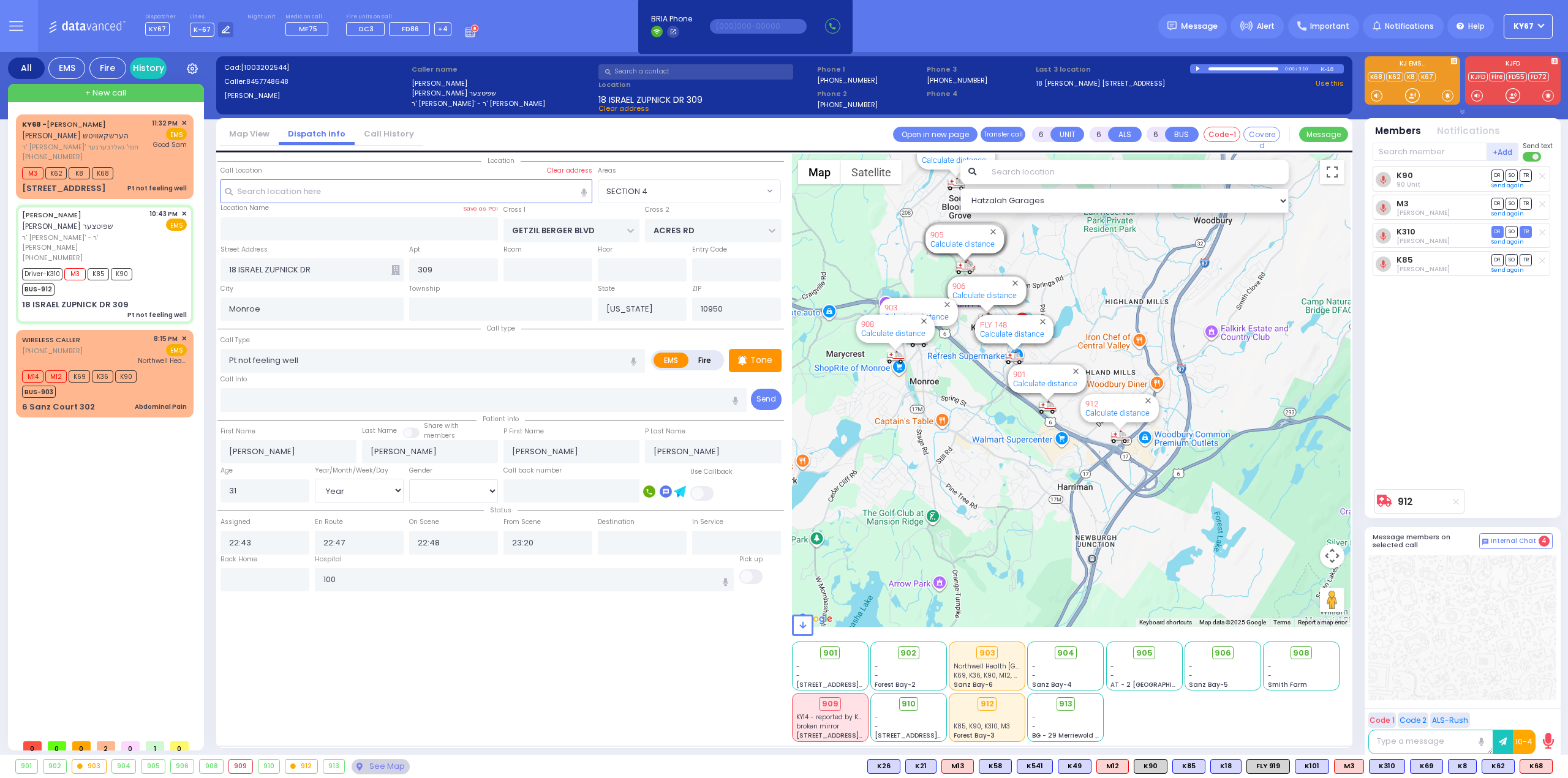
select select
radio input "true"
select select "Year"
select select "[DEMOGRAPHIC_DATA]"
type input "[GEOGRAPHIC_DATA]-[PERSON_NAME][GEOGRAPHIC_DATA]"
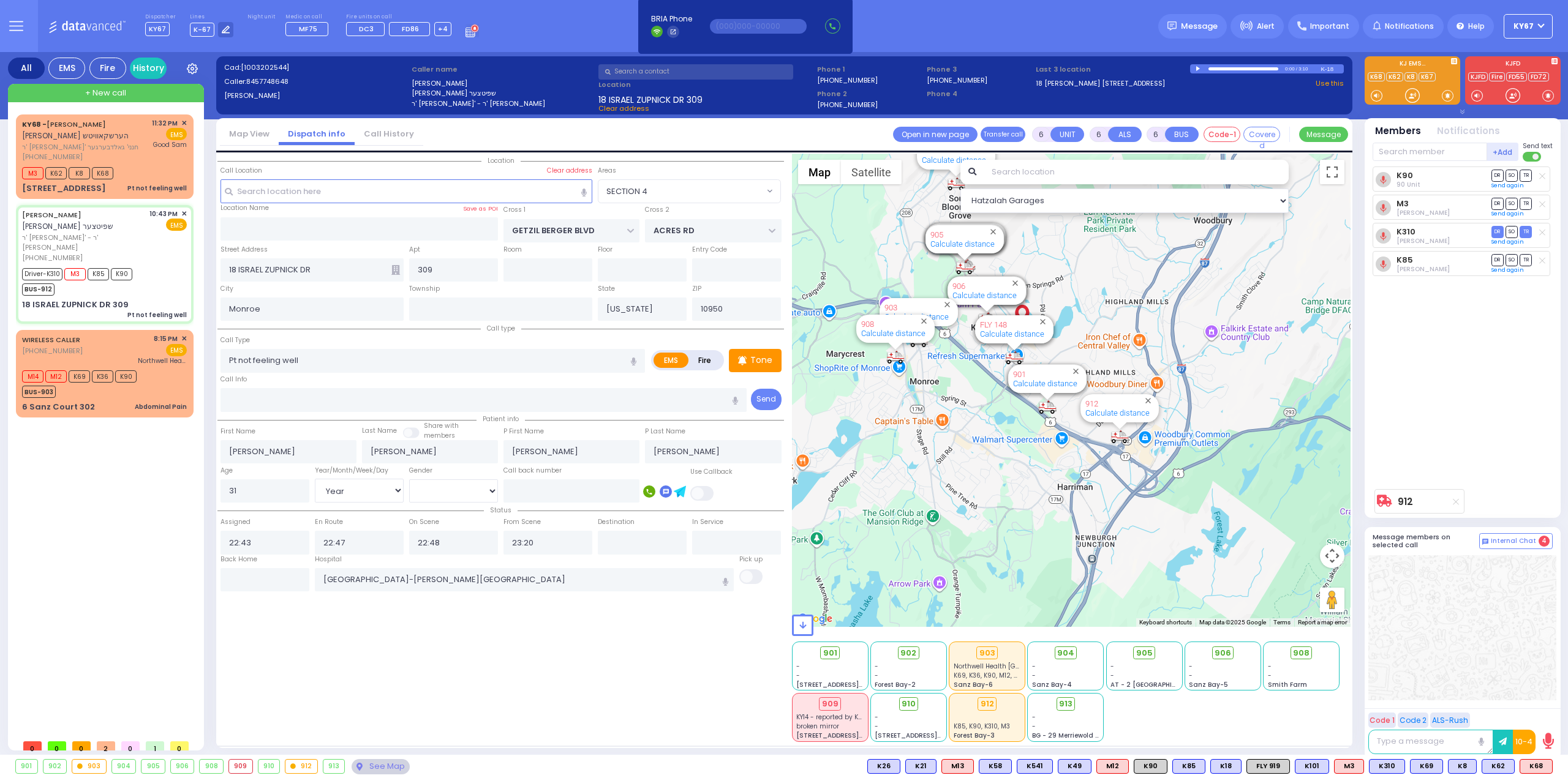
select select "Hatzalah Garages"
select select "SECTION 4"
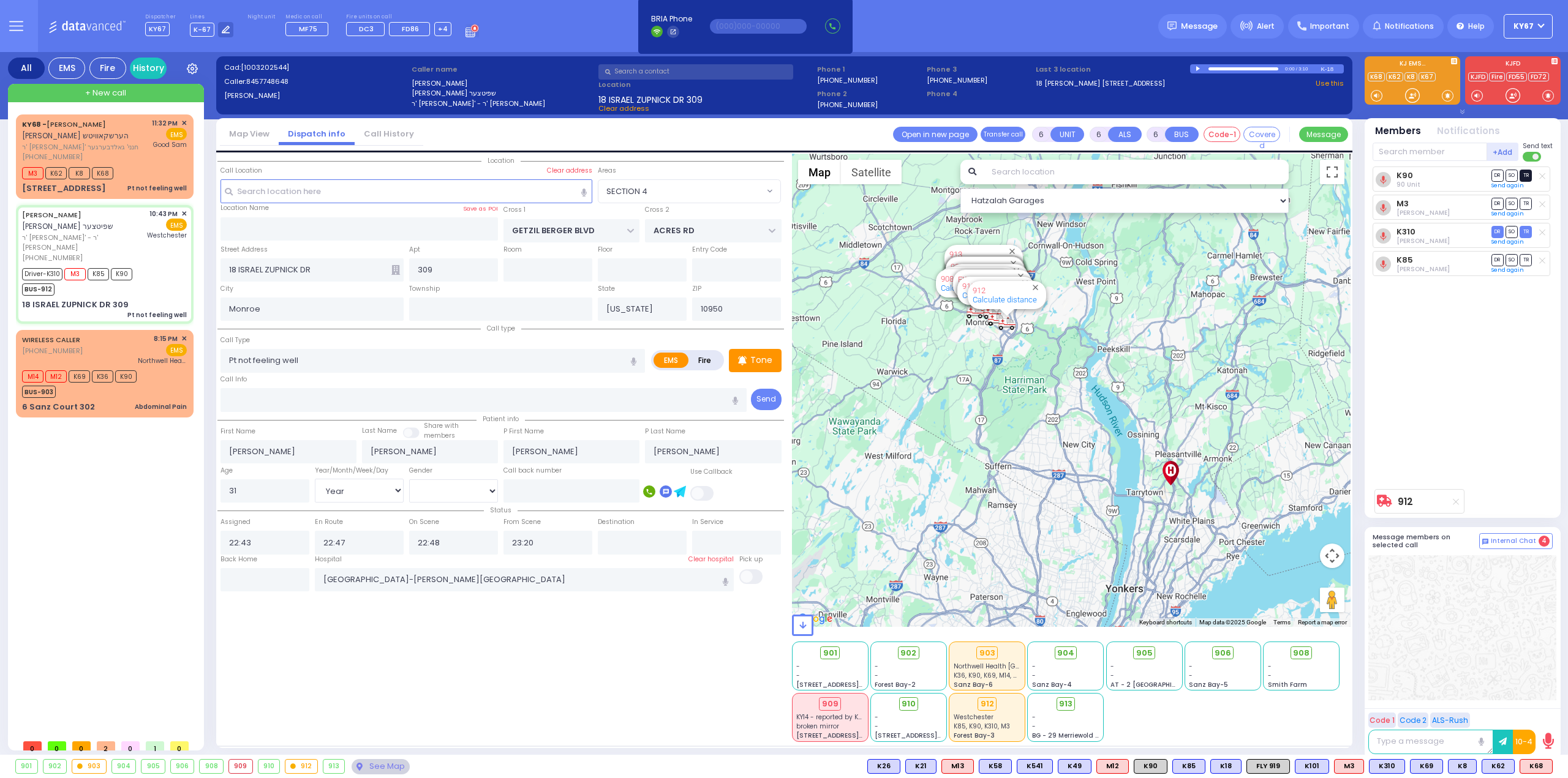
click at [1527, 177] on span "TR" at bounding box center [1526, 175] width 12 height 12
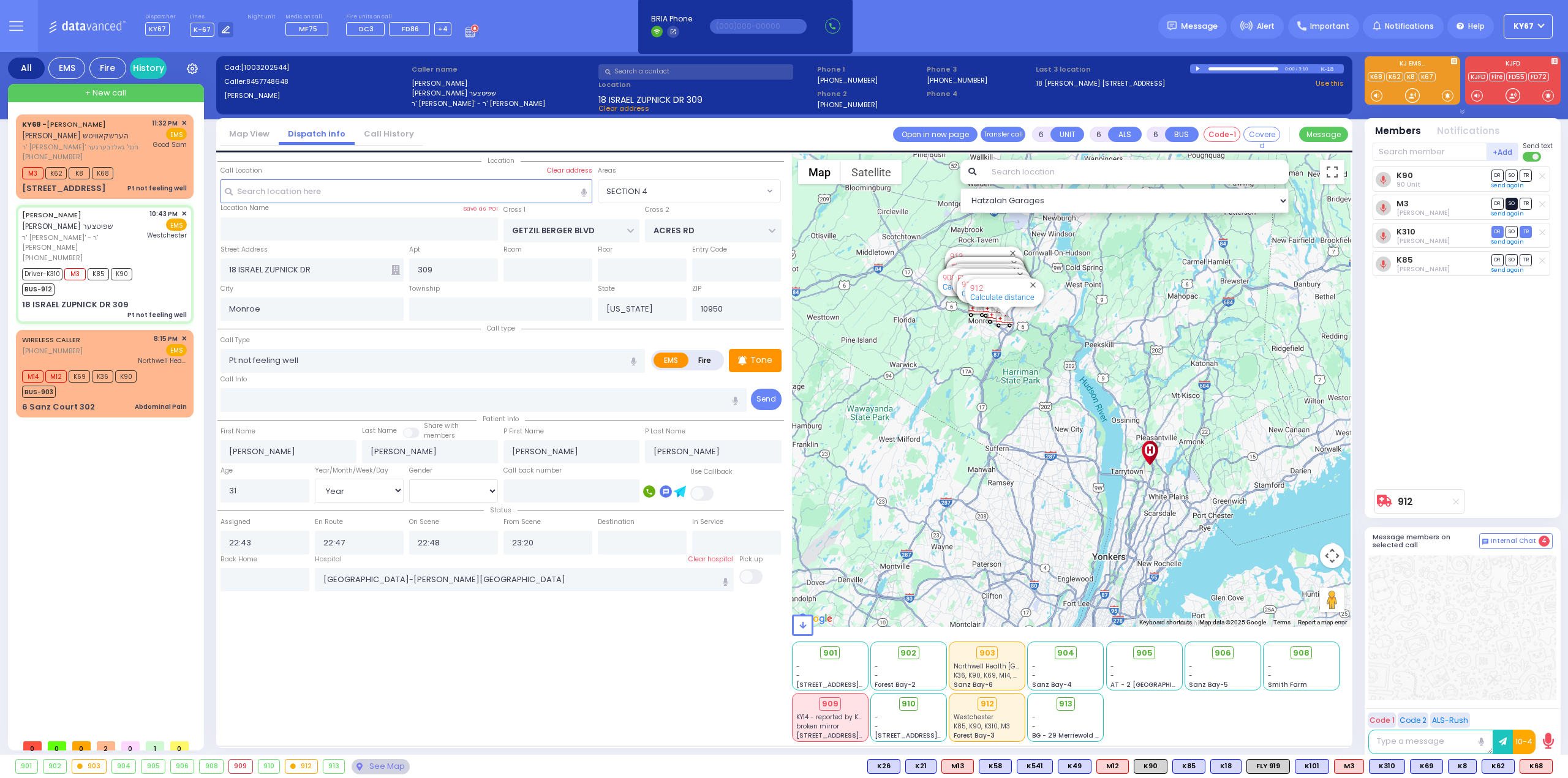
click at [1513, 202] on span "SO" at bounding box center [1512, 204] width 12 height 12
select select
radio input "true"
select select "Year"
select select "[DEMOGRAPHIC_DATA]"
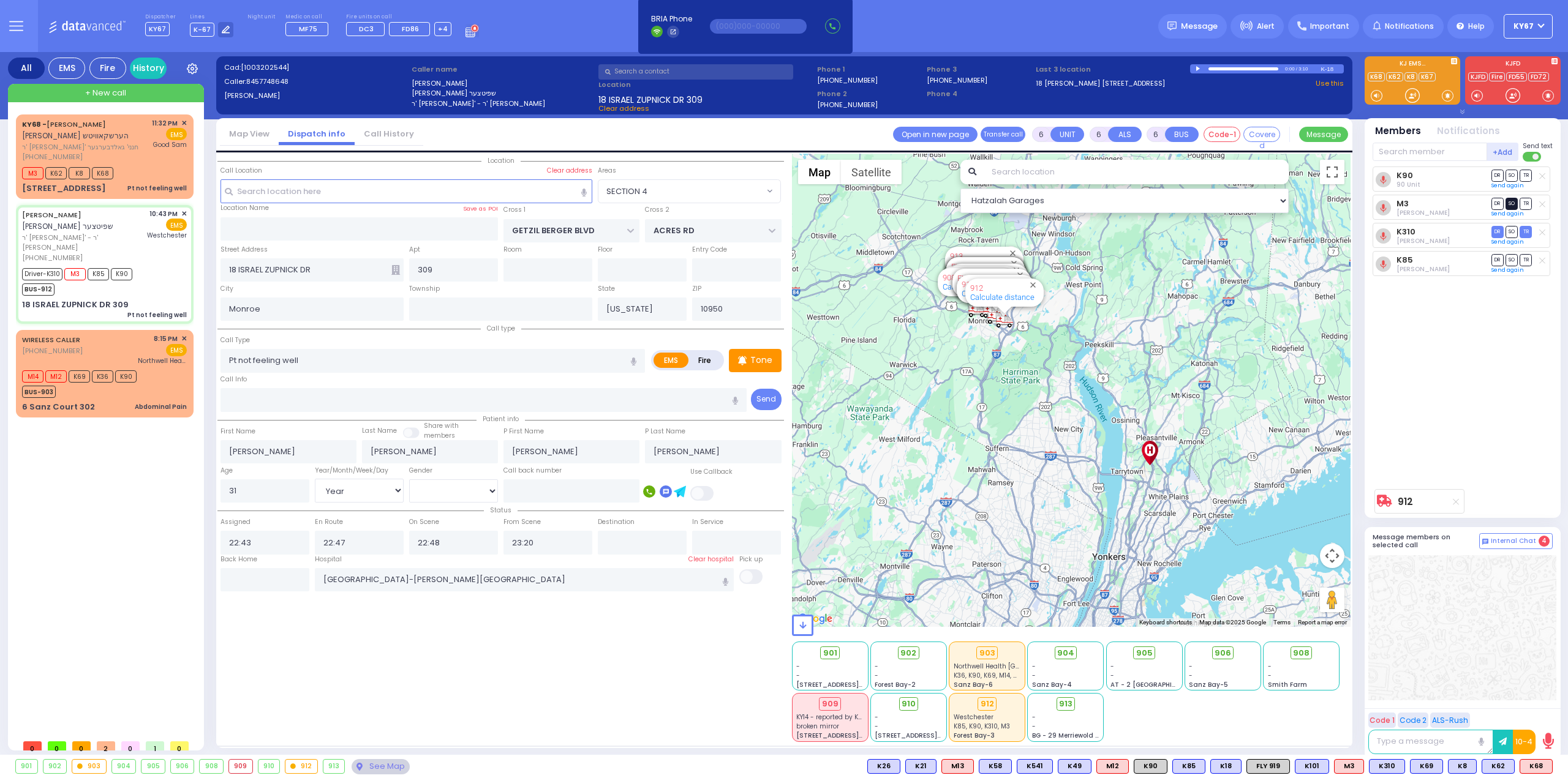
select select "Hatzalah Garages"
select select "SECTION 4"
select select
radio input "true"
select select "Year"
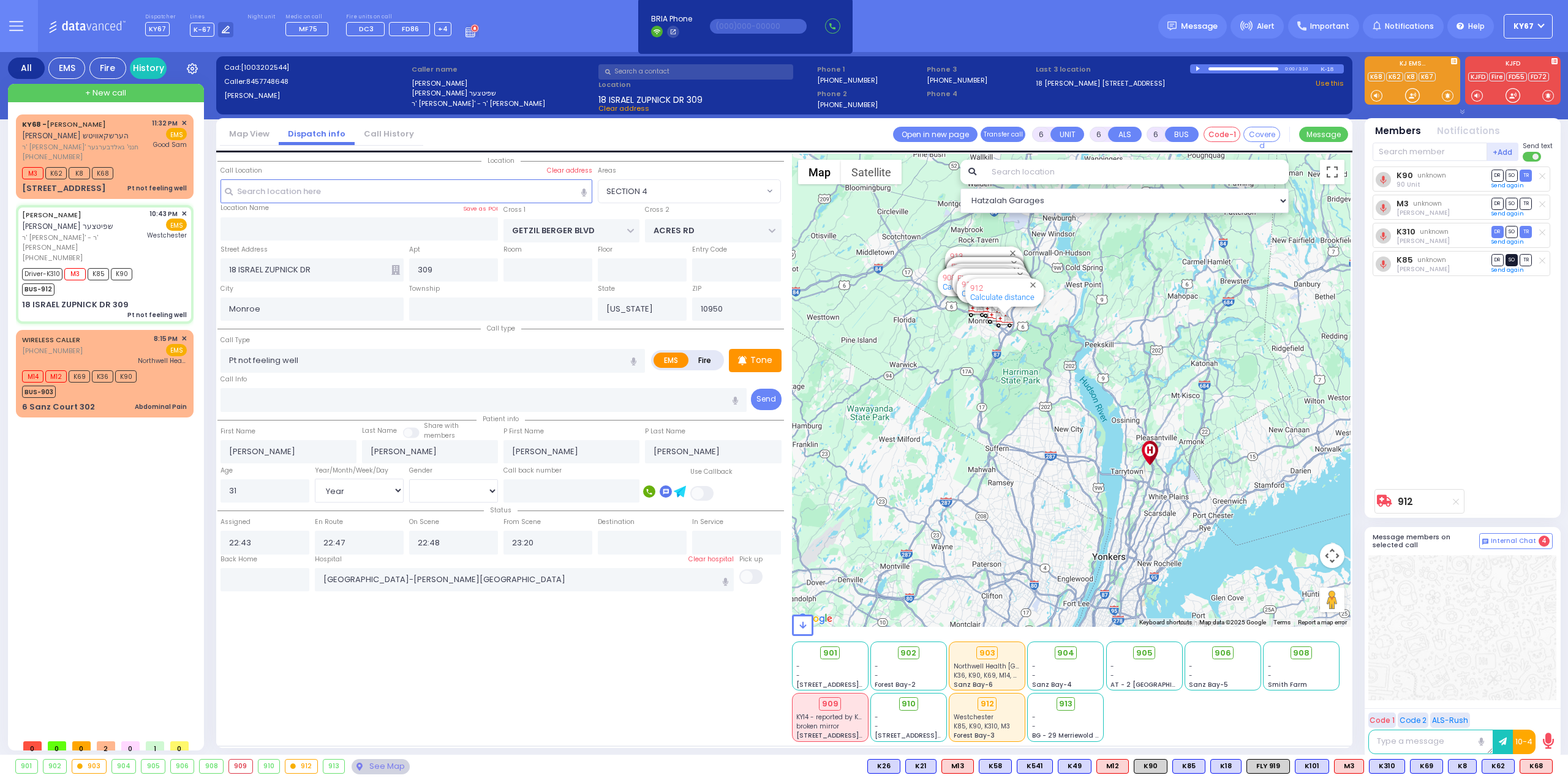
select select "[DEMOGRAPHIC_DATA]"
select select "Hatzalah Garages"
select select "SECTION 4"
click at [1527, 256] on span "TR" at bounding box center [1526, 260] width 12 height 12
select select
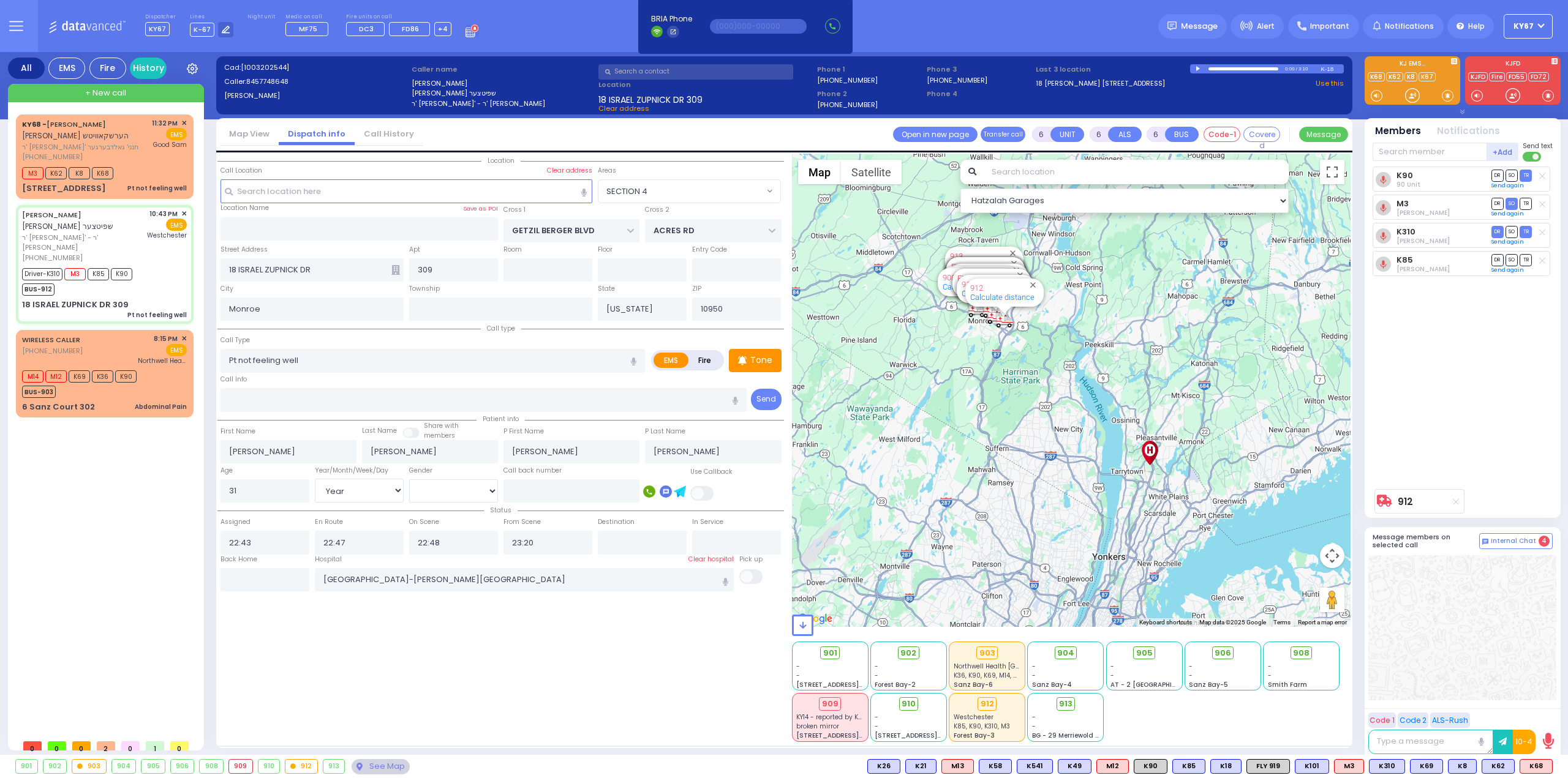
radio input "true"
select select "Year"
select select "[DEMOGRAPHIC_DATA]"
select select "Hatzalah Garages"
select select "SECTION 4"
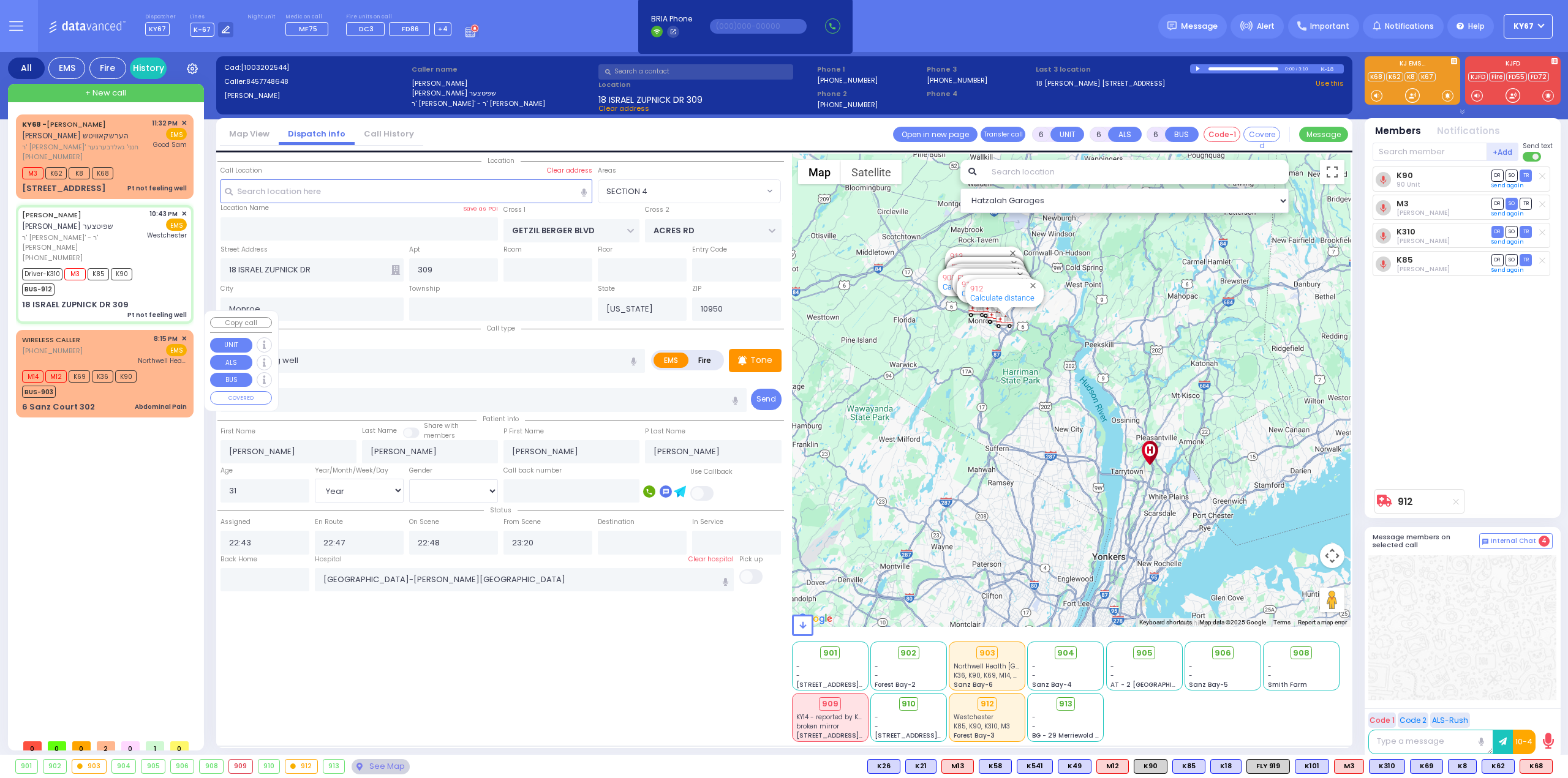
click at [106, 383] on div "BUS-903" at bounding box center [79, 390] width 115 height 15
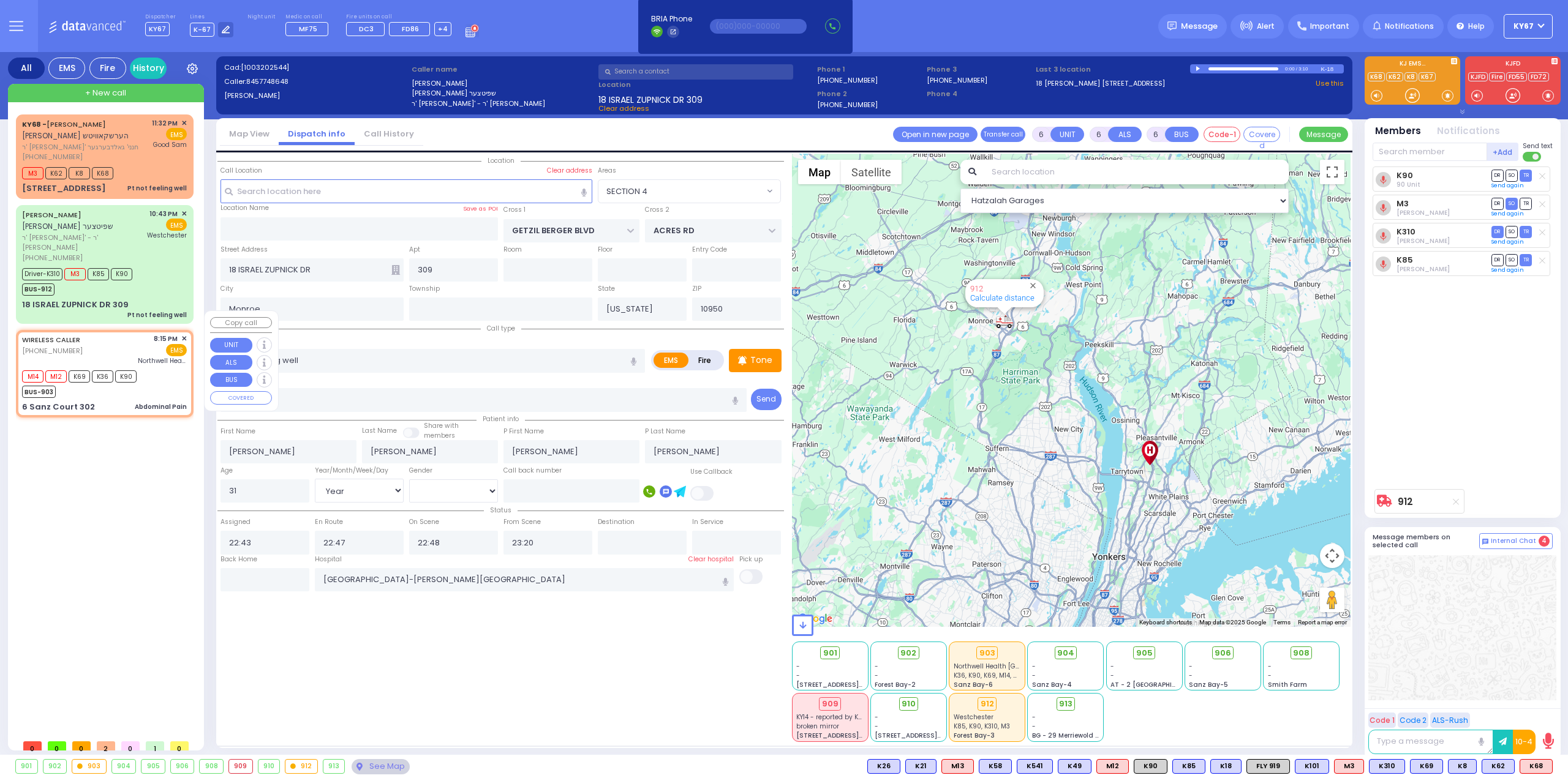
select select
type input "Abdominal Pain"
radio input "true"
type input "Rivka"
type input "Weinberger"
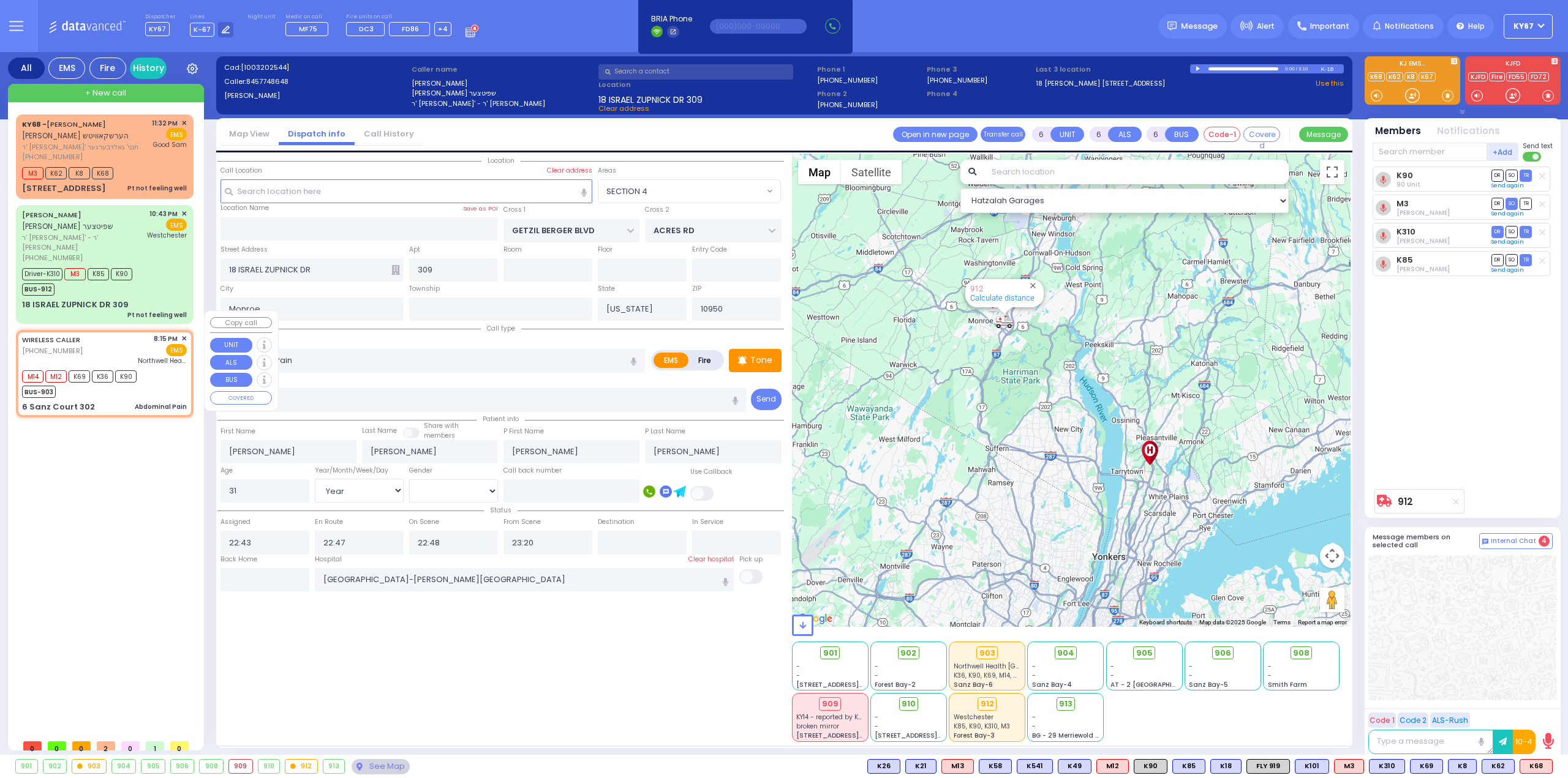
type input "19"
select select "Year"
select select "[DEMOGRAPHIC_DATA]"
type input "20:15"
type input "20:20"
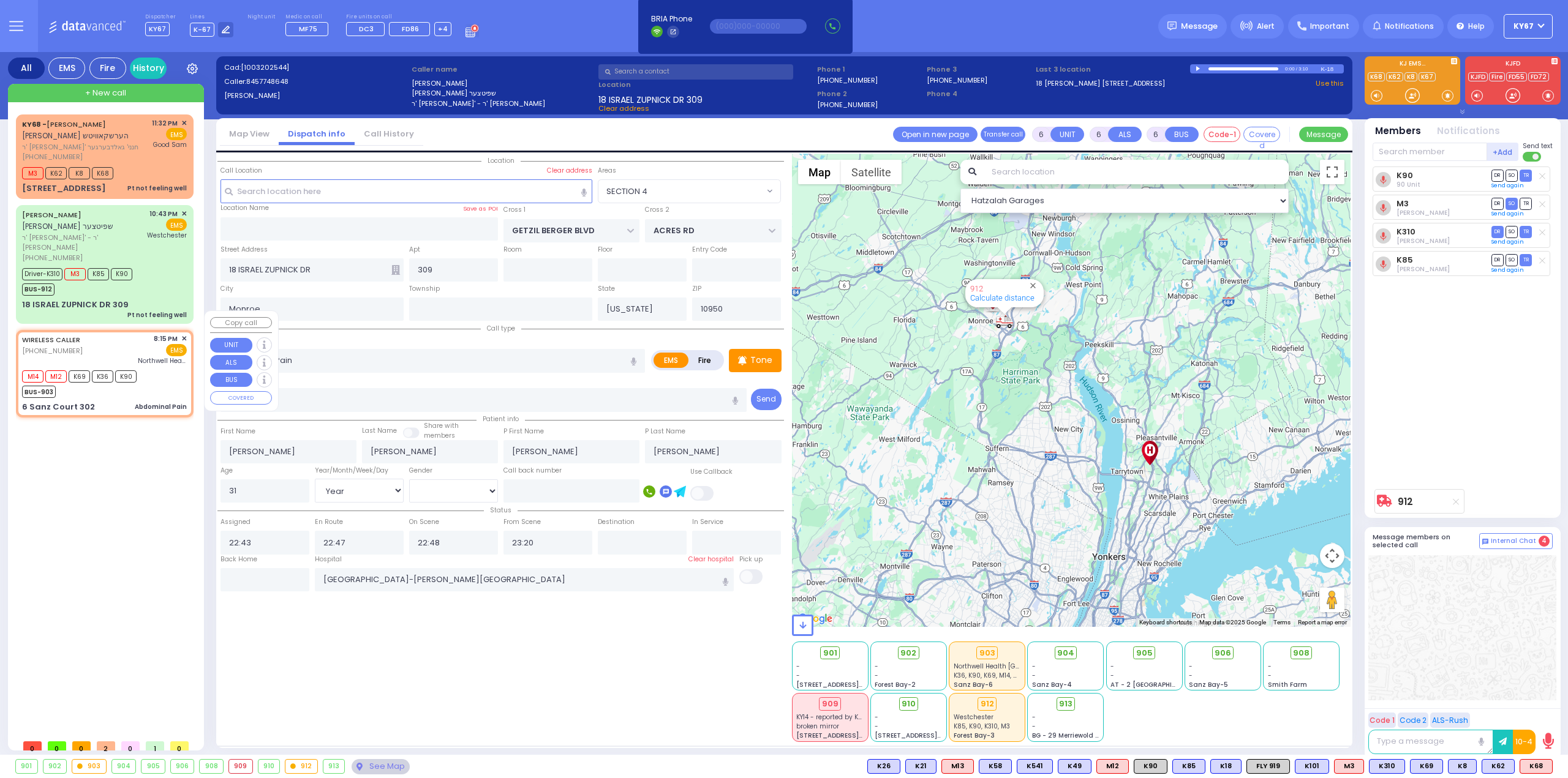
type input "Northwell Health [GEOGRAPHIC_DATA]"
type input "FOREST RD"
type input "6 Sanz Court"
type input "302"
select select "Hatzalah Garages"
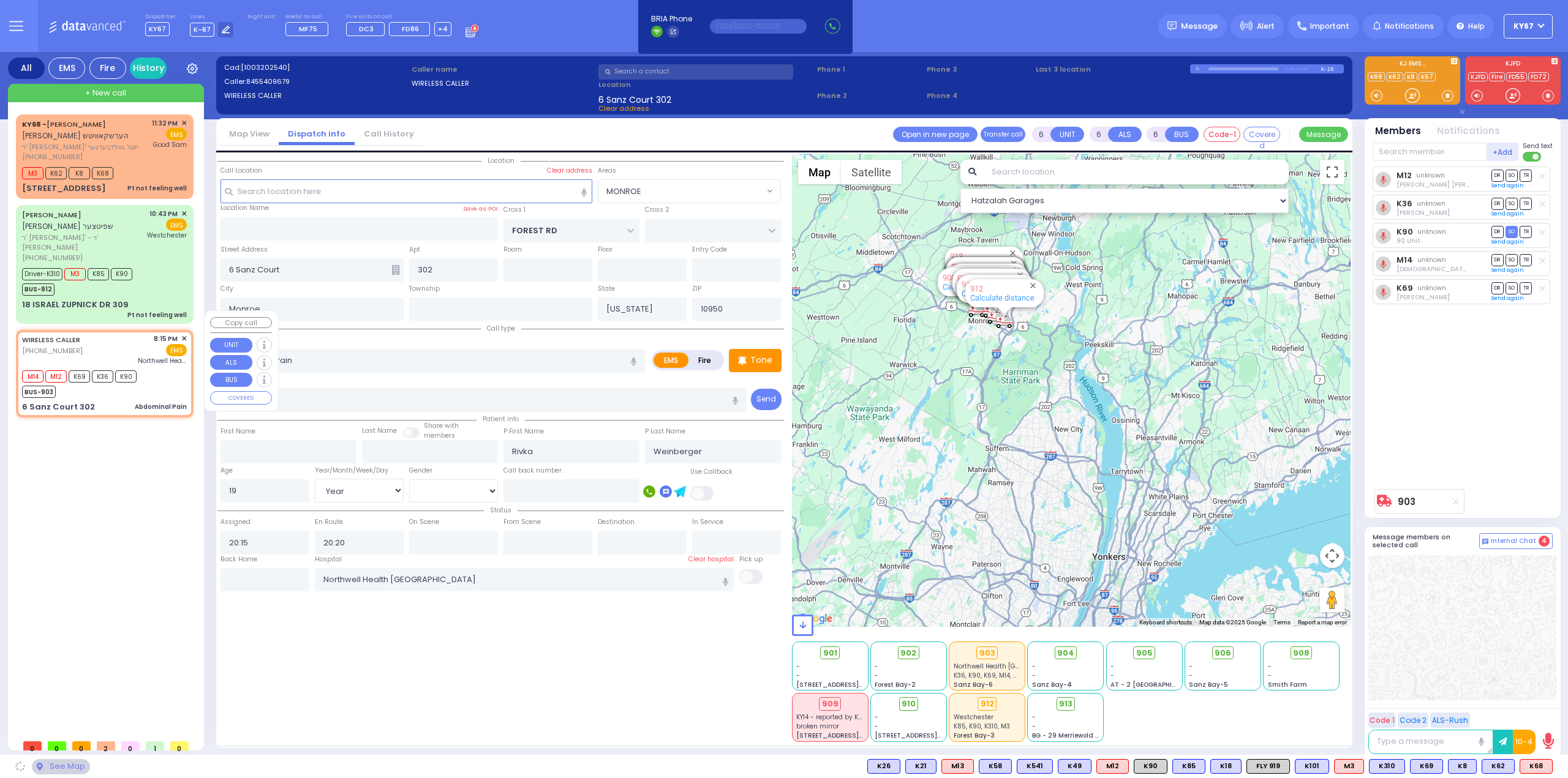
select select "MONROE"
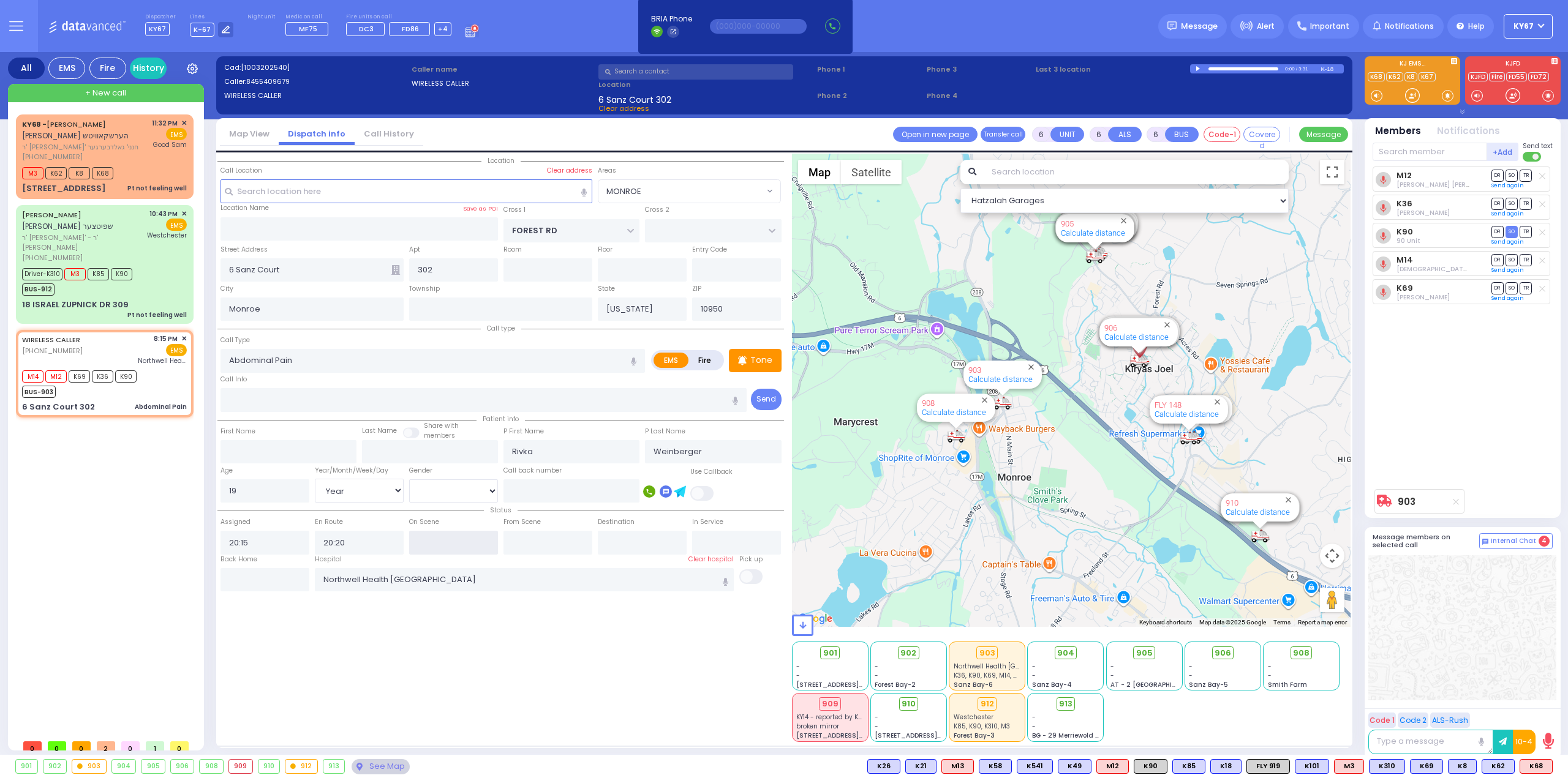
click at [457, 540] on input "text" at bounding box center [454, 542] width 88 height 23
type input "20:22"
click at [534, 547] on input "text" at bounding box center [548, 542] width 88 height 23
type input "204"
select select
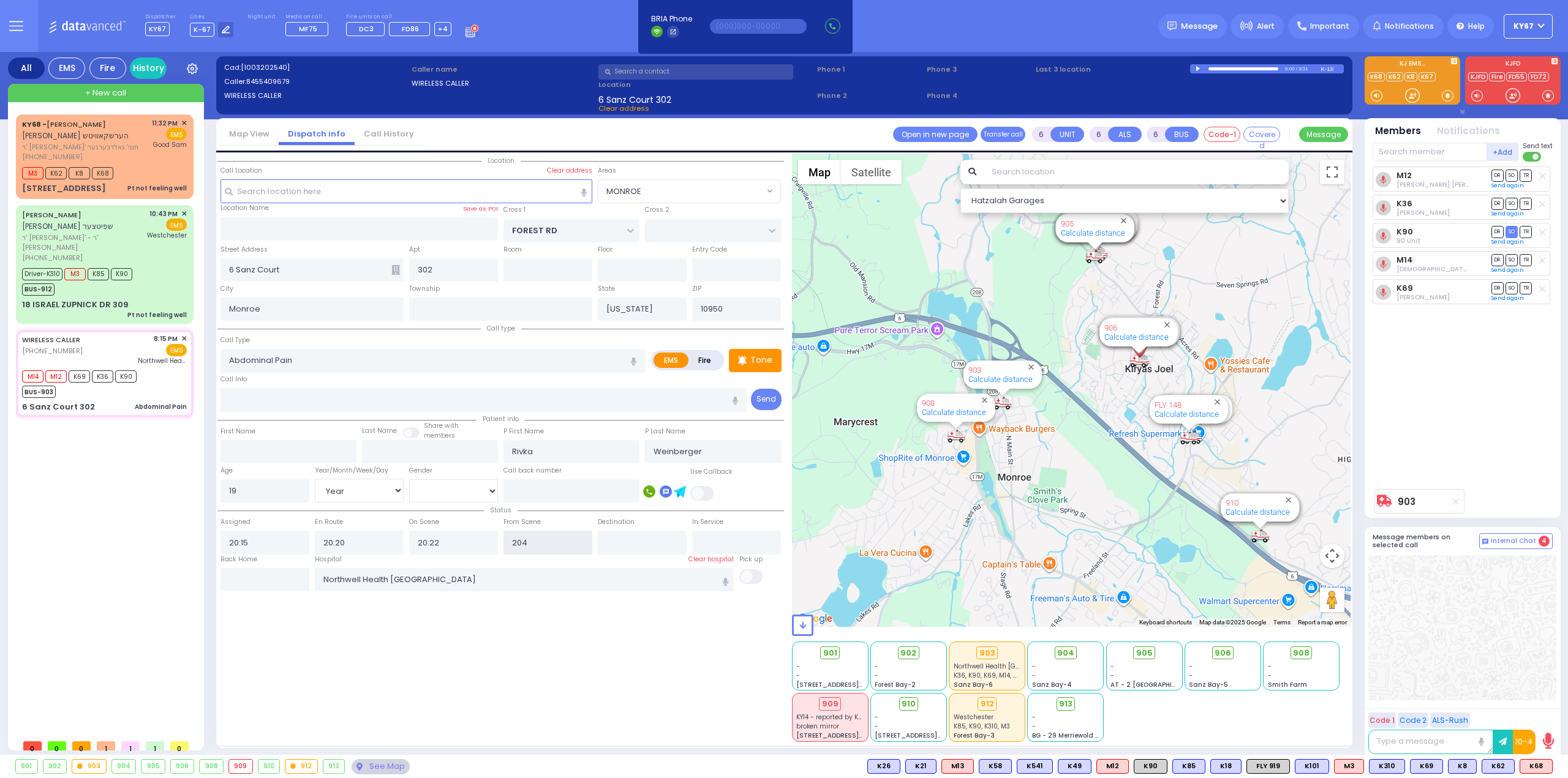
radio input "true"
select select "Year"
select select "[DEMOGRAPHIC_DATA]"
select select "Hatzalah Garages"
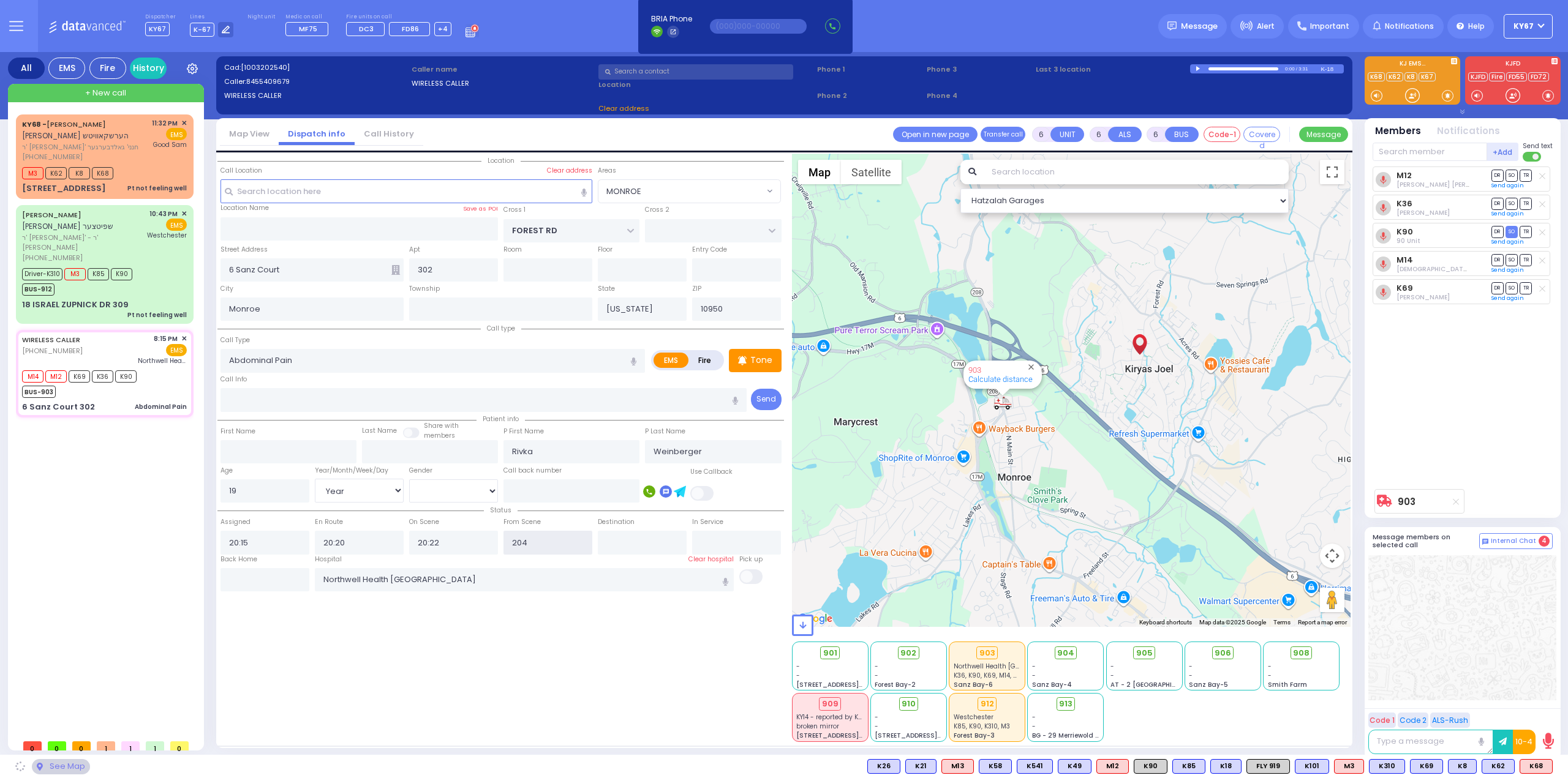
type input "2040"
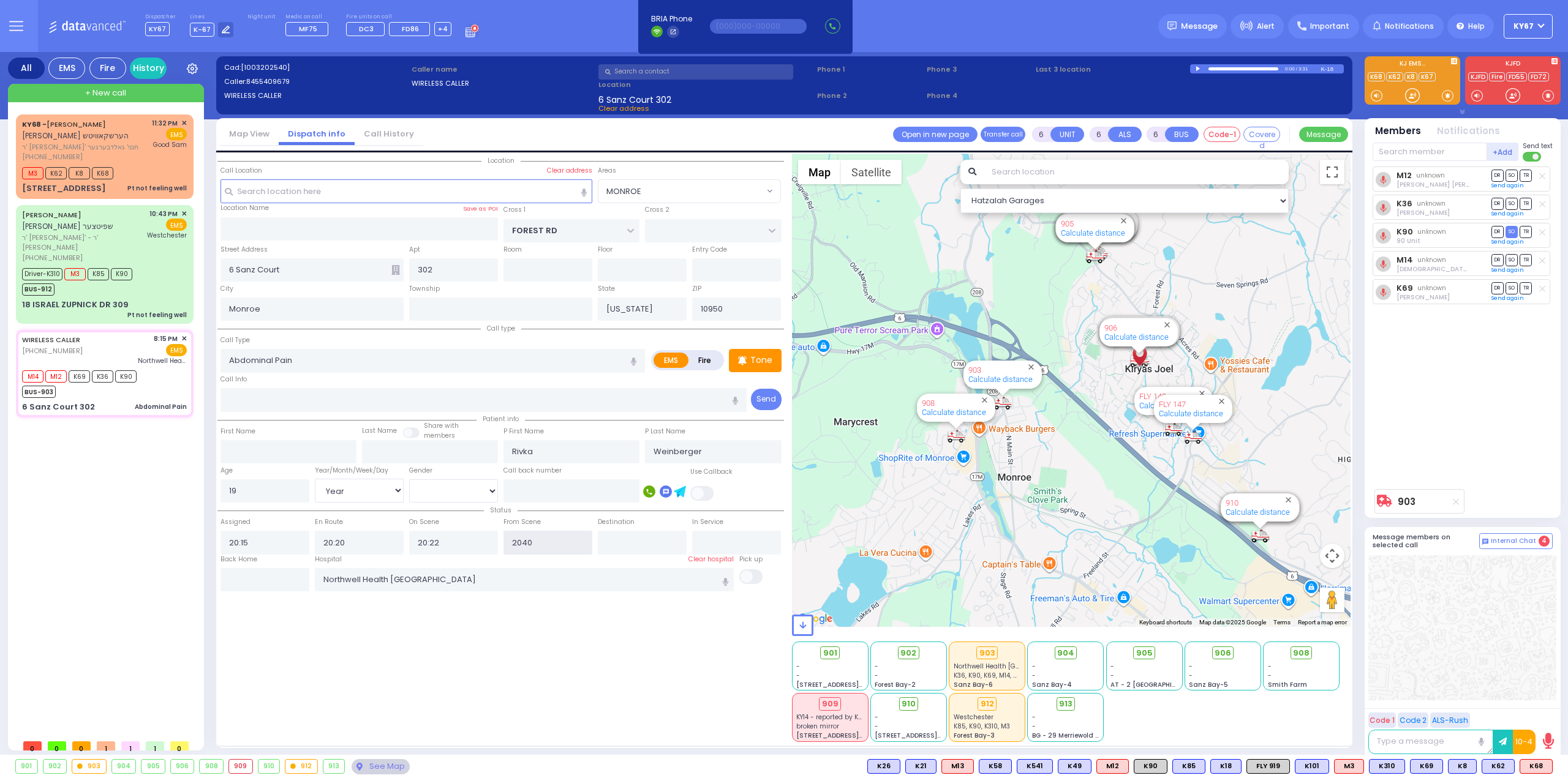
select select "MONROE"
type input "20:40"
click at [637, 653] on div "Location All areas" at bounding box center [501, 447] width 567 height 588
select select
radio input "true"
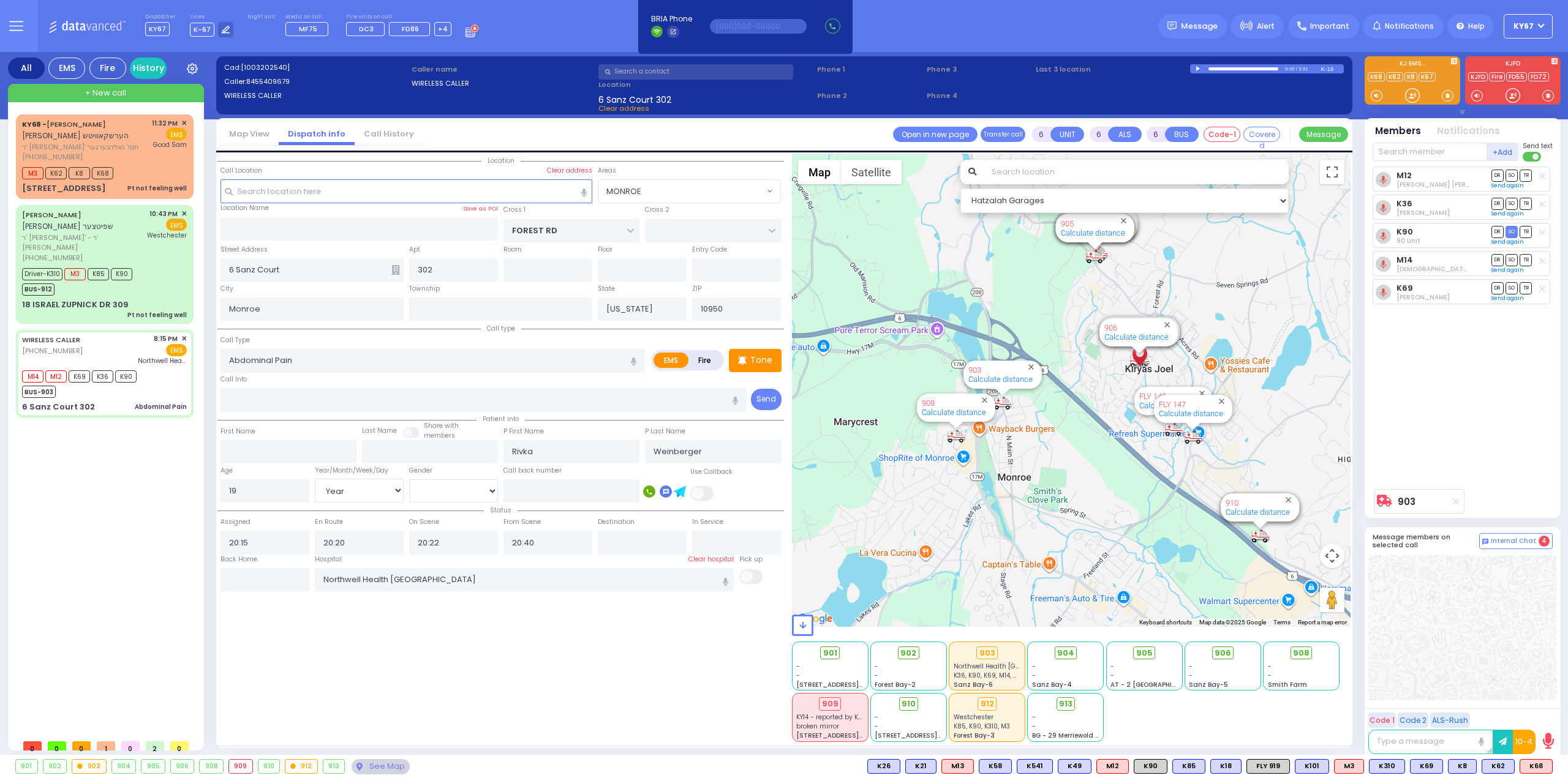
select select "Year"
select select "[DEMOGRAPHIC_DATA]"
select select "Hatzalah Garages"
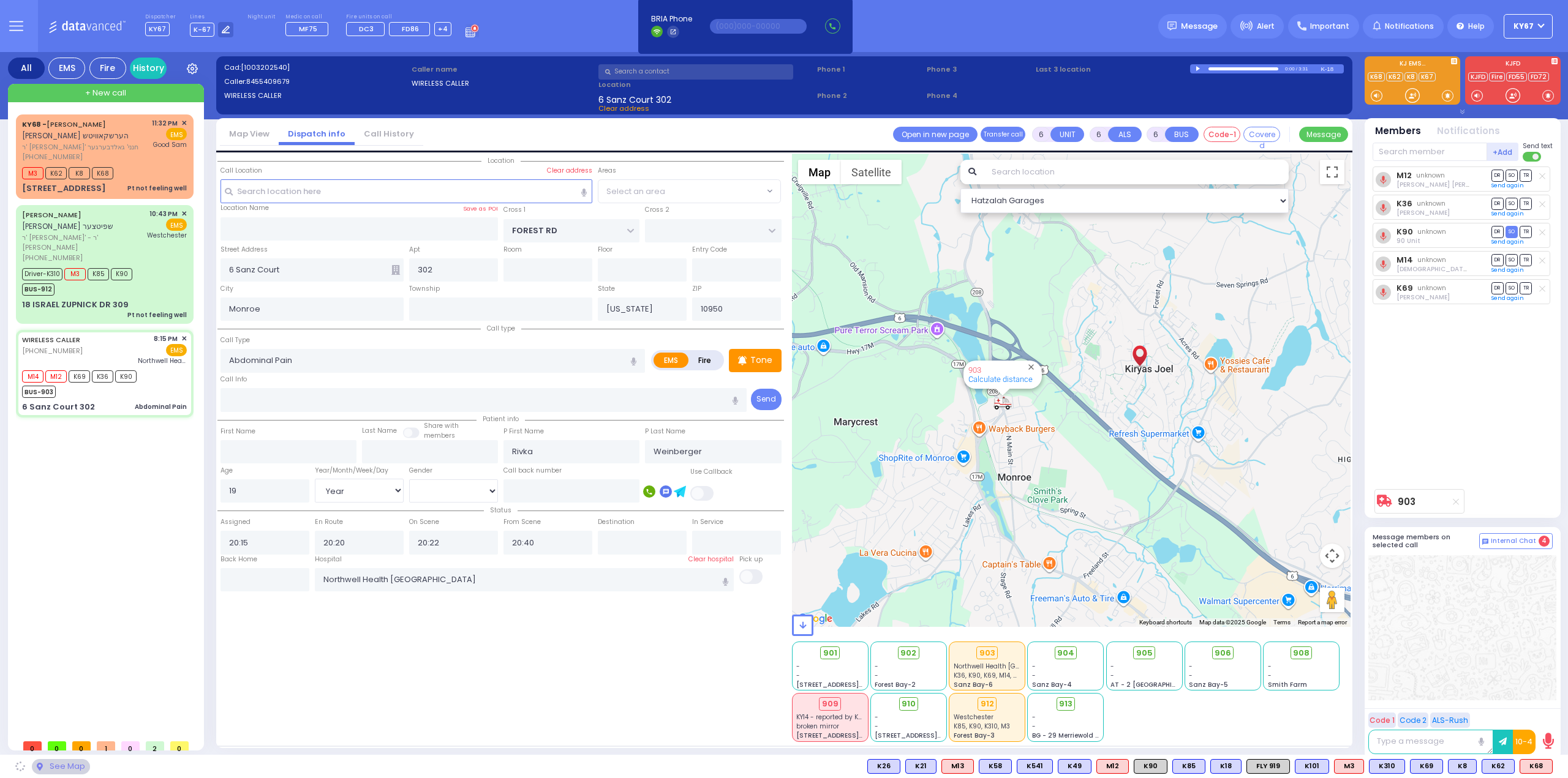
select select "MONROE"
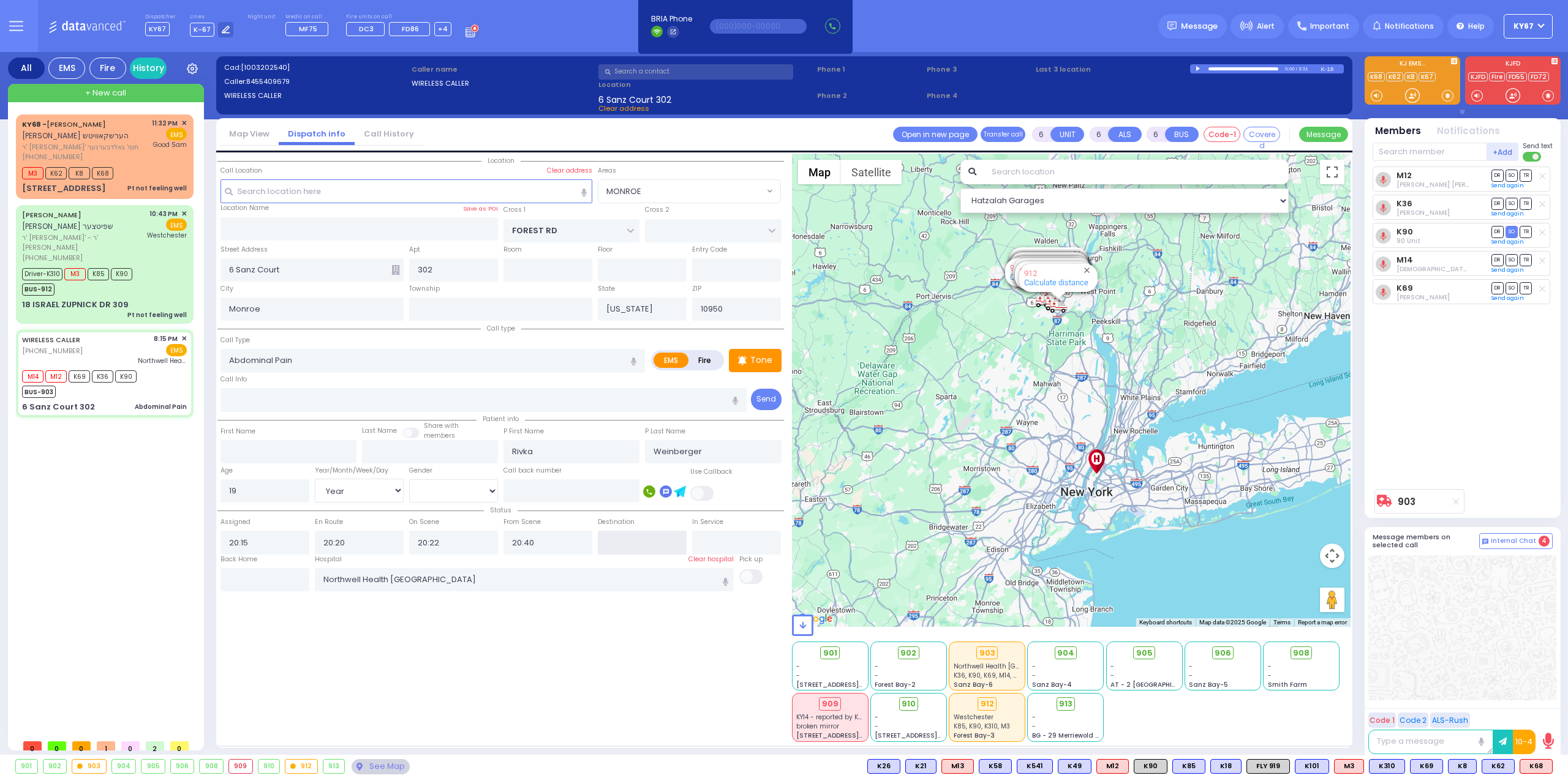
click at [644, 538] on input "text" at bounding box center [642, 542] width 88 height 23
type input "21:40"
click at [720, 538] on input "text" at bounding box center [736, 542] width 88 height 23
select select
radio input "true"
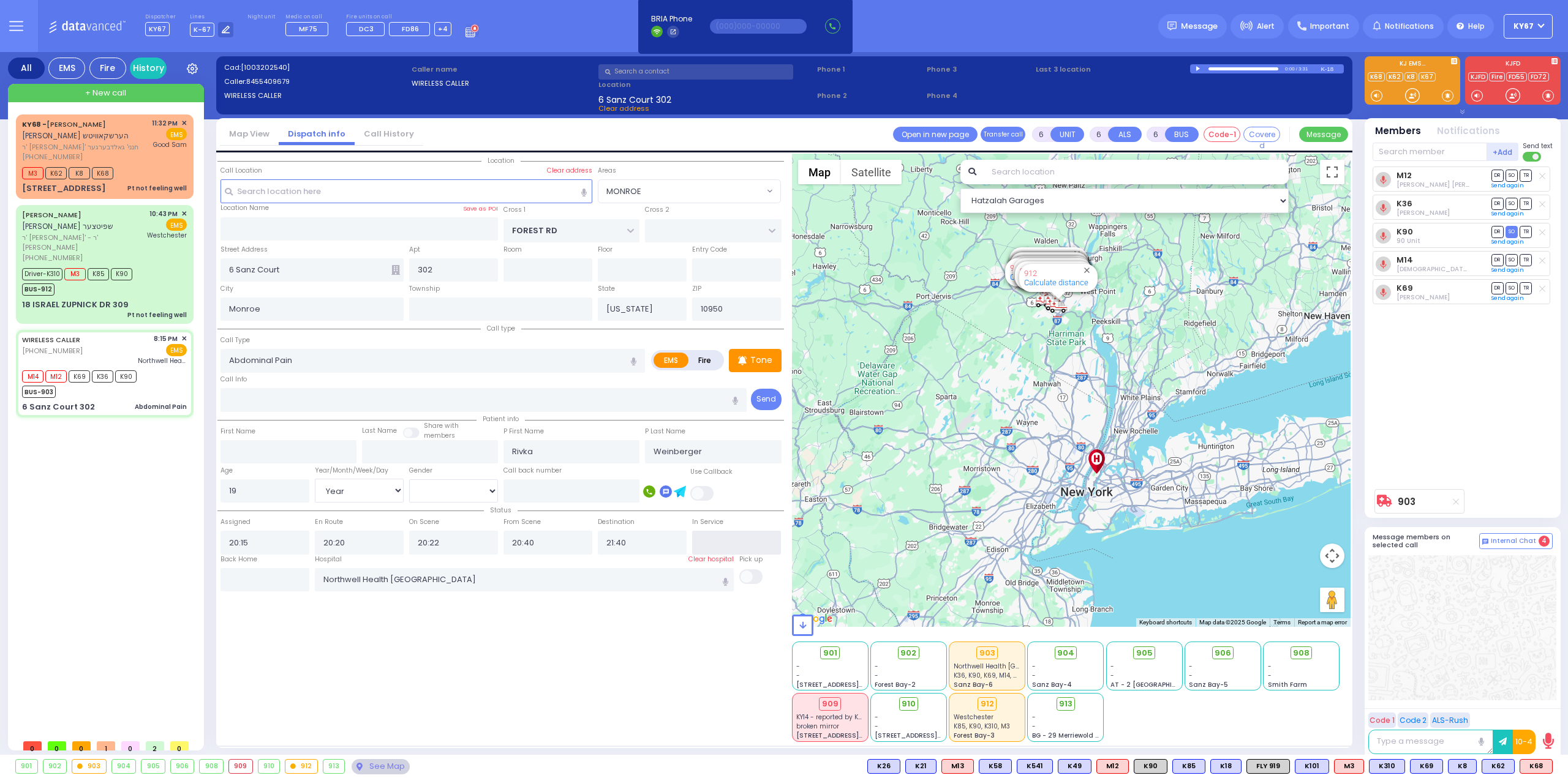
select select "Year"
select select "[DEMOGRAPHIC_DATA]"
select select "Hatzalah Garages"
select select "MONROE"
type input "22:00"
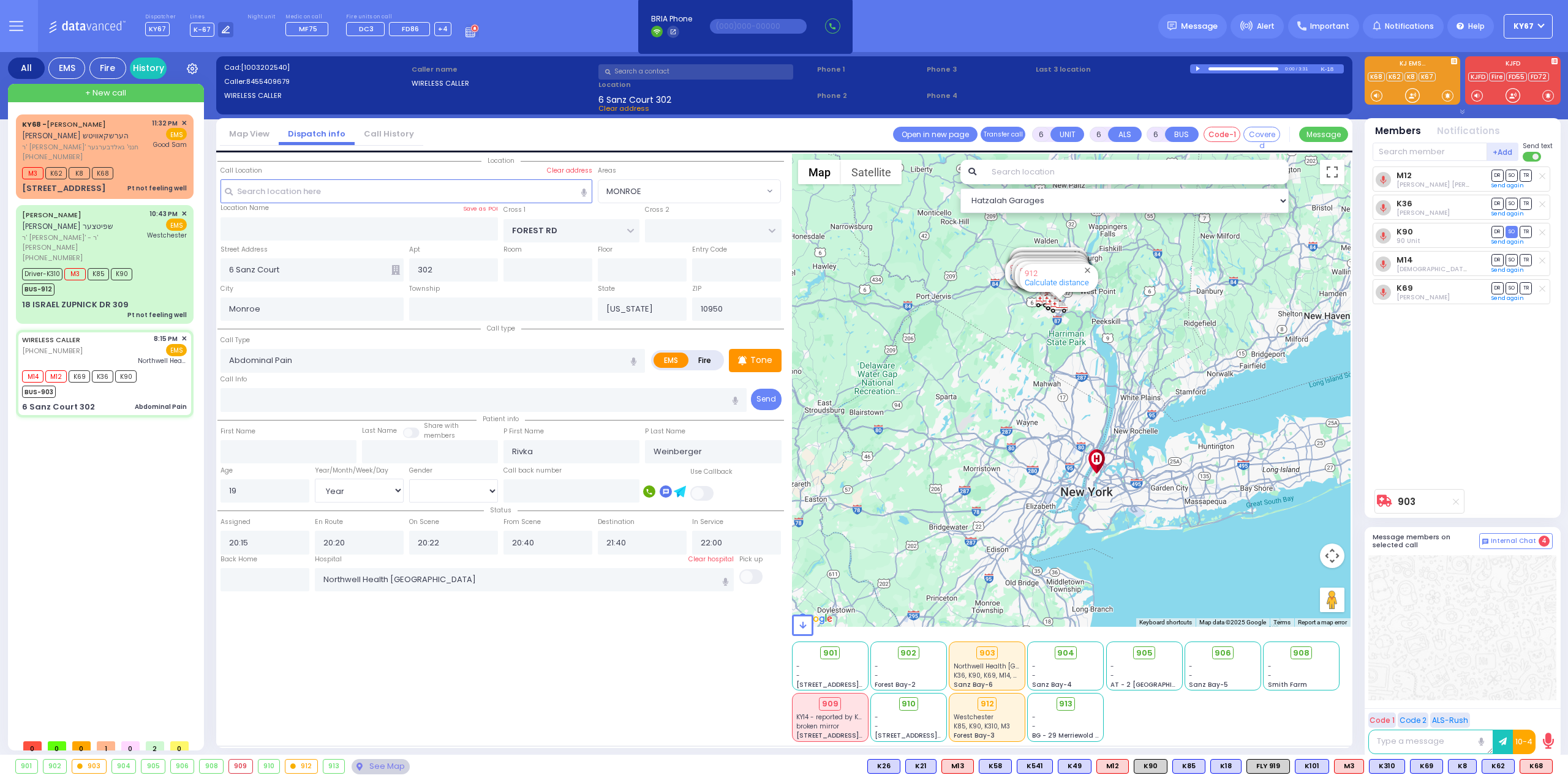
click at [664, 668] on div "Location All areas" at bounding box center [501, 447] width 567 height 588
select select
radio input "true"
select select "Year"
select select "[DEMOGRAPHIC_DATA]"
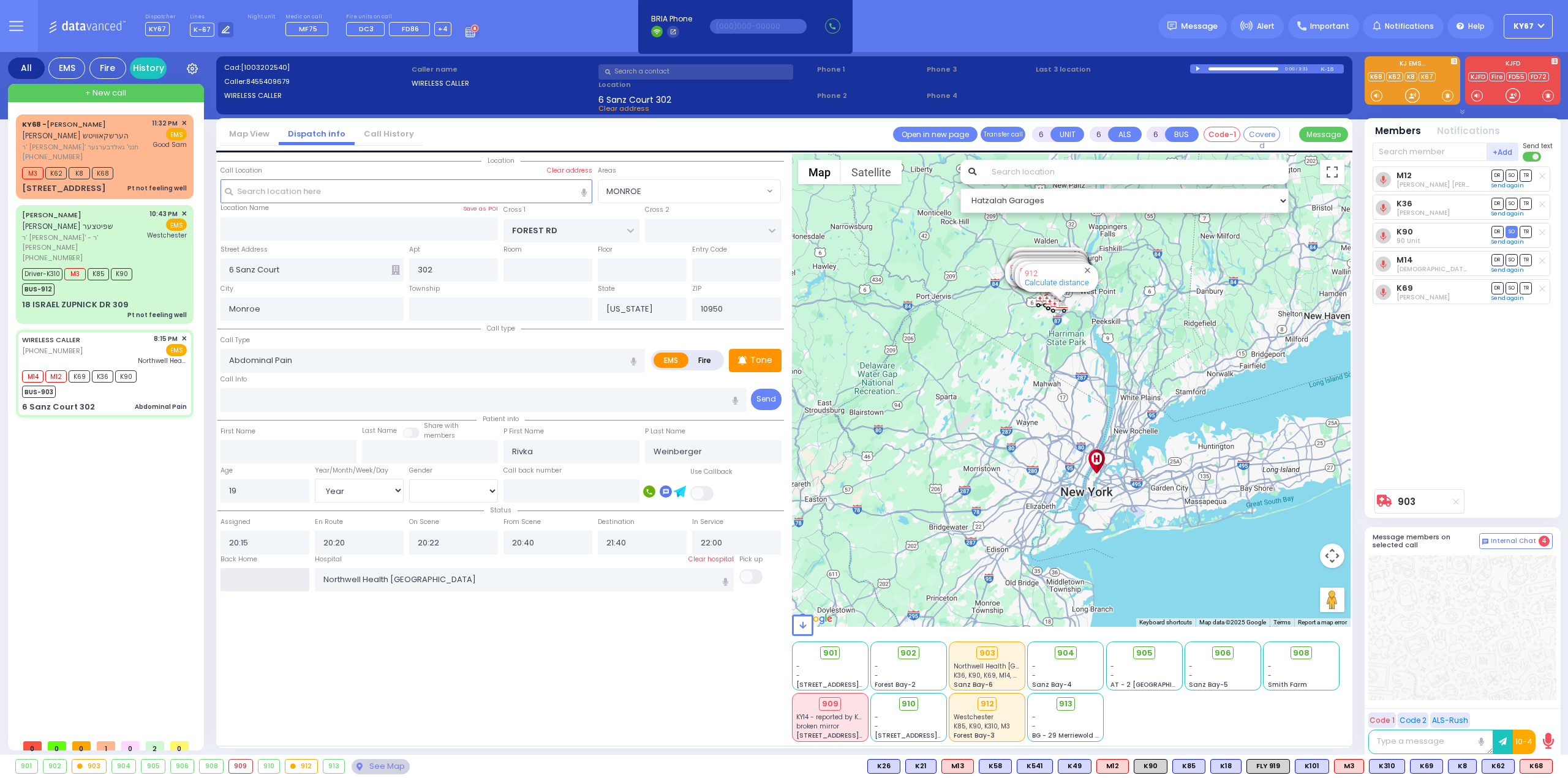
click at [255, 581] on input "text" at bounding box center [265, 579] width 88 height 23
select select "Hatzalah Garages"
select select "MONROE"
click at [255, 581] on input "text" at bounding box center [265, 579] width 88 height 23
type input "23:35"
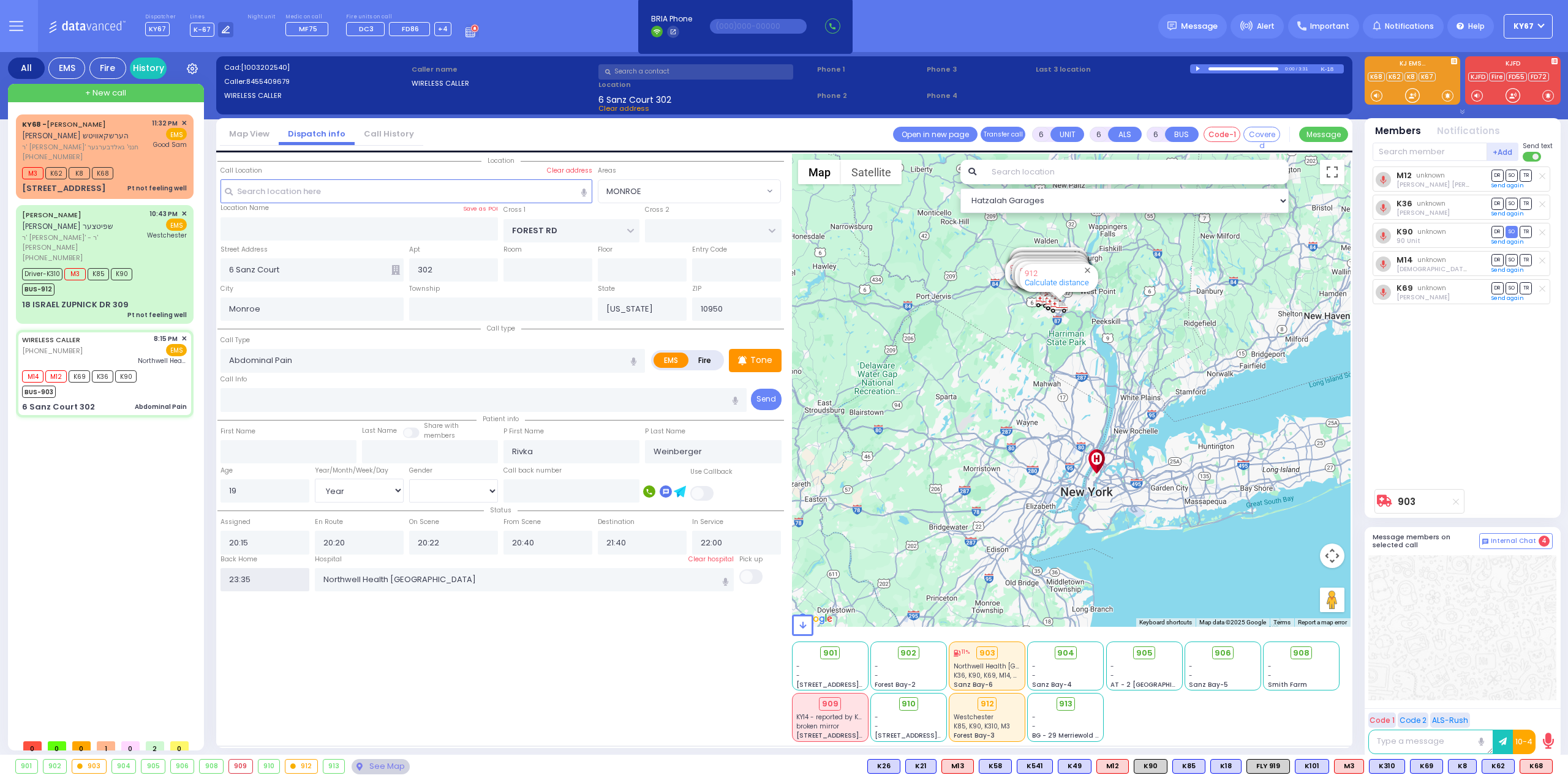
click at [255, 581] on input "23:35" at bounding box center [265, 579] width 88 height 23
select select
radio input "true"
select select
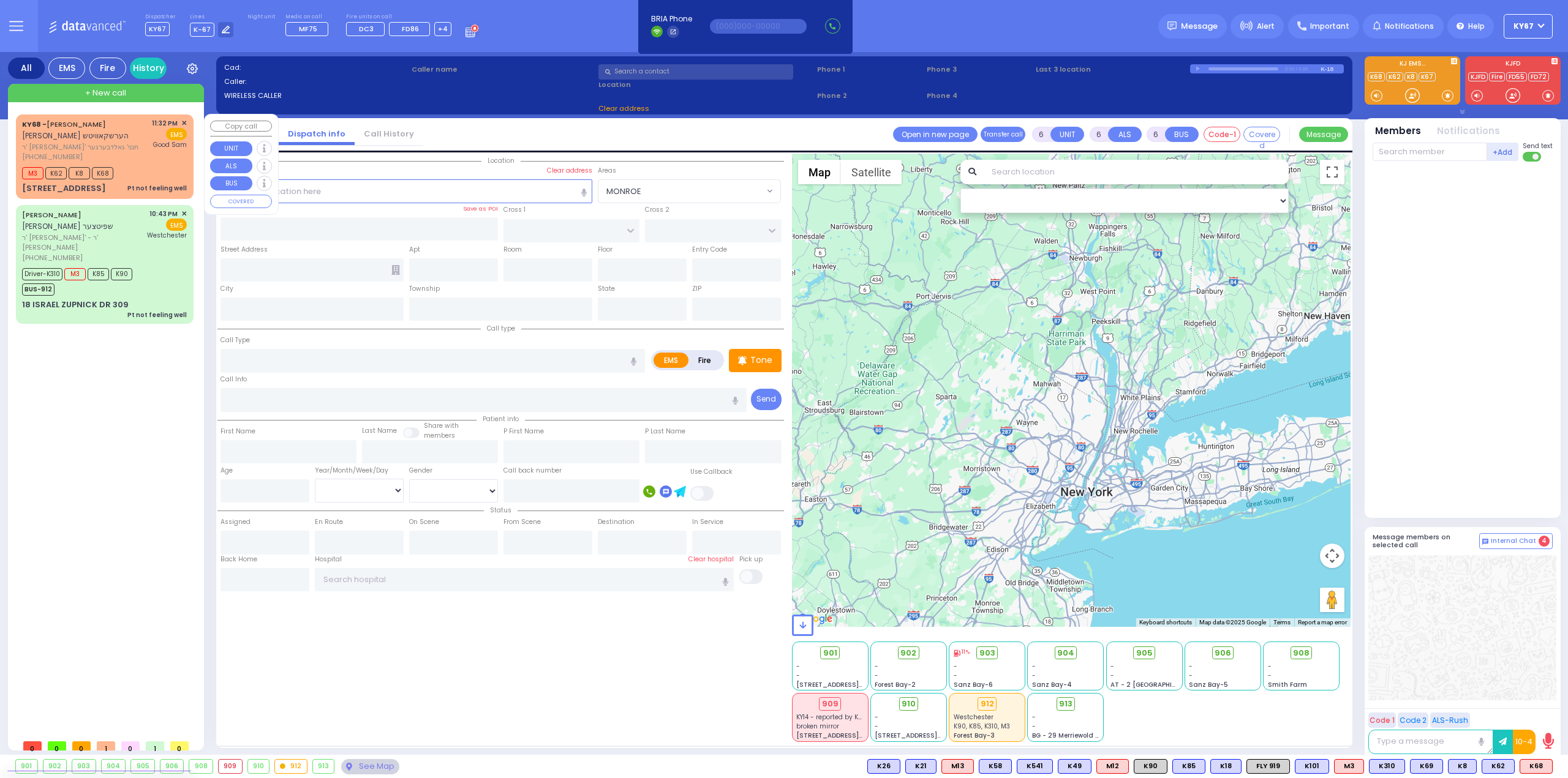
click at [131, 160] on div "[PHONE_NUMBER]" at bounding box center [84, 157] width 125 height 10
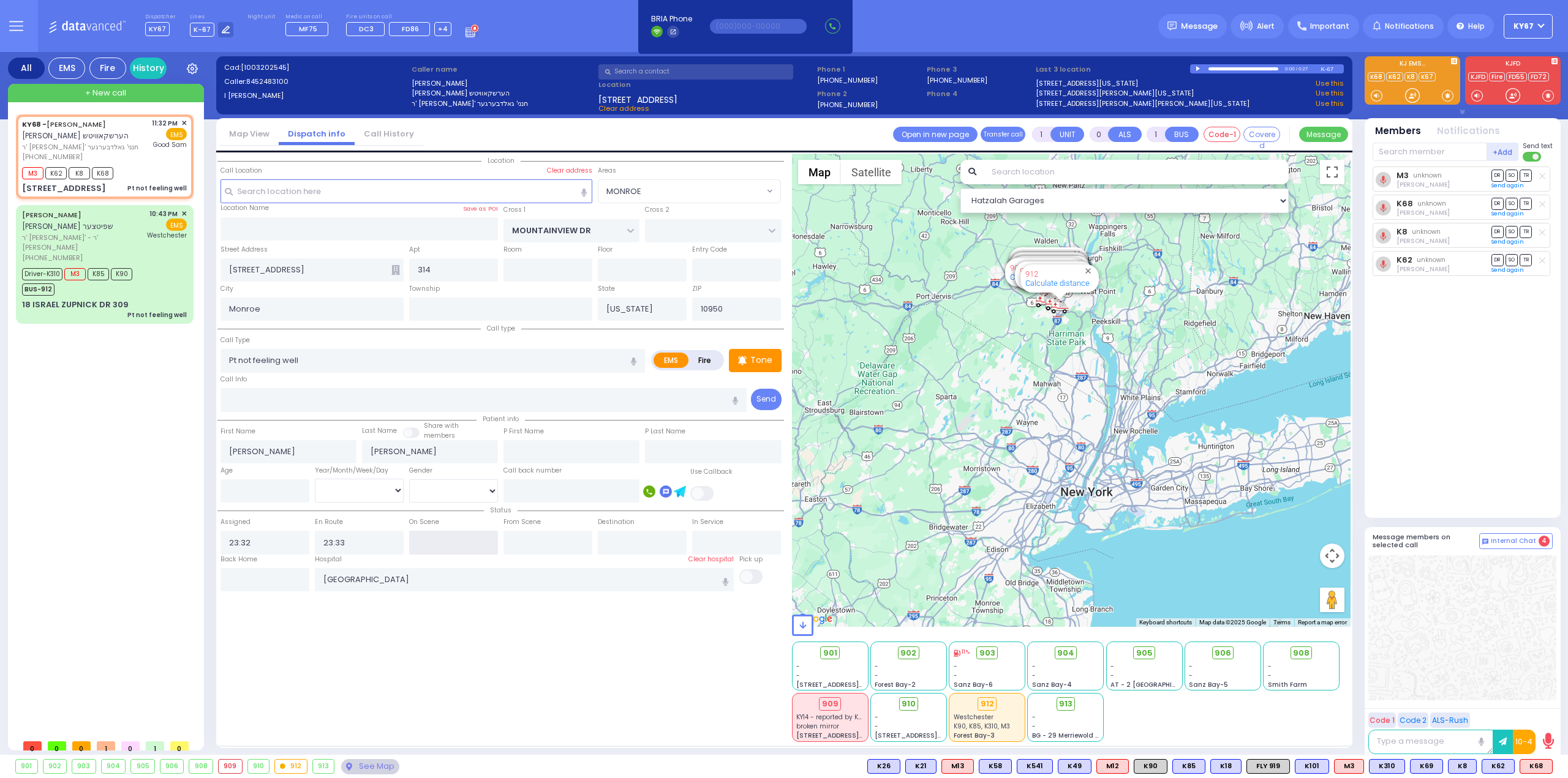
click at [442, 538] on input "text" at bounding box center [454, 542] width 88 height 23
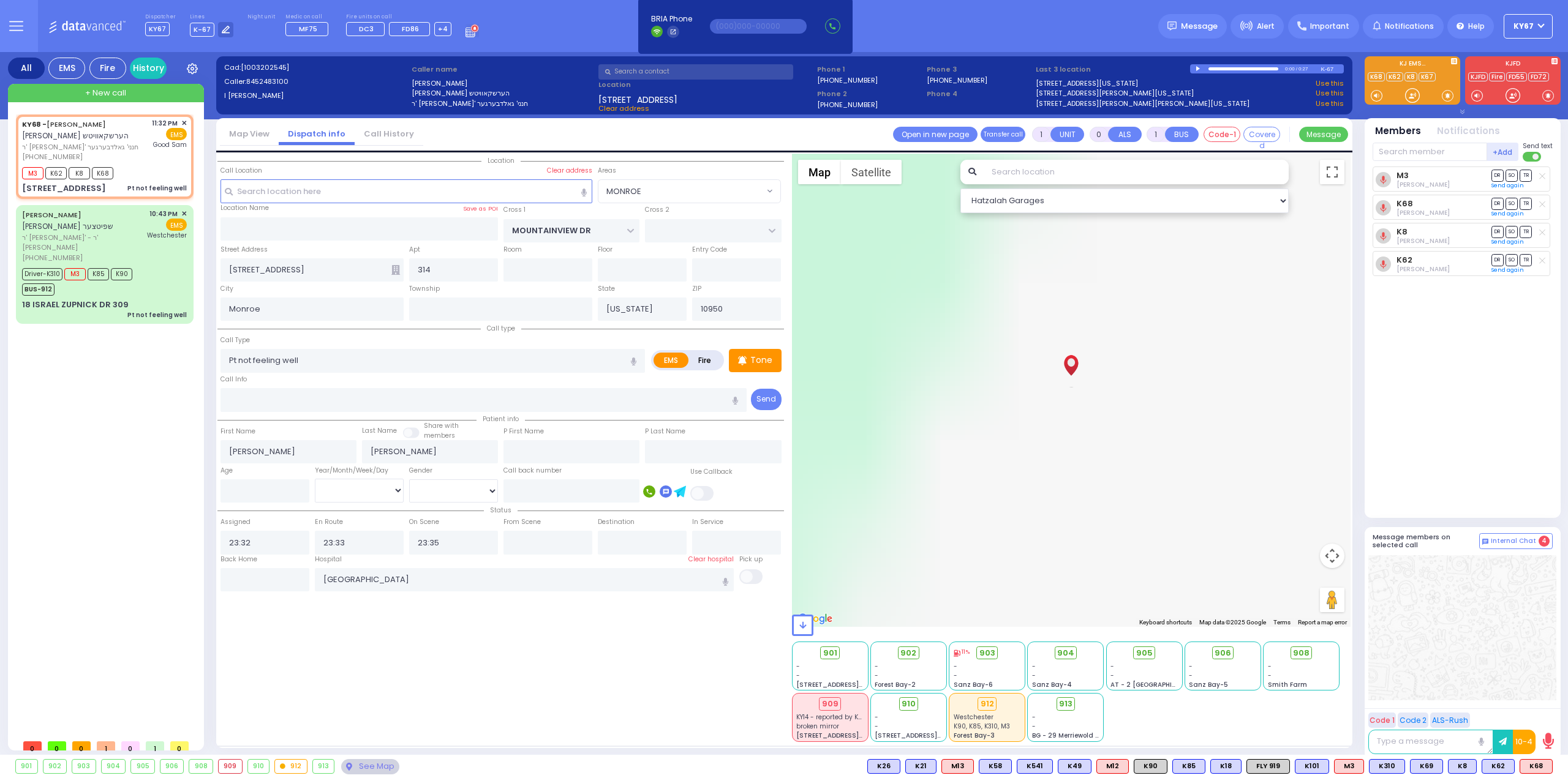
click at [483, 684] on div "Location All areas" at bounding box center [501, 447] width 567 height 588
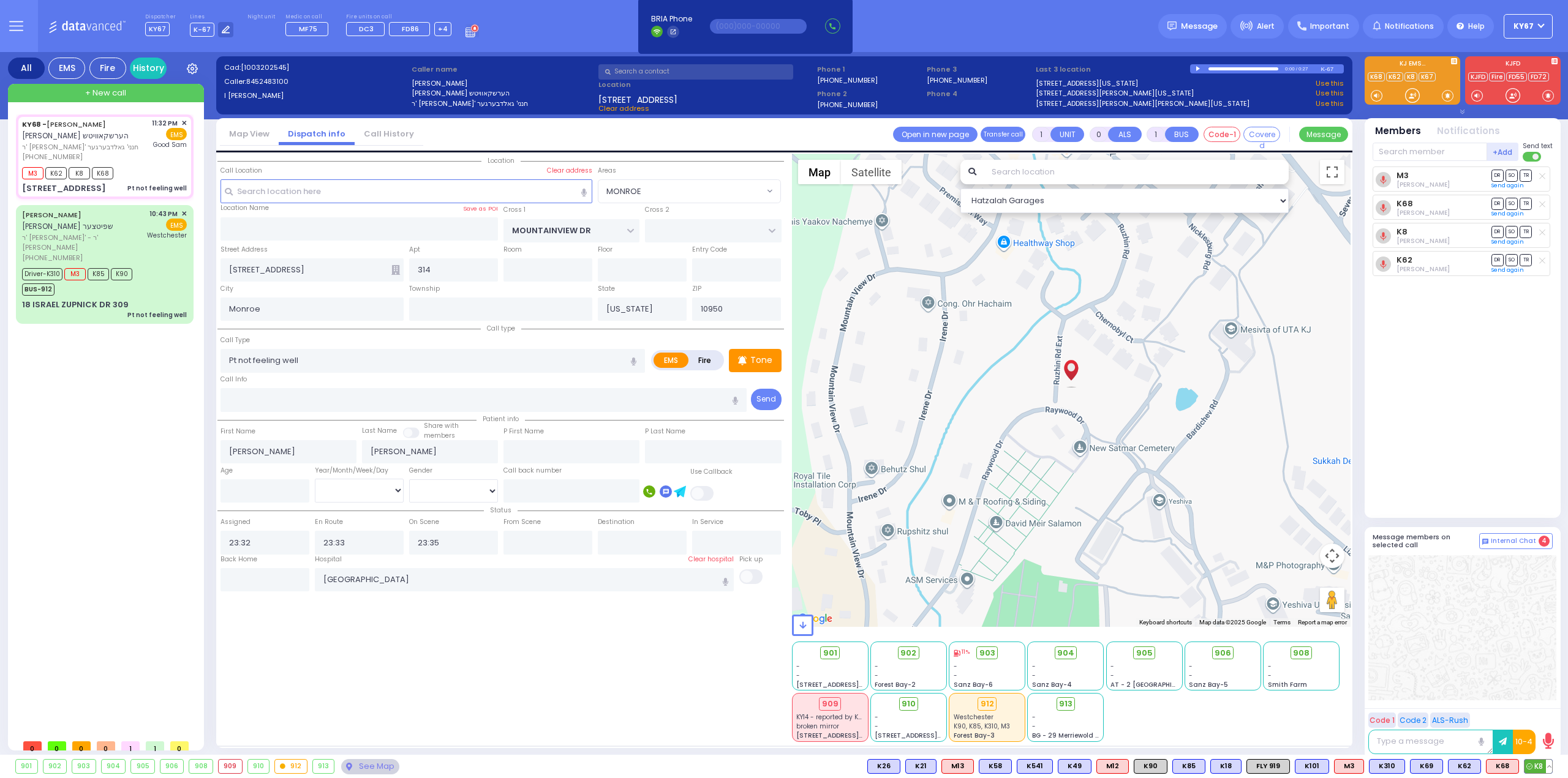
click at [1549, 767] on button at bounding box center [1549, 767] width 6 height 13
click at [1542, 713] on icon at bounding box center [1540, 712] width 13 height 13
click at [910, 654] on span "902" at bounding box center [913, 654] width 16 height 12
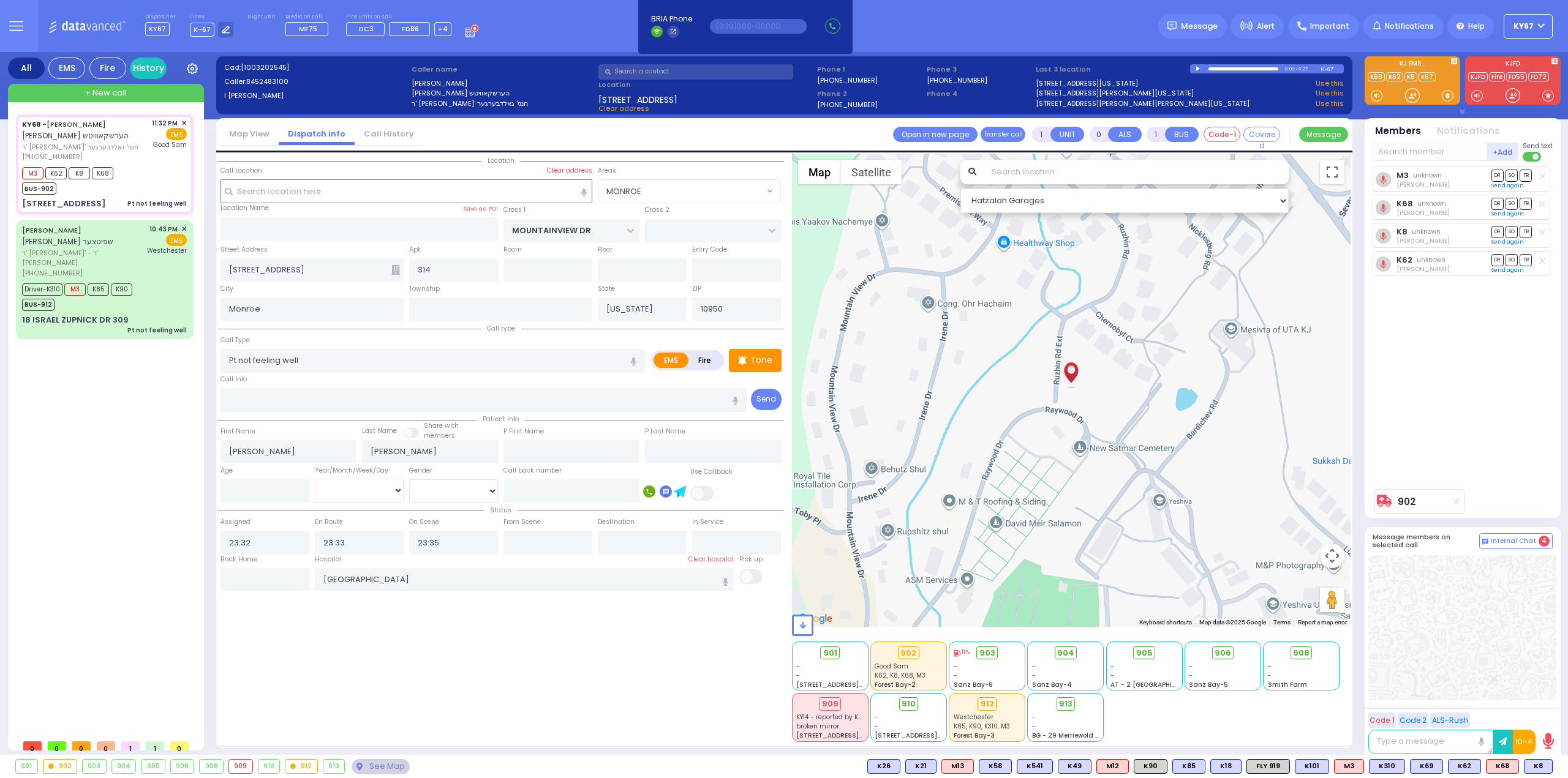
click at [1489, 648] on div at bounding box center [1462, 628] width 188 height 145
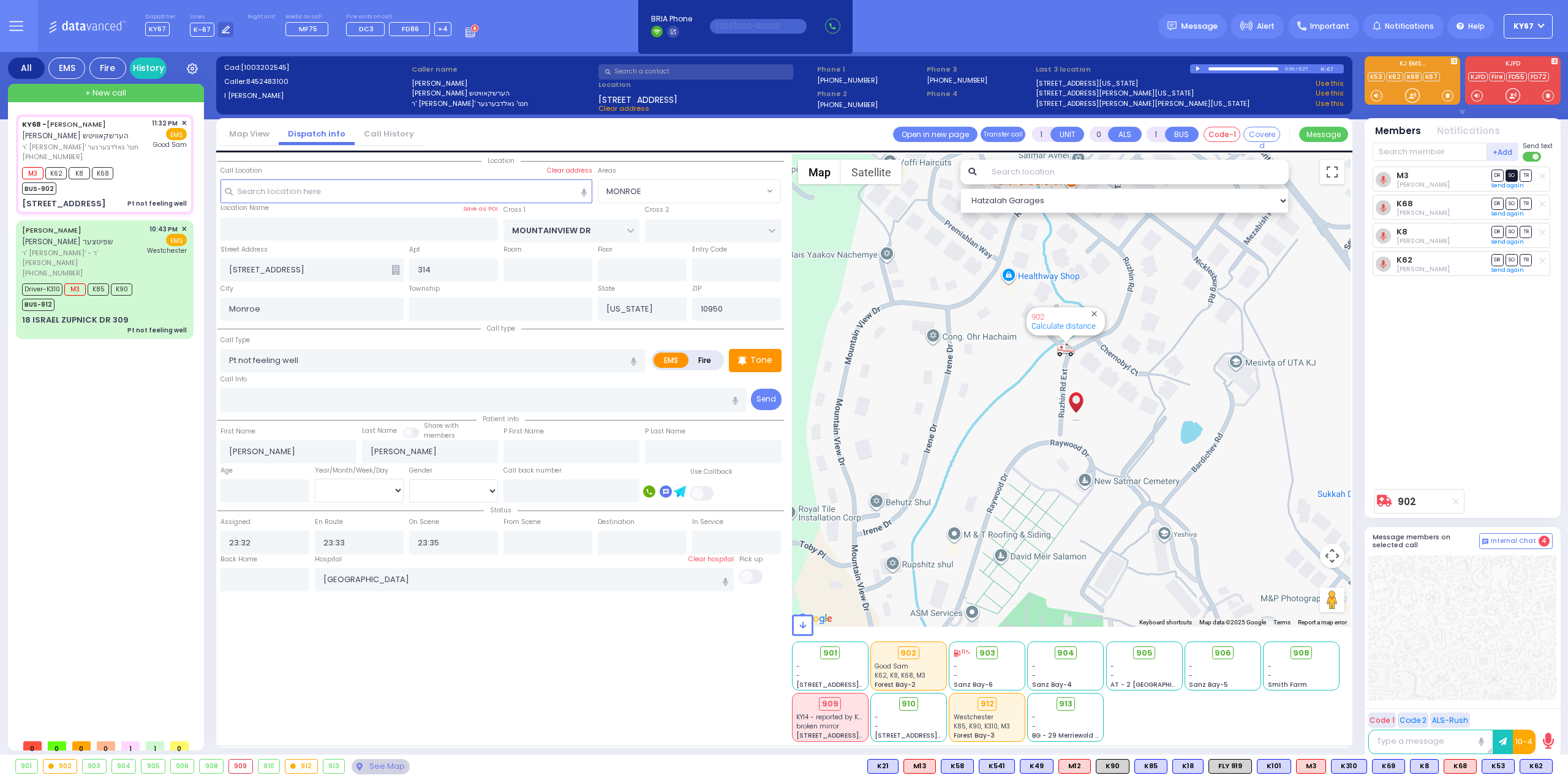
click at [1515, 175] on span "SO" at bounding box center [1512, 175] width 12 height 12
click at [1511, 202] on span "SO" at bounding box center [1512, 204] width 12 height 12
click at [1492, 256] on span "DR" at bounding box center [1498, 260] width 12 height 12
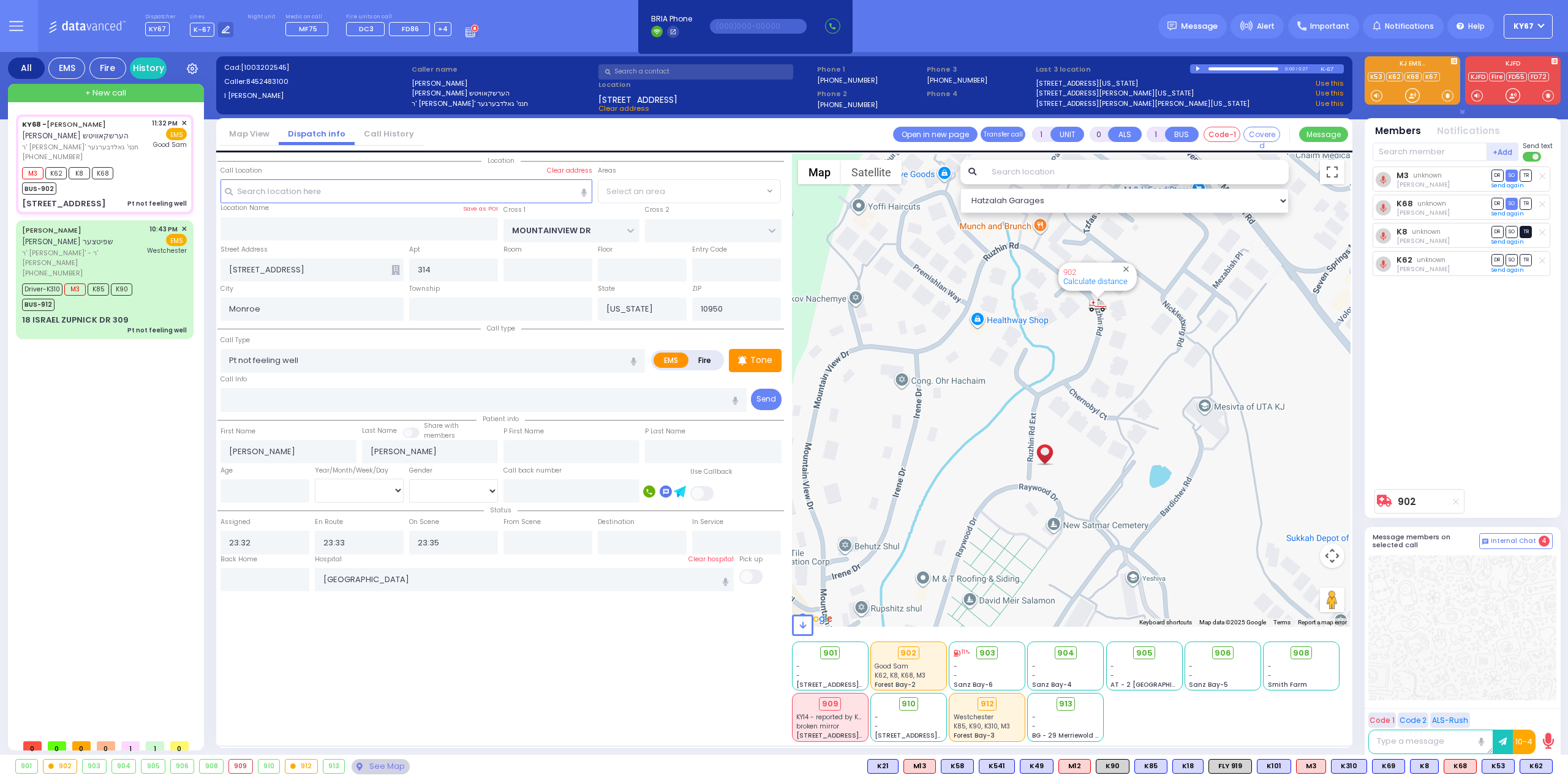
click at [1527, 231] on span "TR" at bounding box center [1526, 232] width 12 height 12
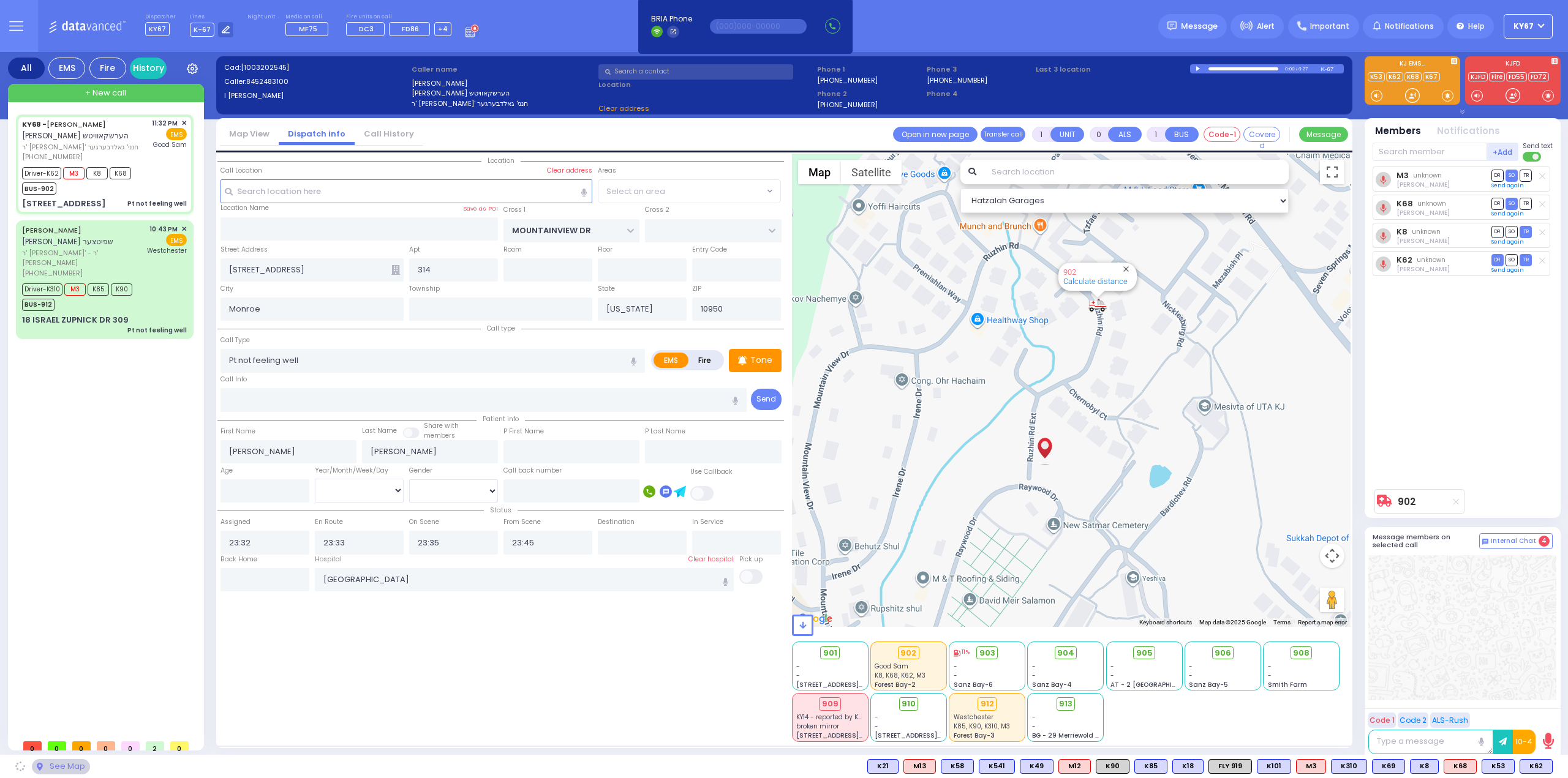
click at [1513, 362] on div "M3 unknown [PERSON_NAME] DR SO TR Sending text" at bounding box center [1464, 325] width 182 height 316
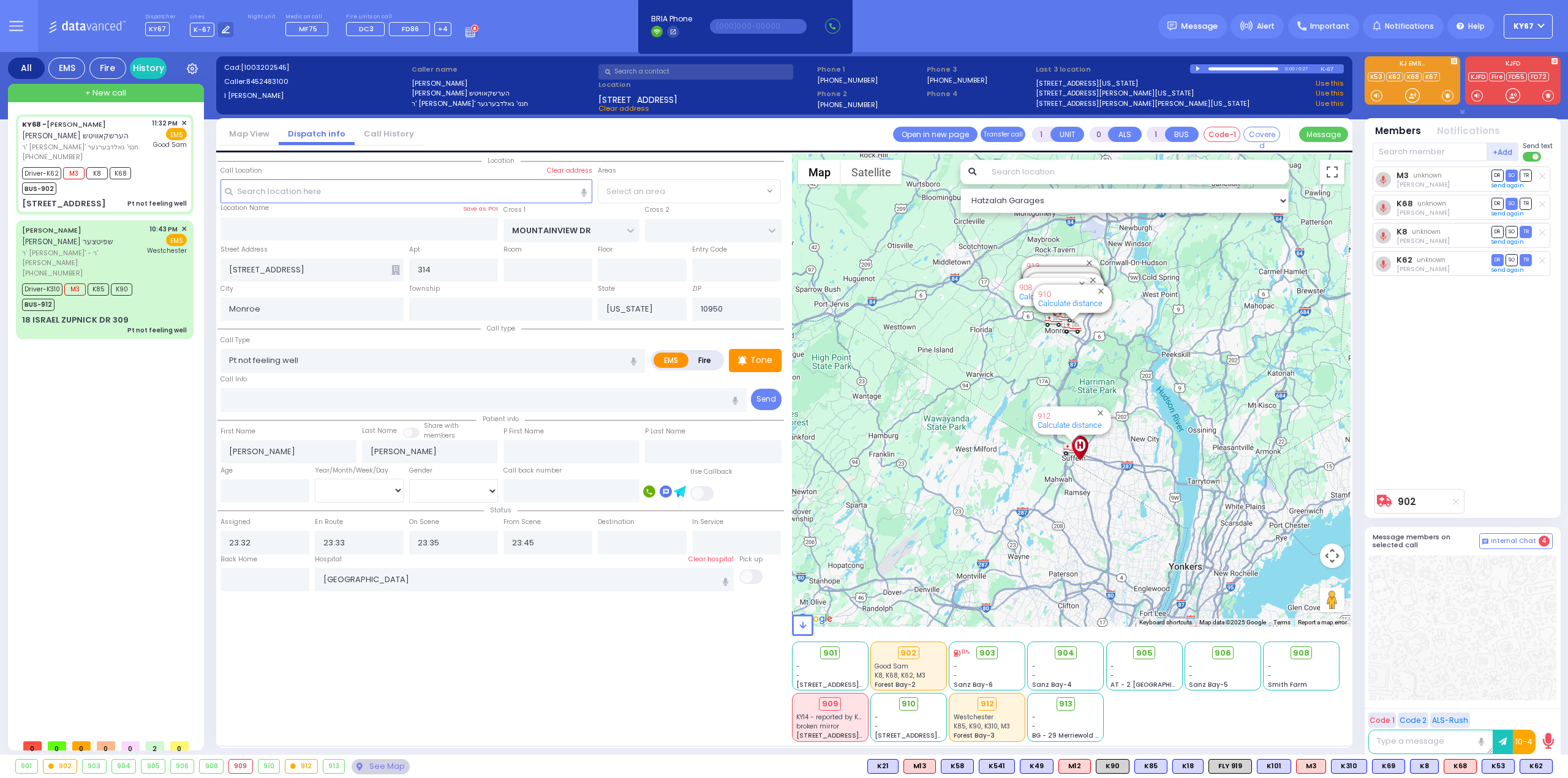
click at [1428, 161] on div "+Add Send text M3 unknown" at bounding box center [1463, 328] width 180 height 373
click at [1428, 151] on input "text" at bounding box center [1430, 151] width 115 height 19
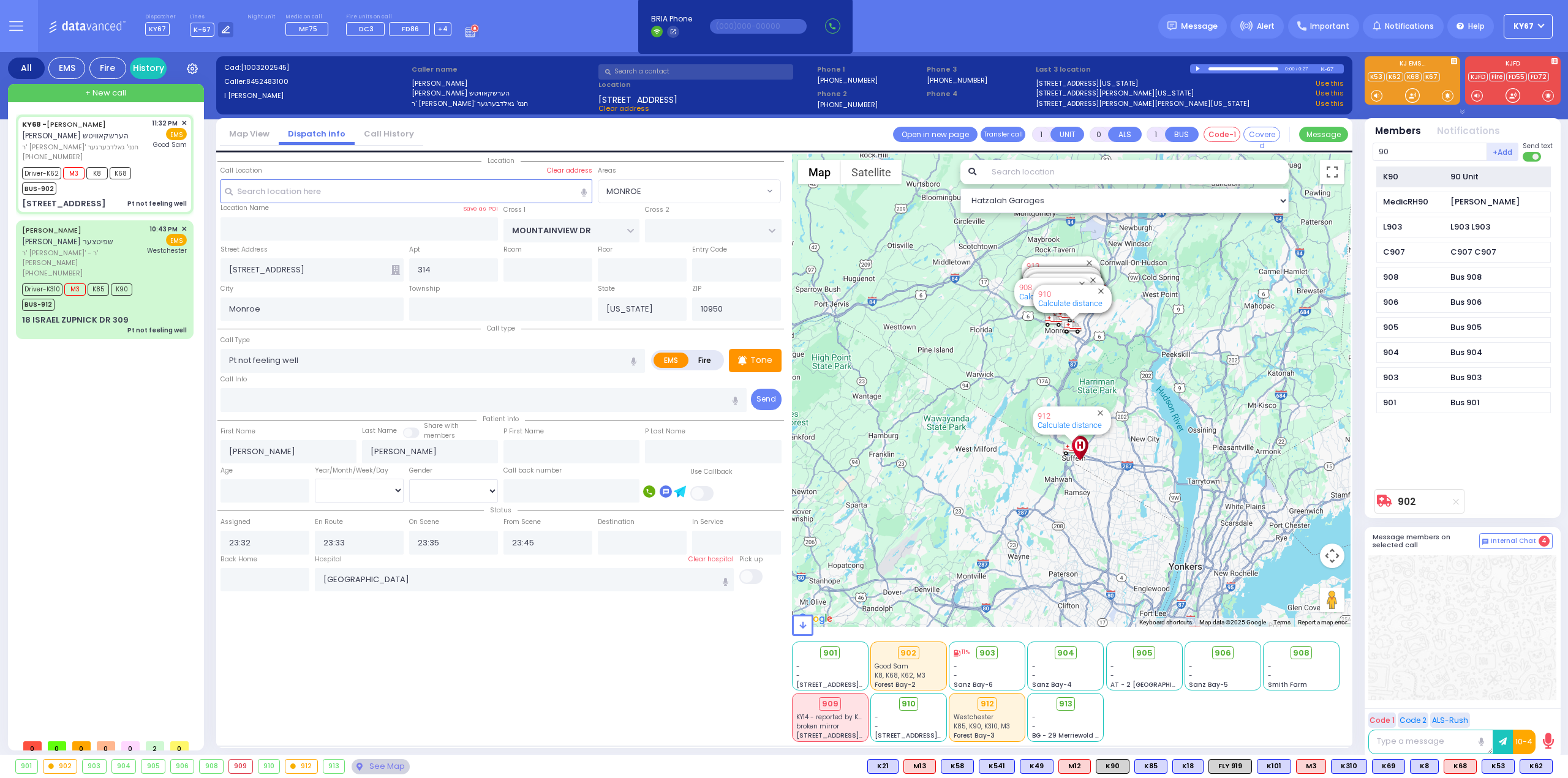
click at [1405, 172] on div "K90" at bounding box center [1414, 177] width 61 height 12
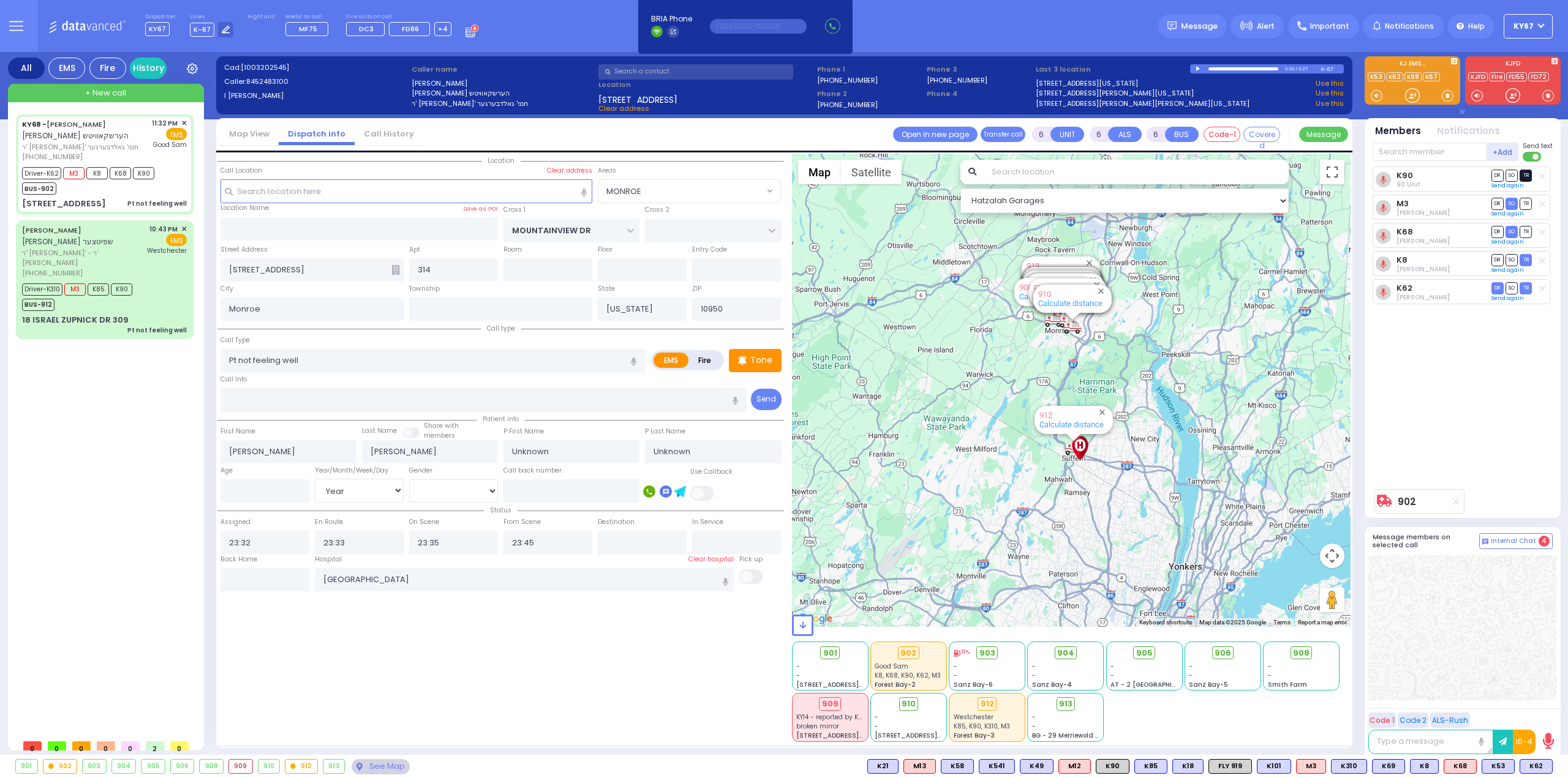
click at [1527, 174] on span "TR" at bounding box center [1526, 175] width 12 height 12
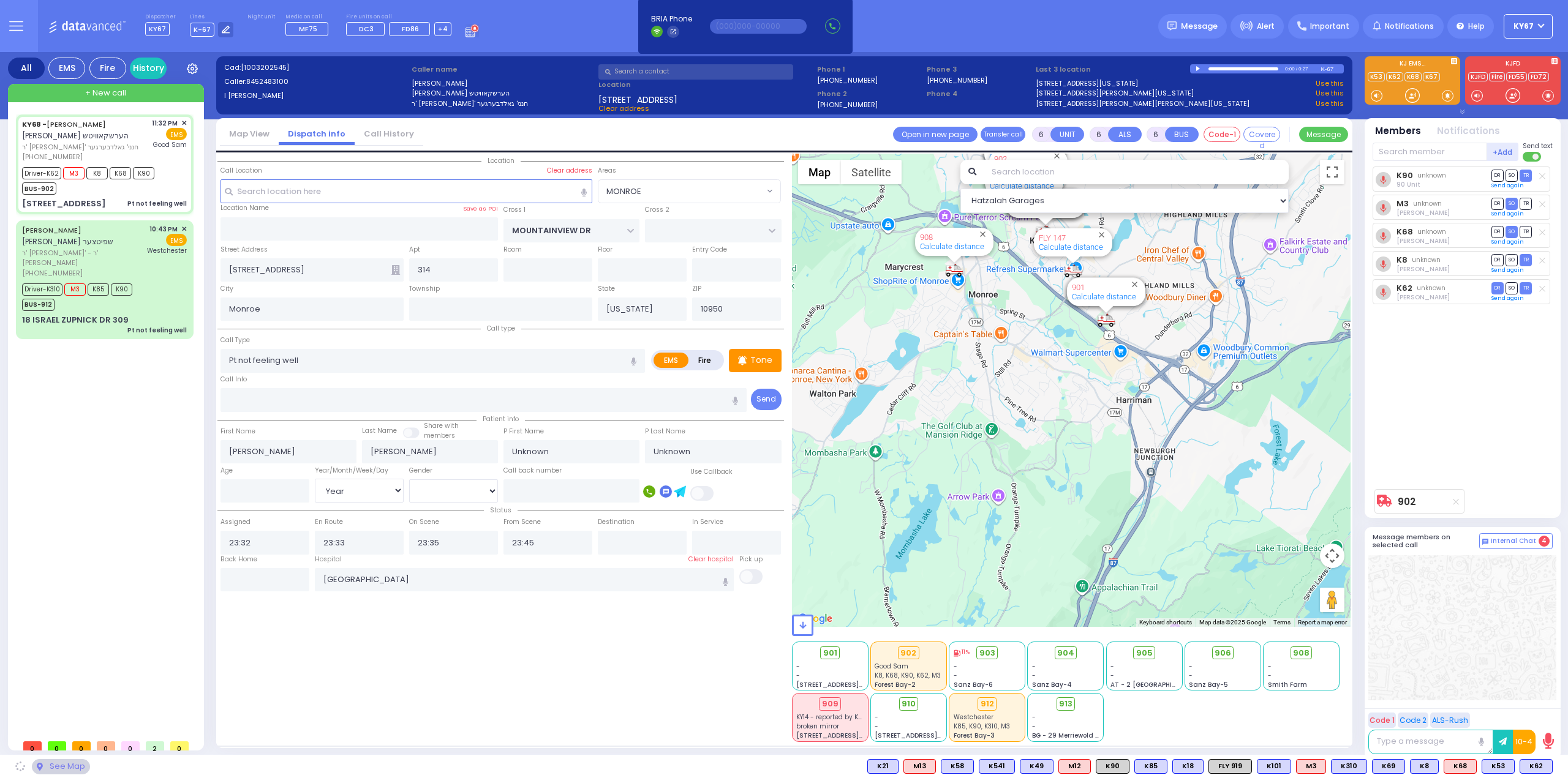
drag, startPoint x: 1090, startPoint y: 415, endPoint x: 1090, endPoint y: 503, distance: 88.0
click at [1090, 500] on div "902 Calculate distance 594 Calculate distance 595 Calculate distance 596 Calcul…" at bounding box center [1072, 390] width 559 height 474
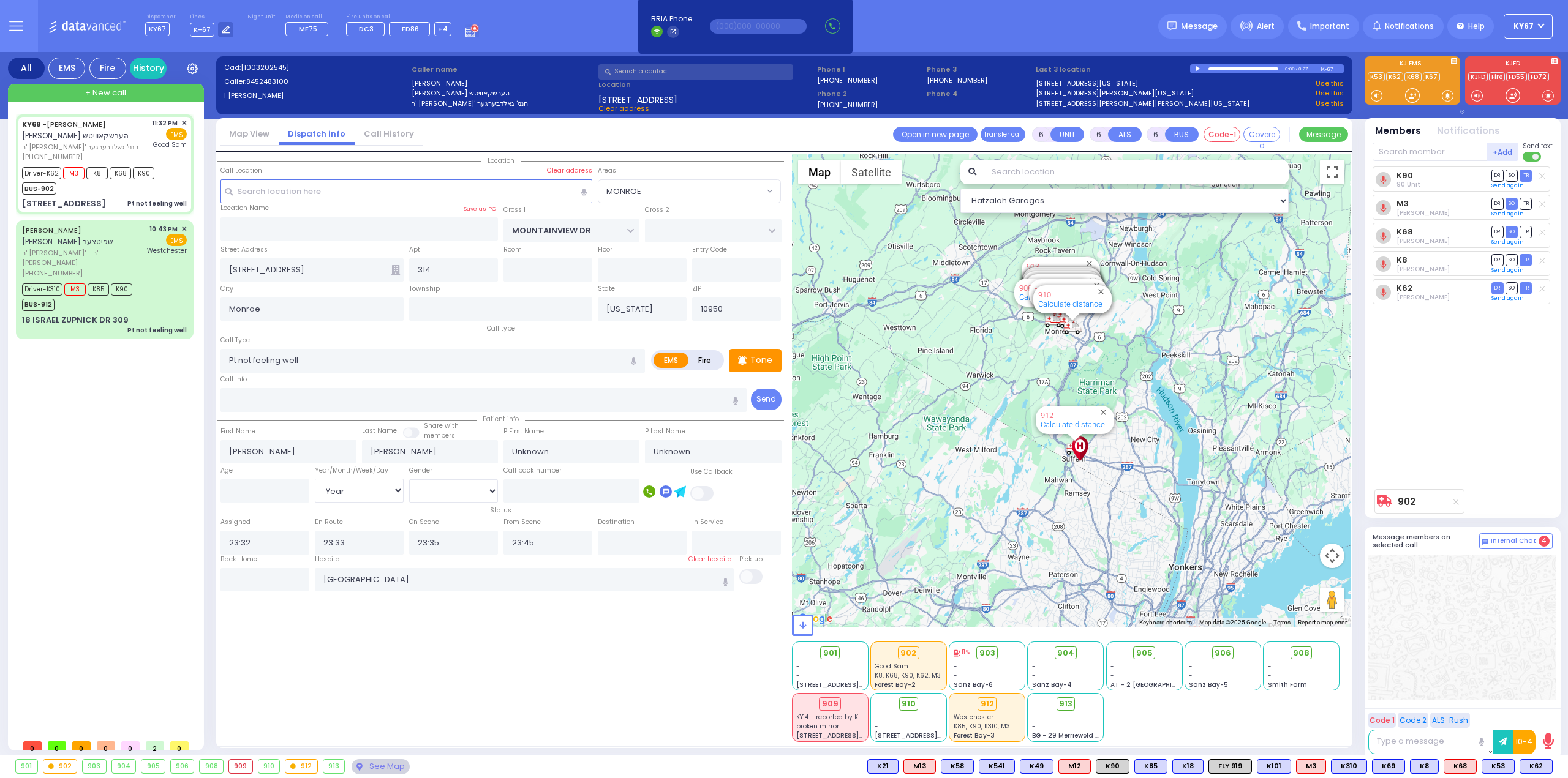
click at [1500, 428] on div "K90 90 Unit DR SO TR M3 DR" at bounding box center [1464, 325] width 182 height 316
click at [96, 765] on div "903" at bounding box center [94, 767] width 23 height 13
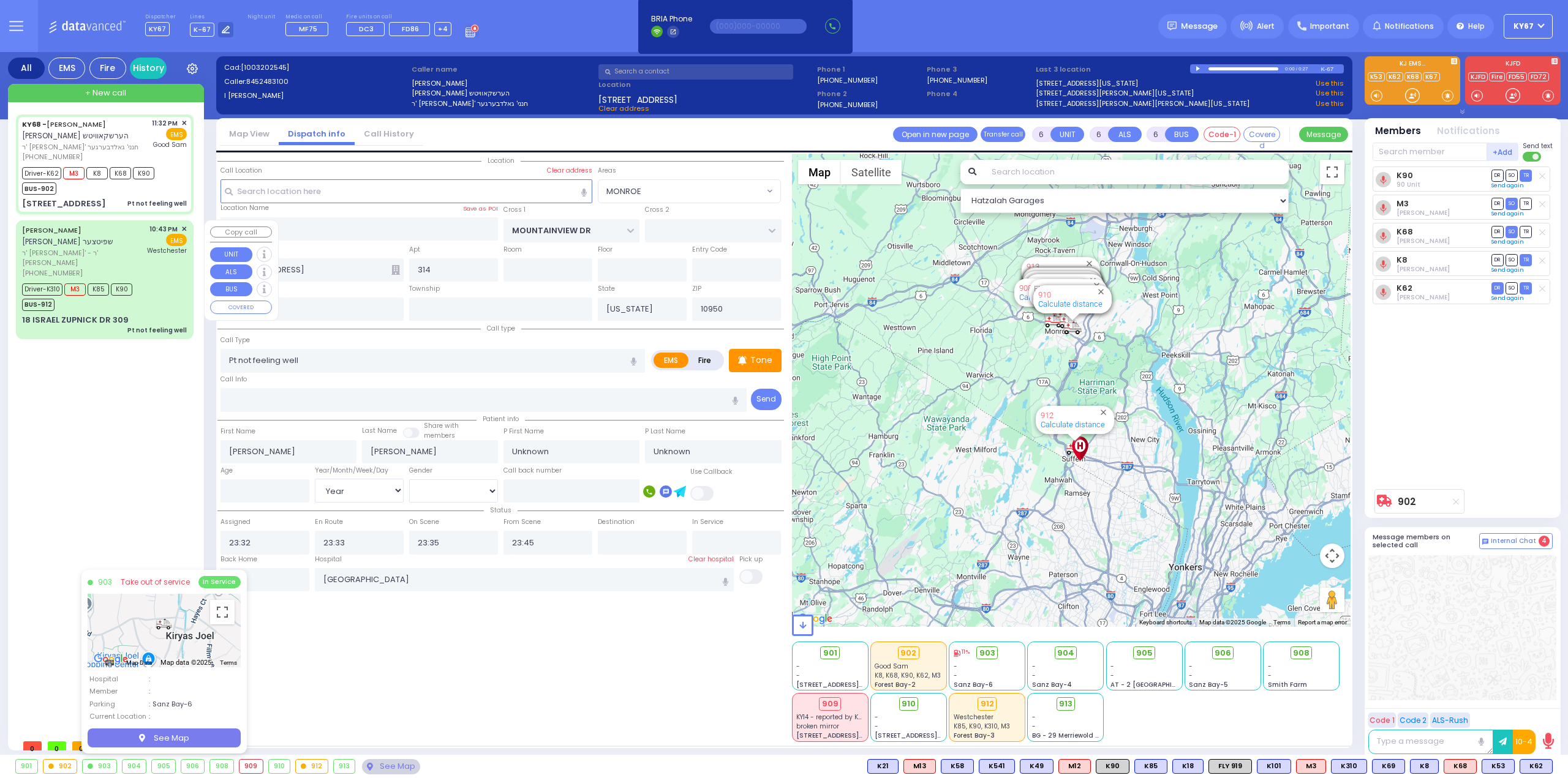
click at [87, 420] on div "KY68 - [PERSON_NAME] [PERSON_NAME] ר' [PERSON_NAME]' חנני' גאלדבערגער [PHONE_NU…" at bounding box center [106, 424] width 182 height 619
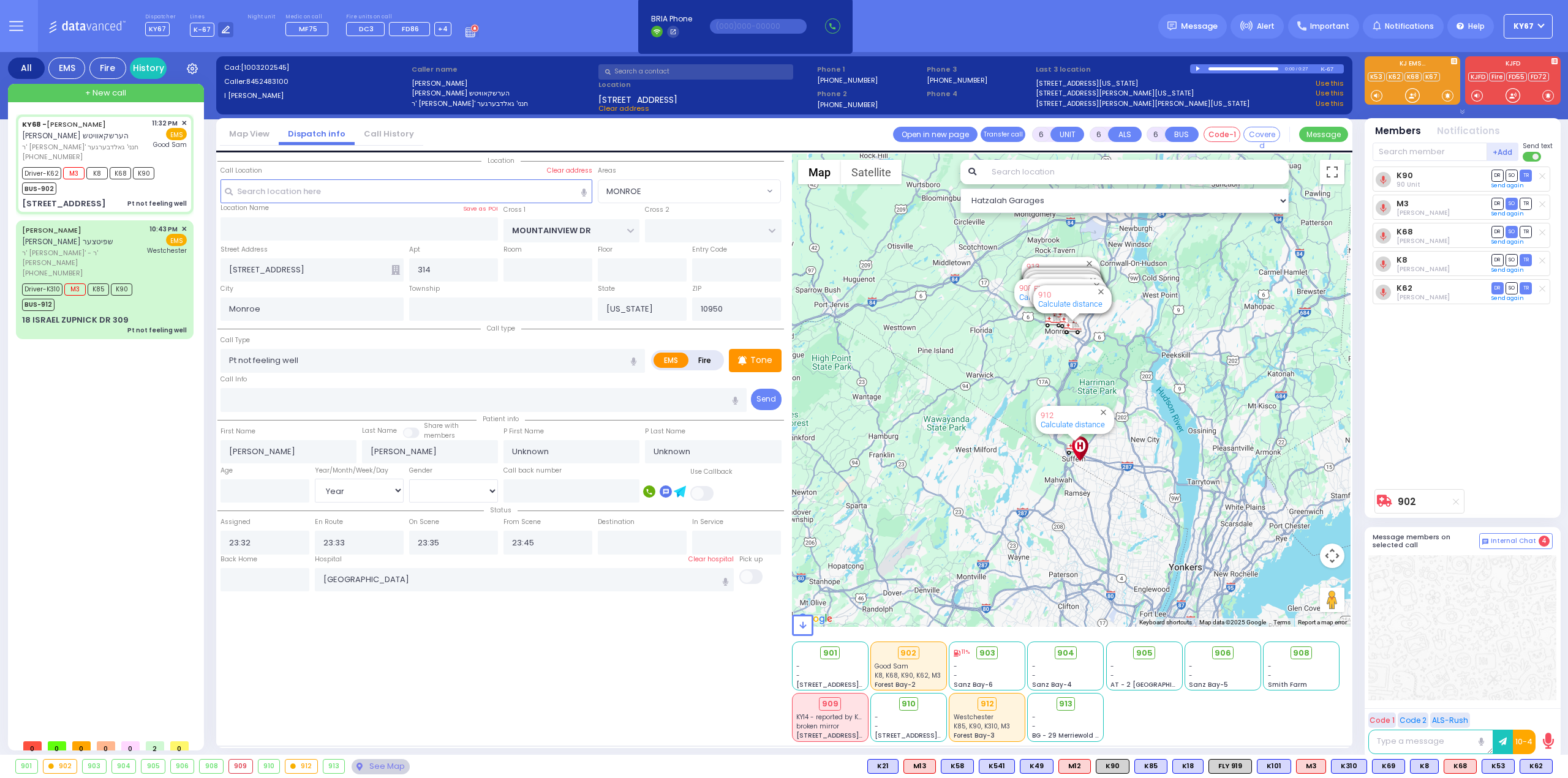
click at [45, 396] on div "KY68 - [PERSON_NAME] [PERSON_NAME] ר' [PERSON_NAME]' חנני' גאלדבערגער [PHONE_NU…" at bounding box center [106, 424] width 182 height 619
select select "MONROE"
select select "Year"
select select "[DEMOGRAPHIC_DATA]"
click at [1501, 260] on span "DR" at bounding box center [1498, 260] width 12 height 12
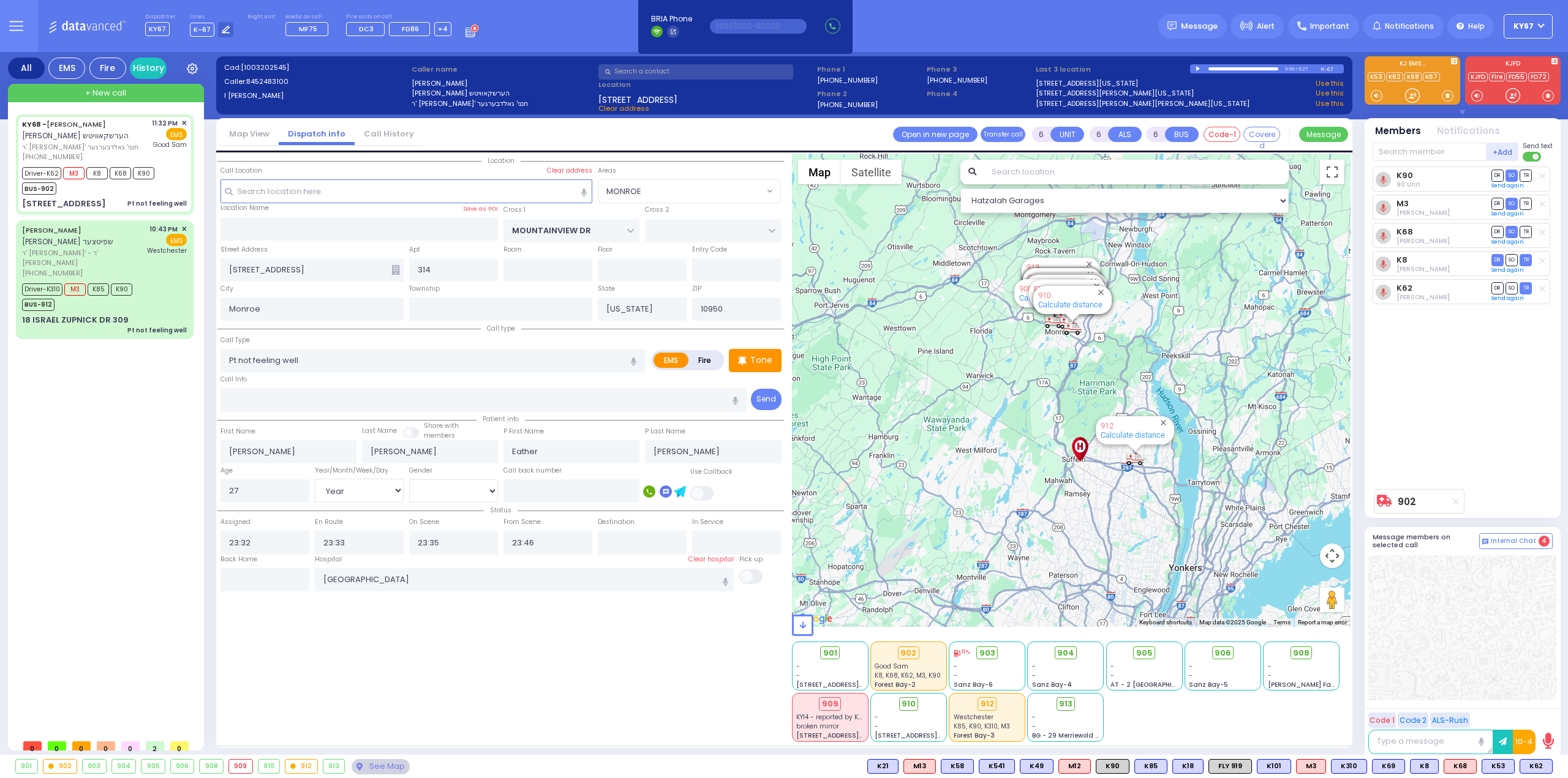
select select
radio input "true"
select select "Year"
select select "[DEMOGRAPHIC_DATA]"
select select "Hatzalah Garages"
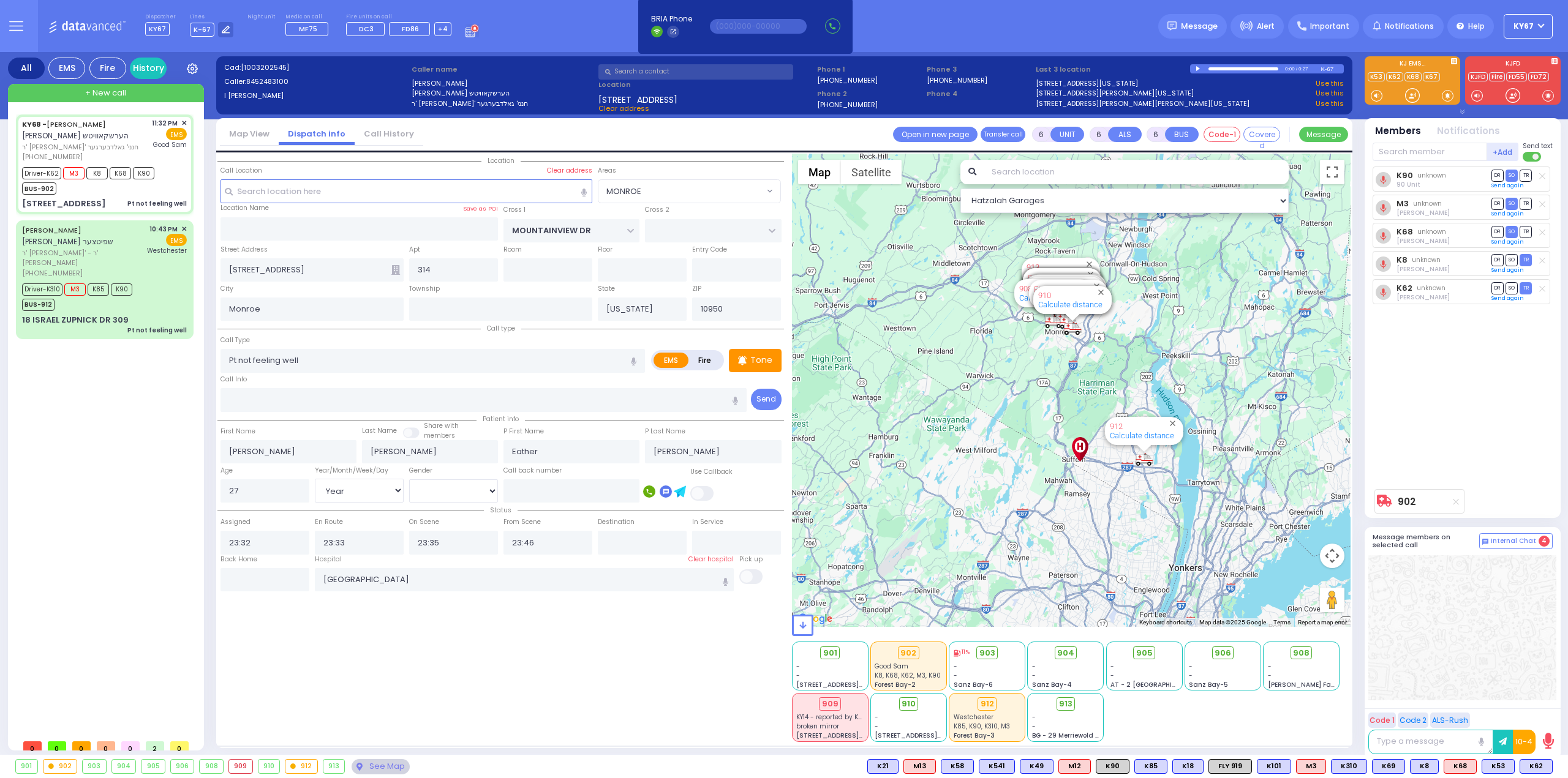
select select "MONROE"
click at [1499, 286] on span "DR" at bounding box center [1498, 289] width 12 height 12
select select
radio input "true"
select select "Year"
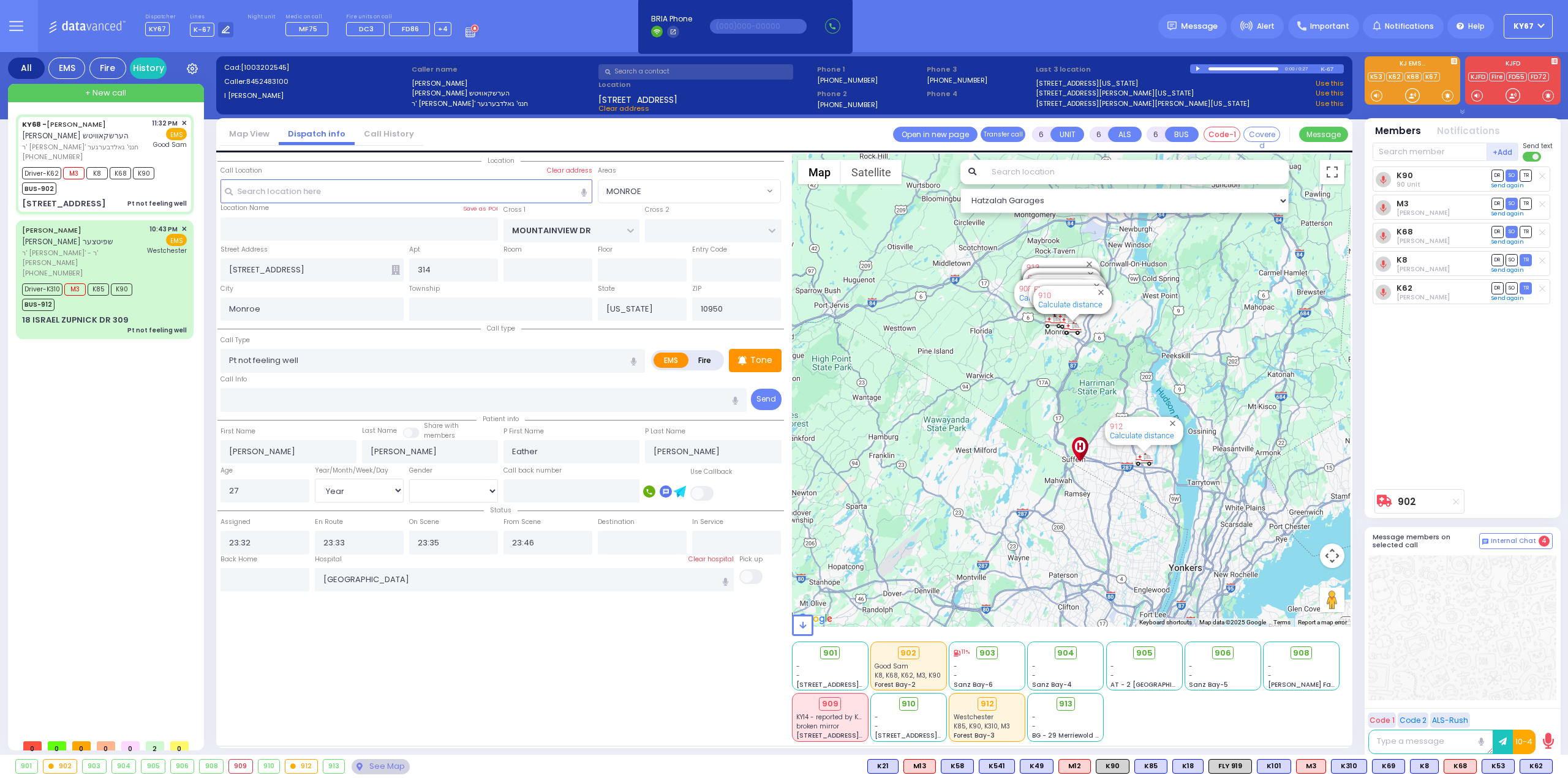
select select "[DEMOGRAPHIC_DATA]"
select select "Hatzalah Garages"
select select "MONROE"
select select
radio input "true"
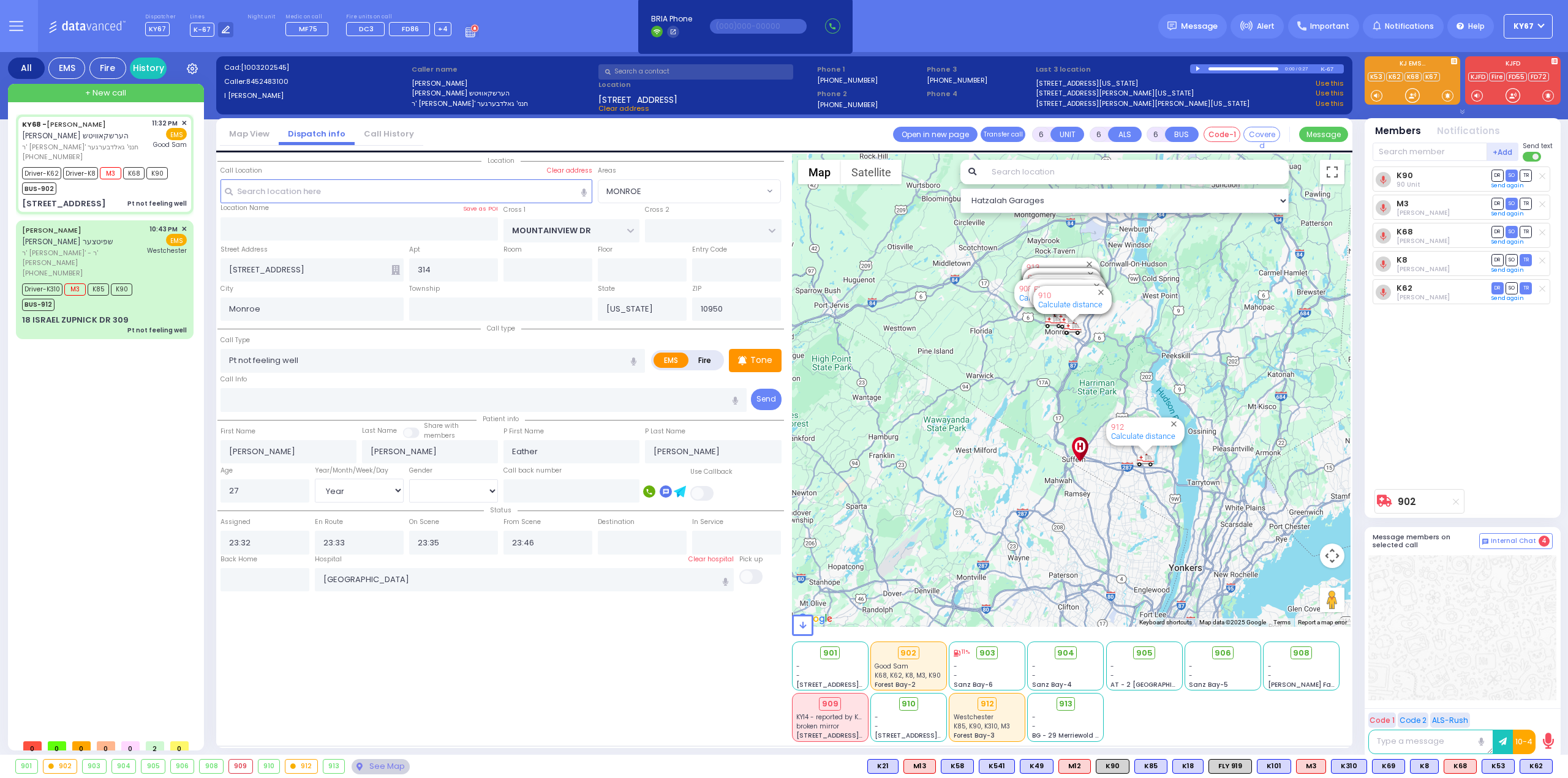
select select "Year"
select select "[DEMOGRAPHIC_DATA]"
select select "MONROE"
select select "Hatzalah Garages"
select select
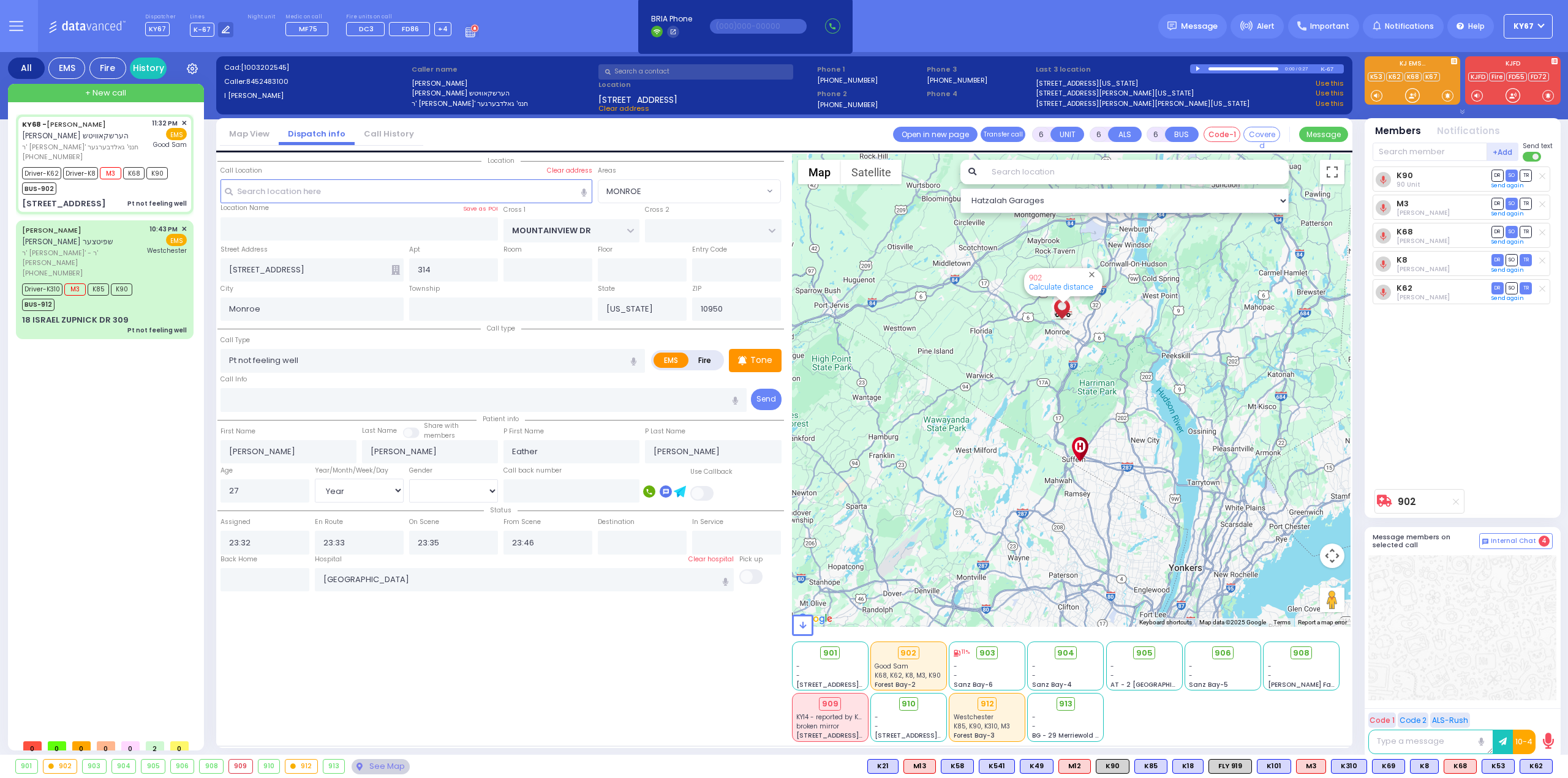
radio input "true"
select select "Year"
select select "[DEMOGRAPHIC_DATA]"
select select "MONROE"
select select "Hatzalah Garages"
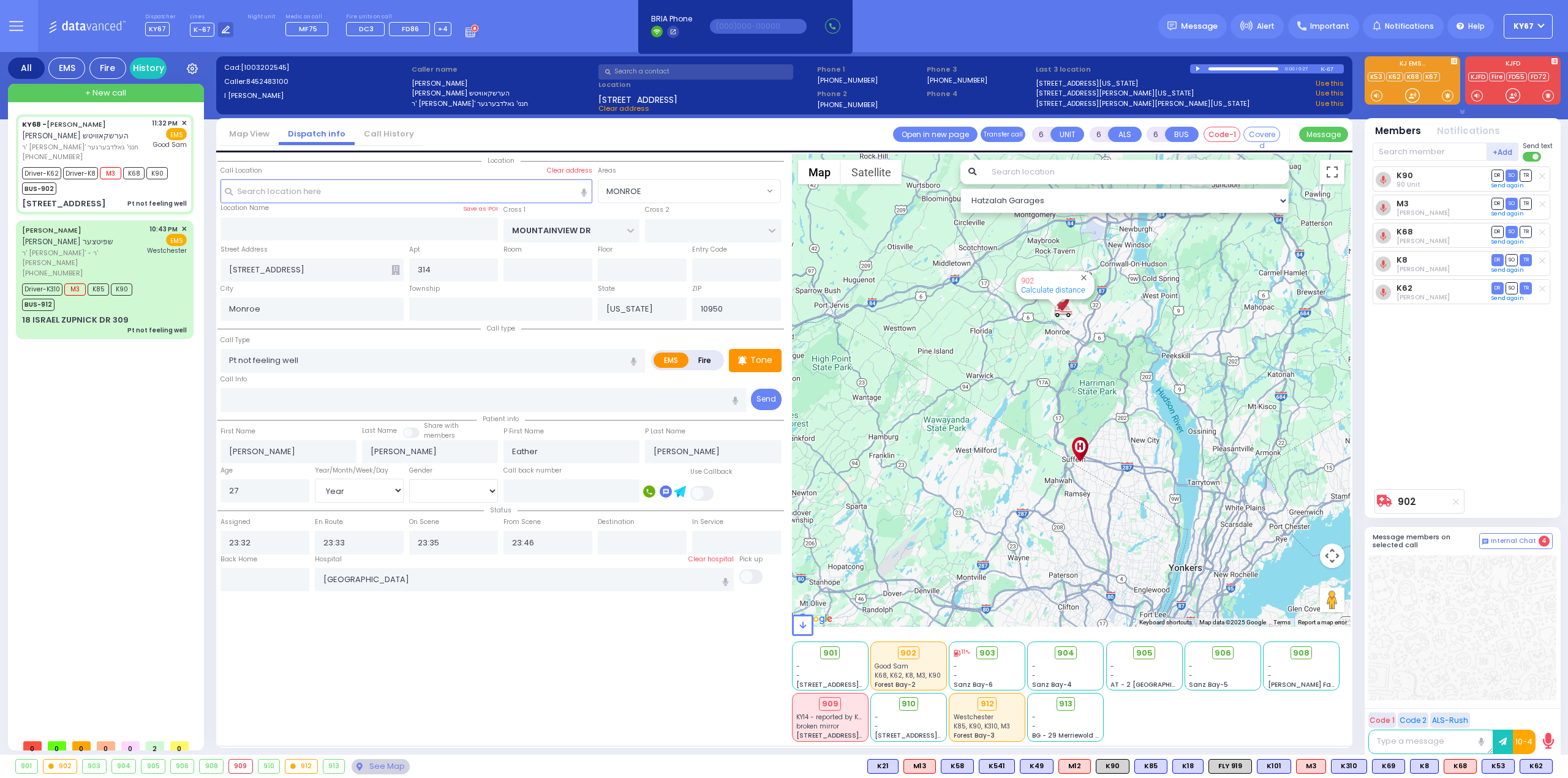
select select
radio input "true"
select select "Year"
select select "[DEMOGRAPHIC_DATA]"
radio input "true"
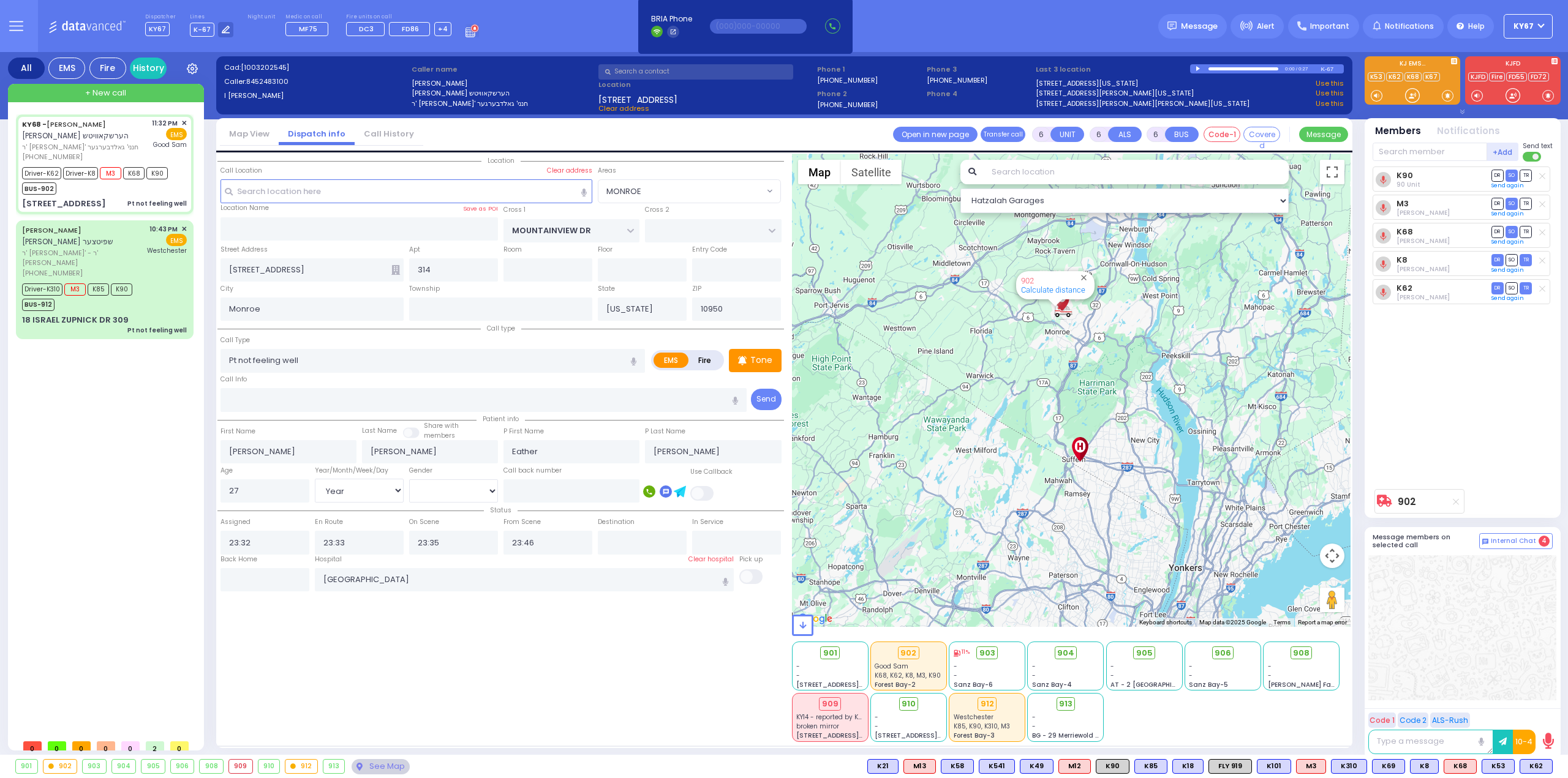
select select "Year"
select select "[DEMOGRAPHIC_DATA]"
radio input "true"
select select "Year"
select select "[DEMOGRAPHIC_DATA]"
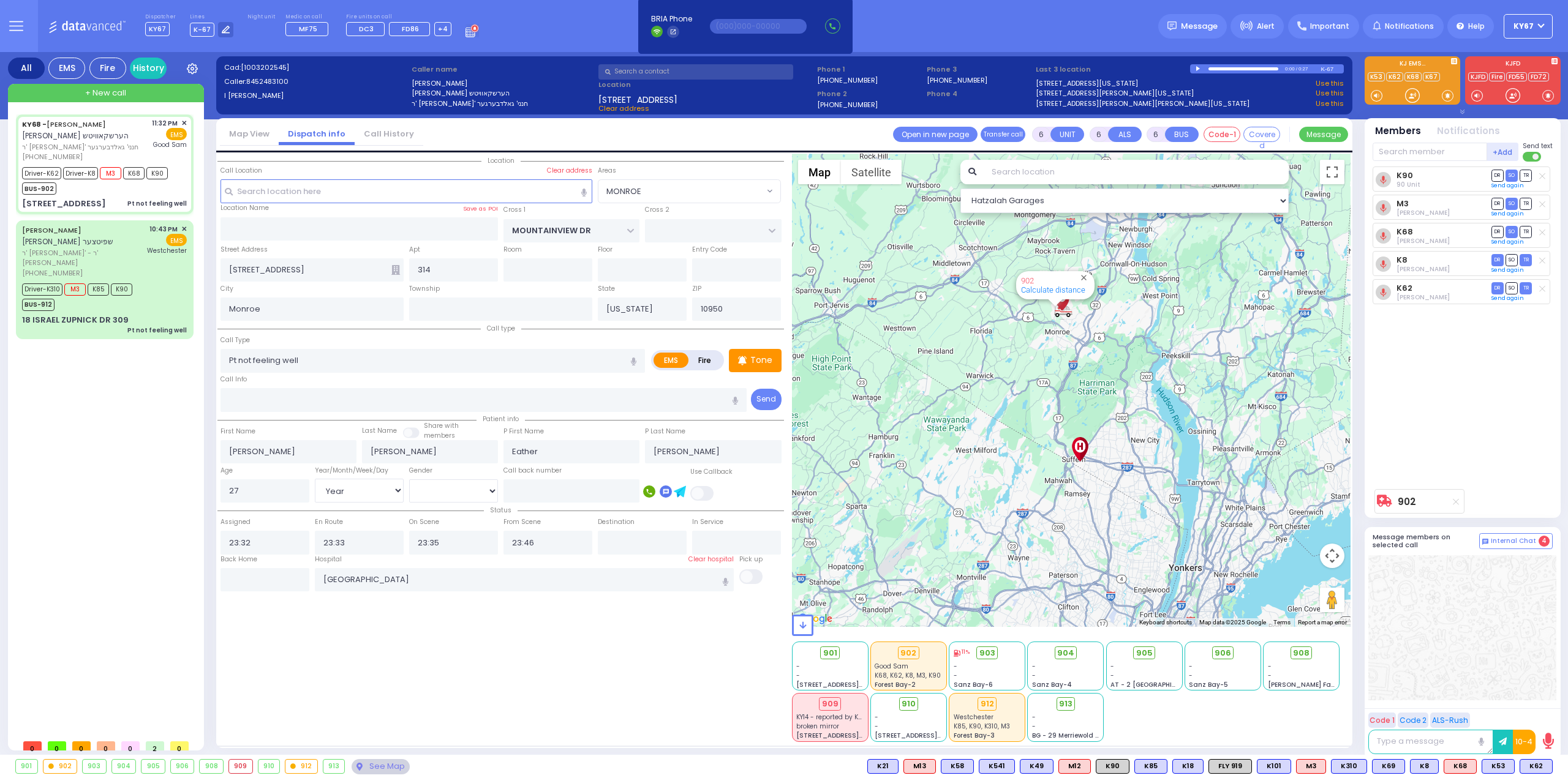
radio input "true"
select select "Year"
select select "[DEMOGRAPHIC_DATA]"
radio input "true"
select select "Year"
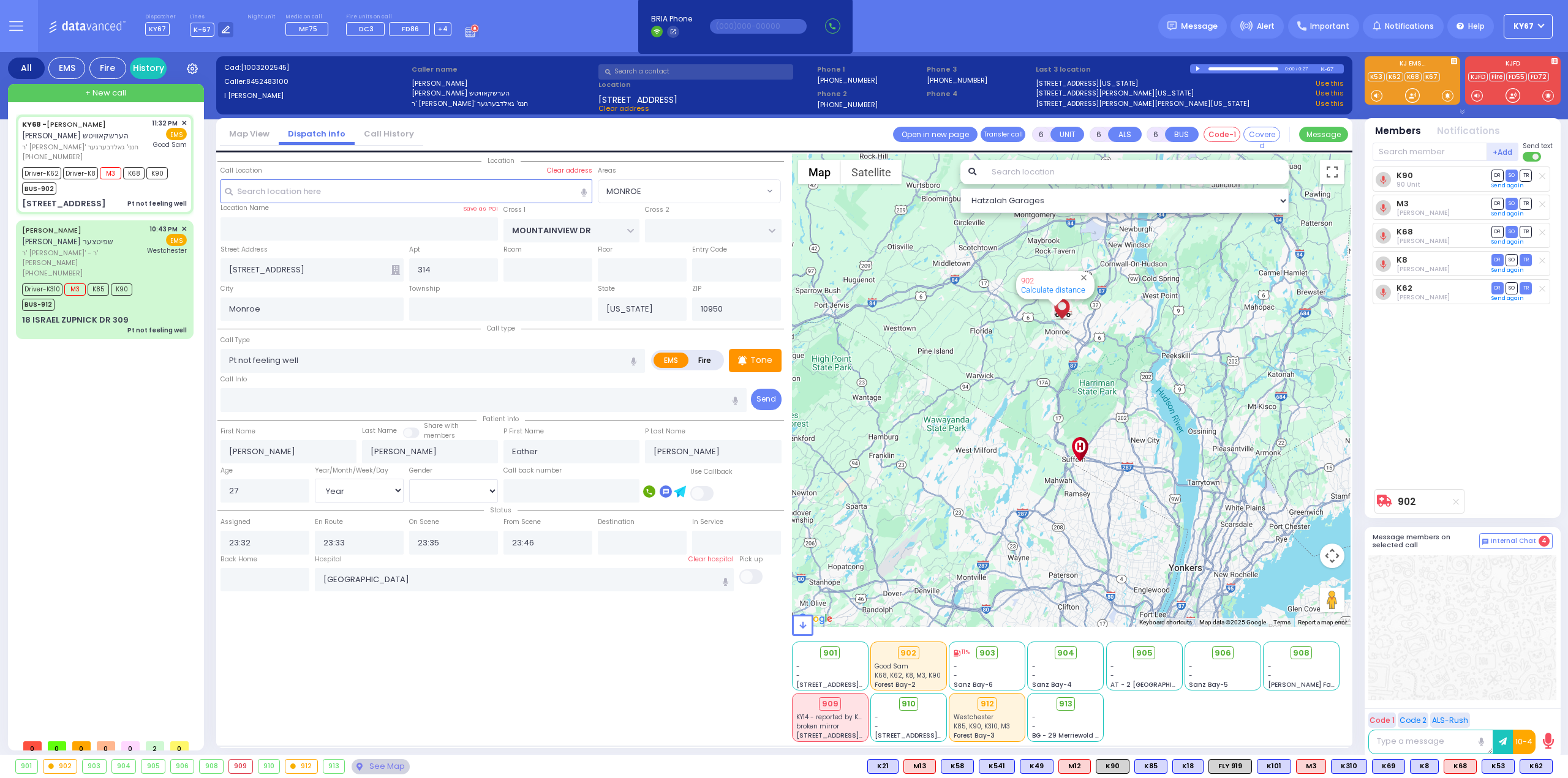
select select "[DEMOGRAPHIC_DATA]"
select select "MONROE"
select select "Hatzalah Garages"
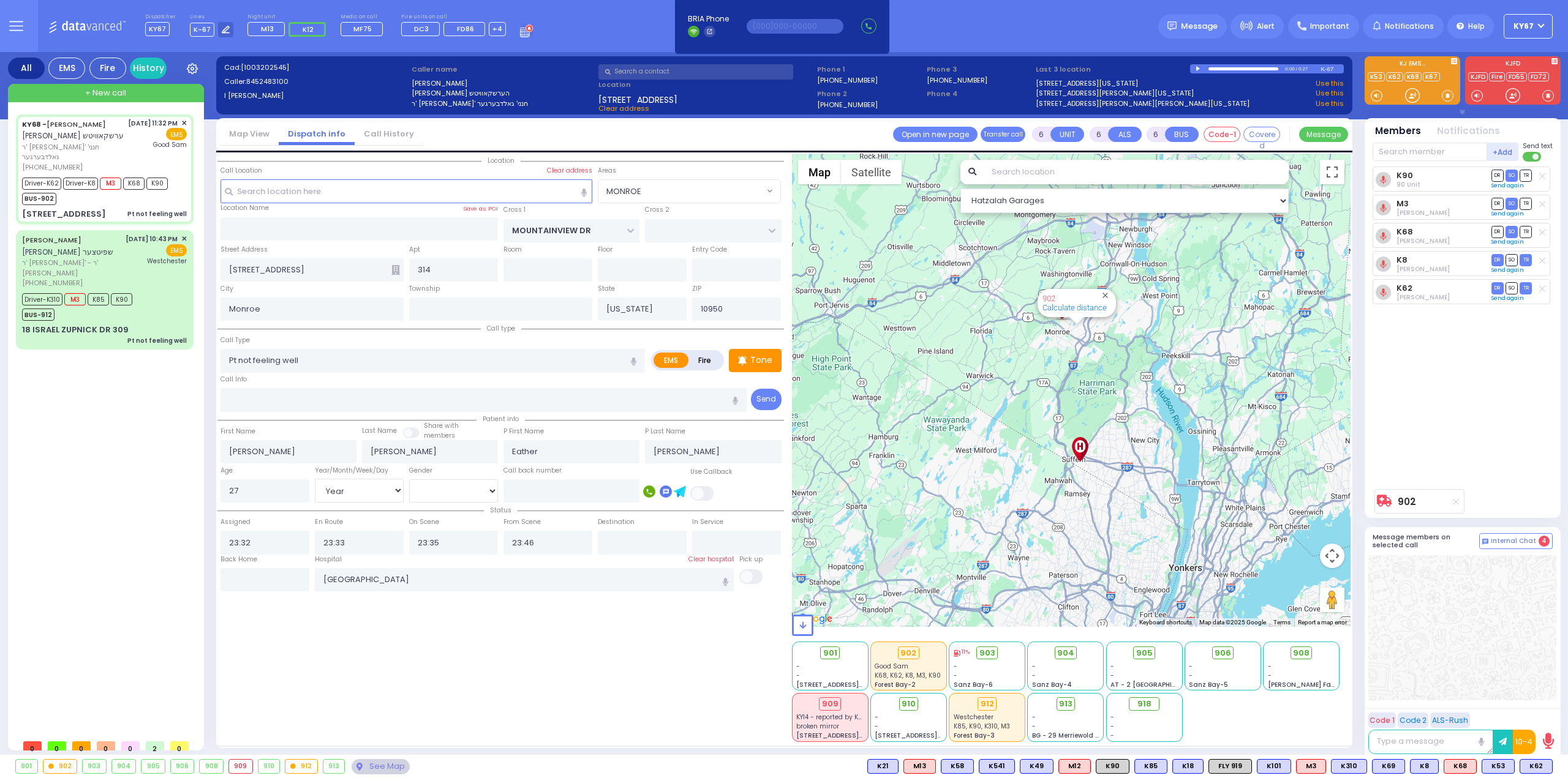
select select
radio input "true"
select select "Year"
select select "[DEMOGRAPHIC_DATA]"
radio input "true"
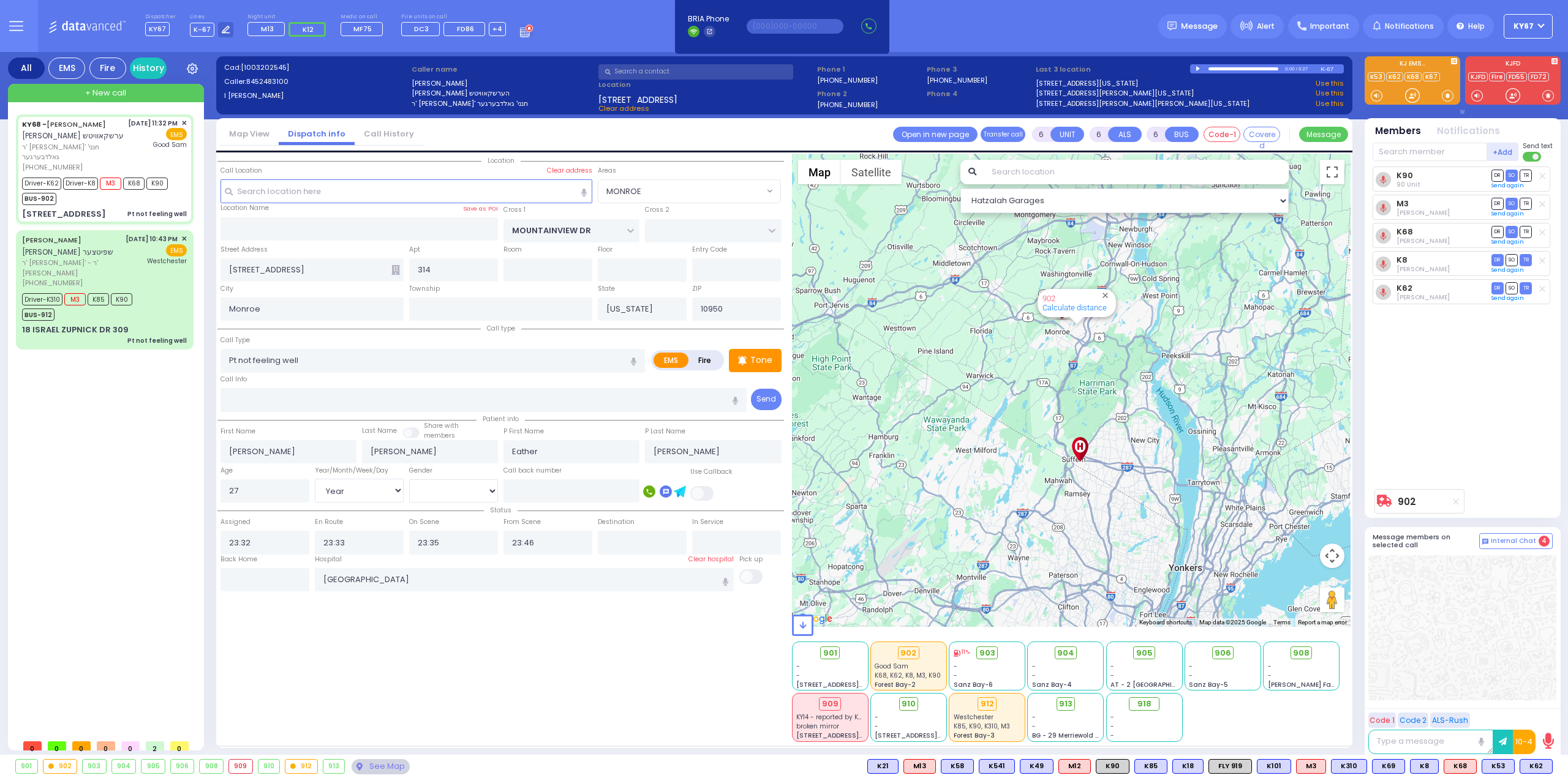
select select "Year"
select select "[DEMOGRAPHIC_DATA]"
type input "23:45"
select select
select select "Hatzalah Garages"
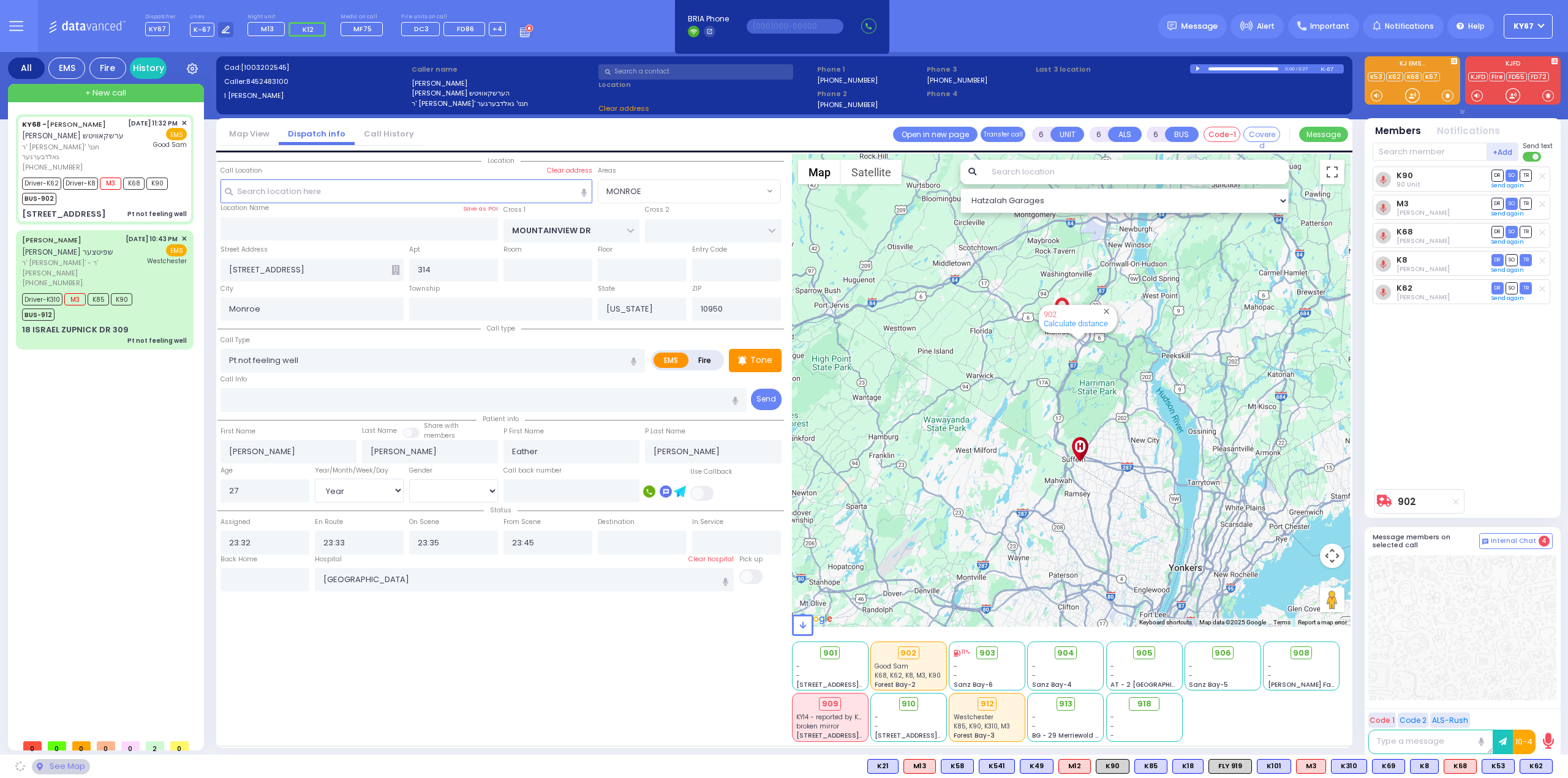
radio input "true"
select select "Year"
select select "[DEMOGRAPHIC_DATA]"
radio input "true"
select select "Year"
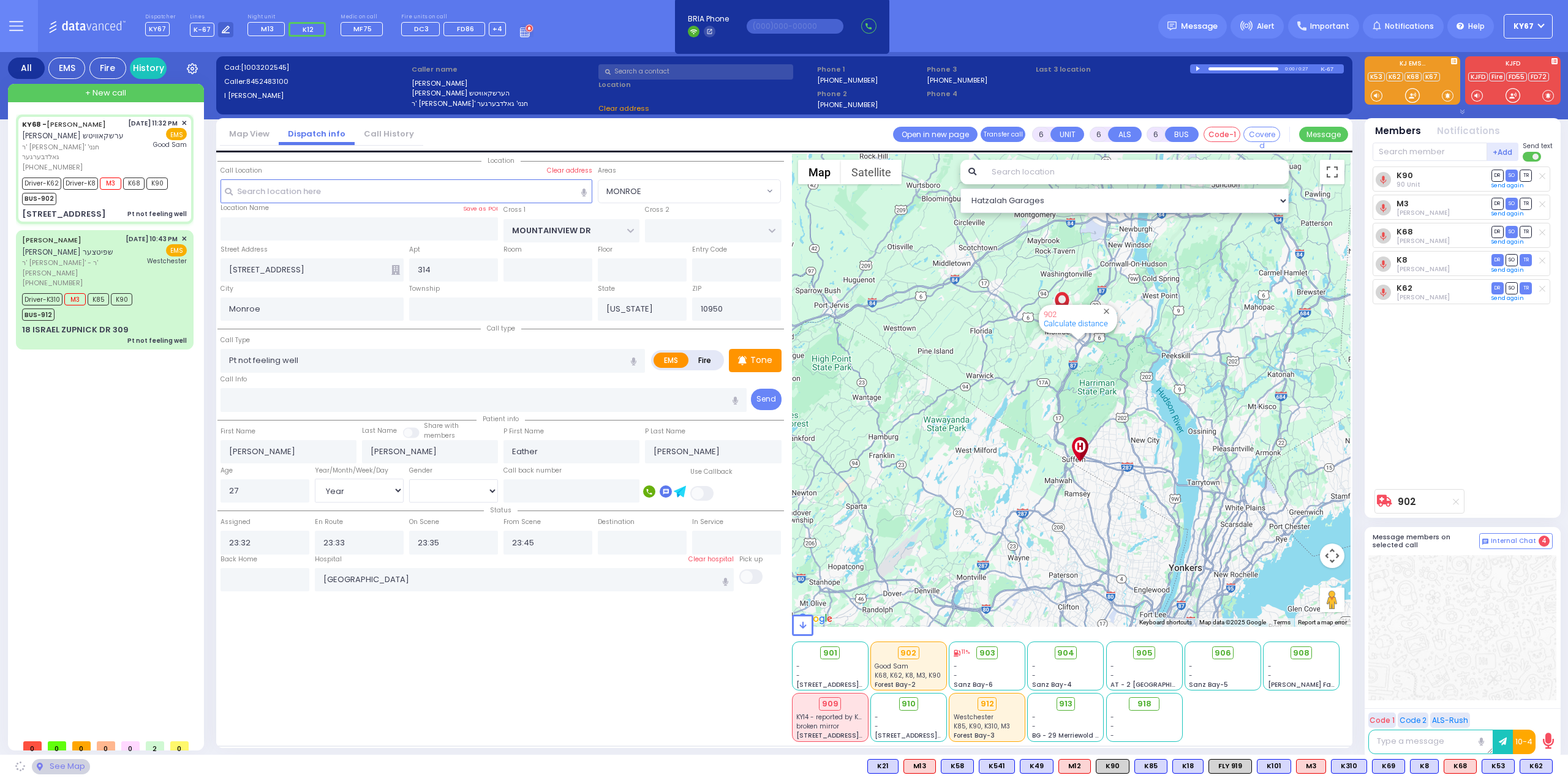
select select "[DEMOGRAPHIC_DATA]"
radio input "true"
select select "Year"
select select "[DEMOGRAPHIC_DATA]"
radio input "true"
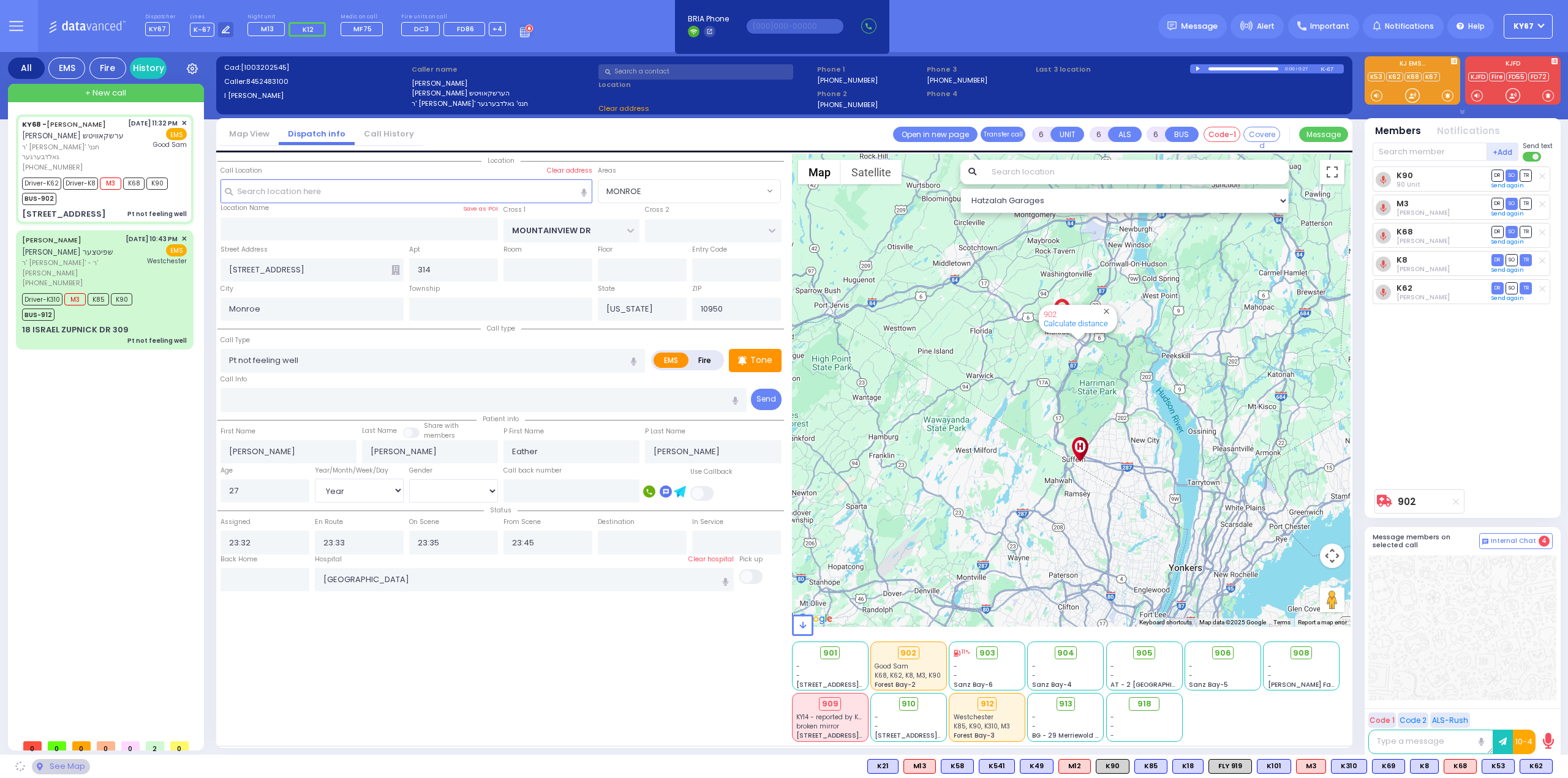
select select "Year"
select select "[DEMOGRAPHIC_DATA]"
radio input "true"
select select "Year"
select select "[DEMOGRAPHIC_DATA]"
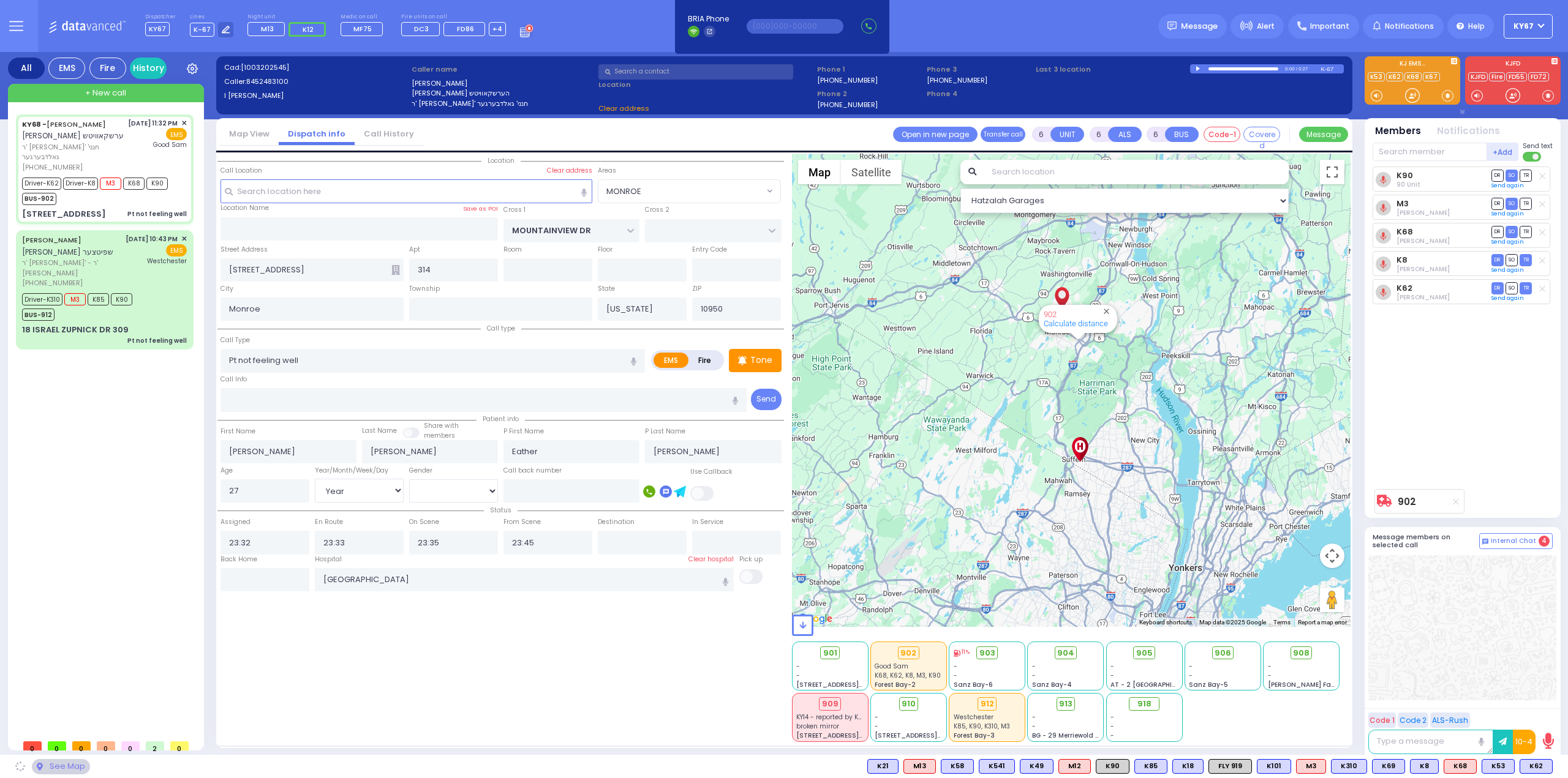
select select "MONROE"
select select "Hatzalah Garages"
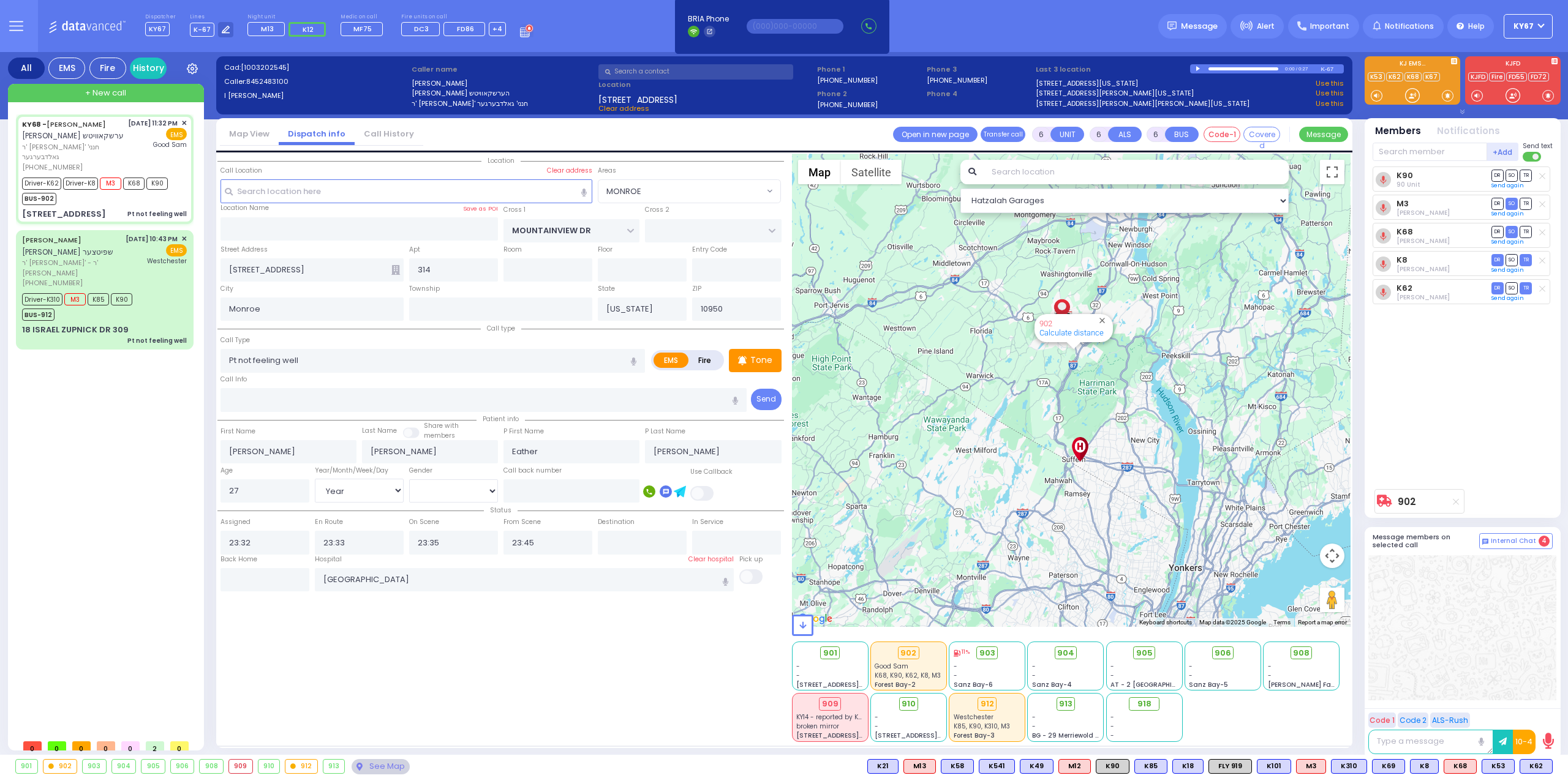
select select
radio input "true"
select select "Year"
select select "[DEMOGRAPHIC_DATA]"
select select "MONROE"
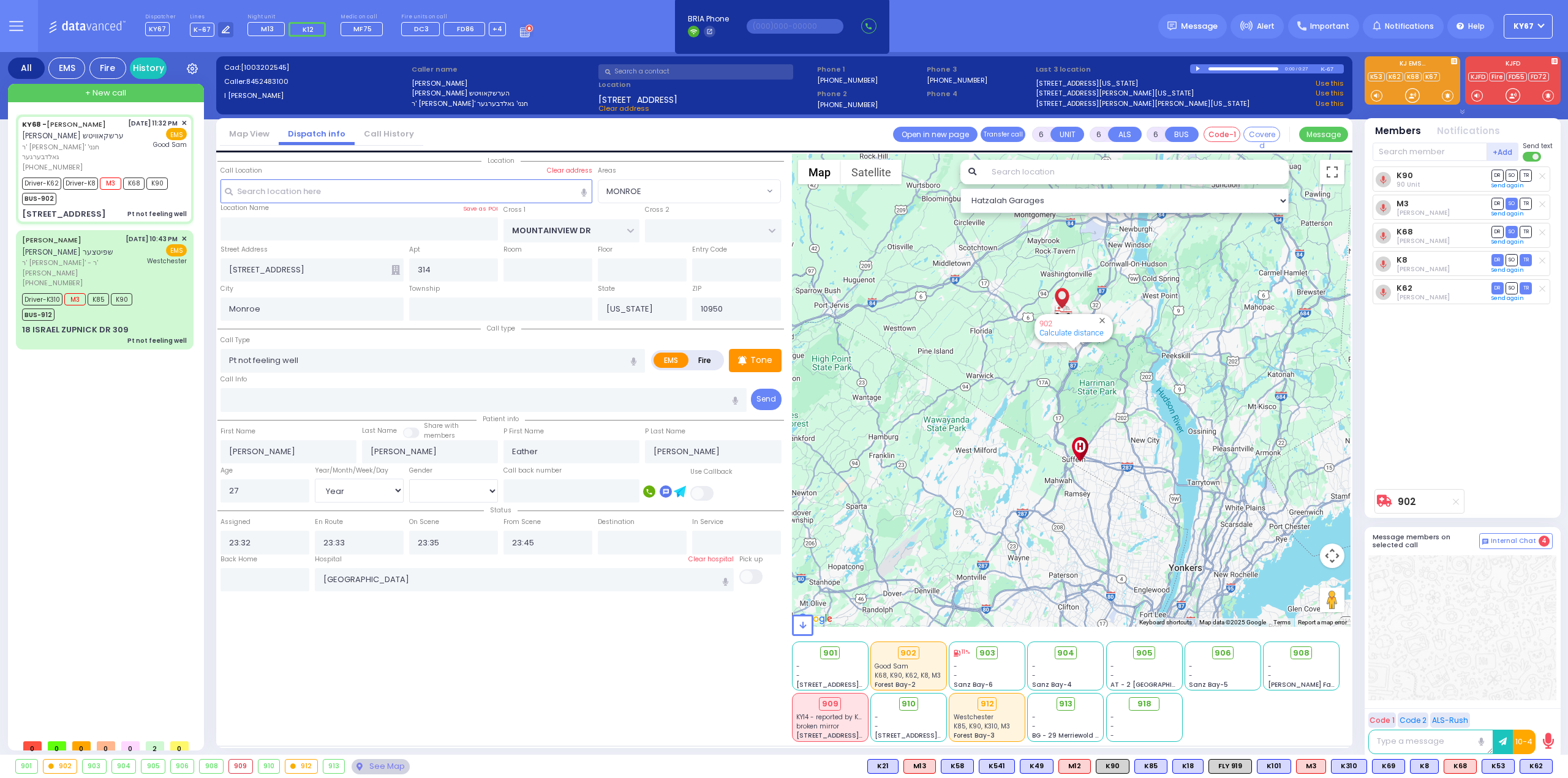
select select "Hatzalah Garages"
select select
radio input "true"
select select "Year"
select select "[DEMOGRAPHIC_DATA]"
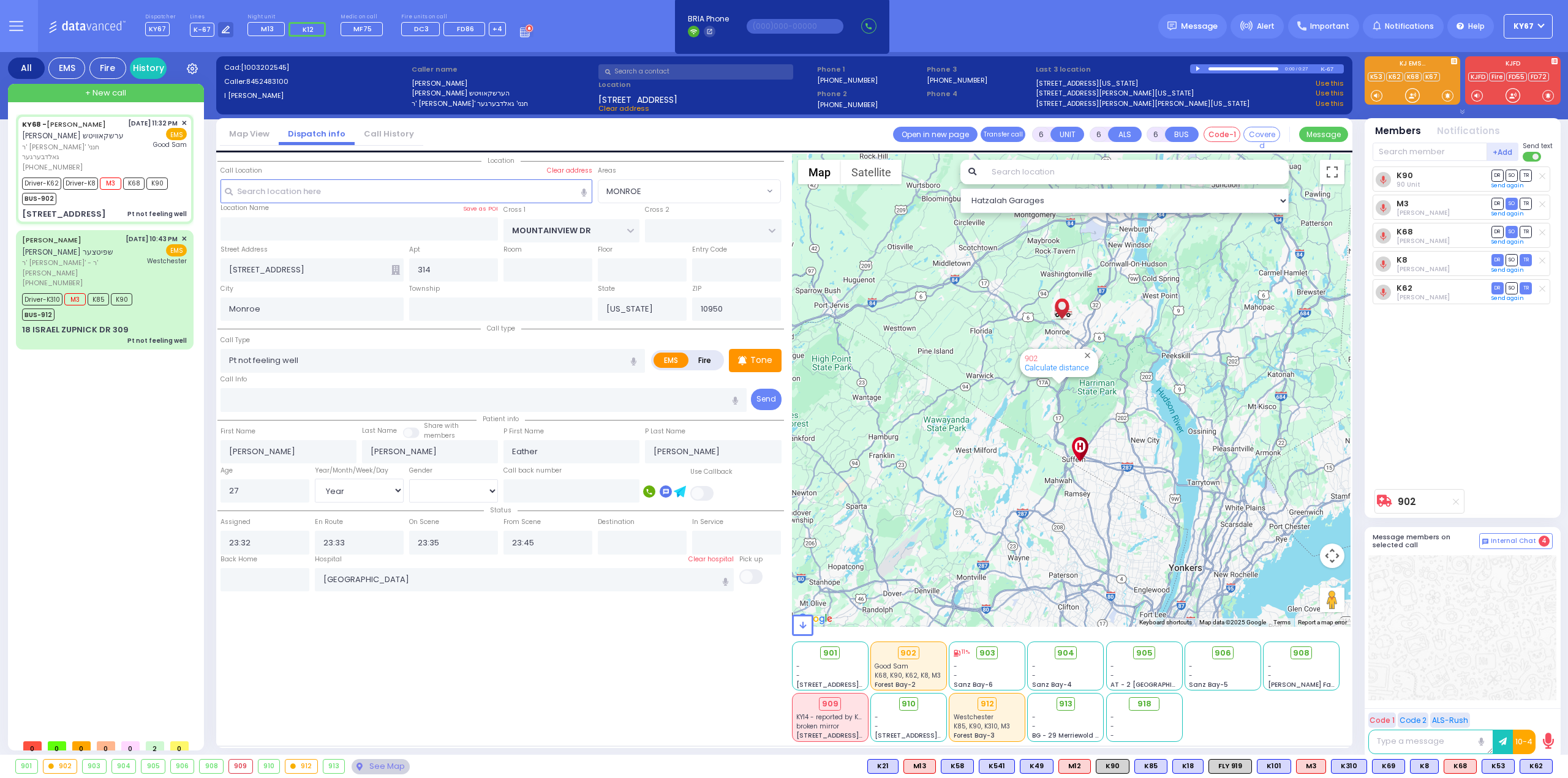
type input "23:46"
select select "MONROE"
select select "Hatzalah Garages"
